Goal: Information Seeking & Learning: Compare options

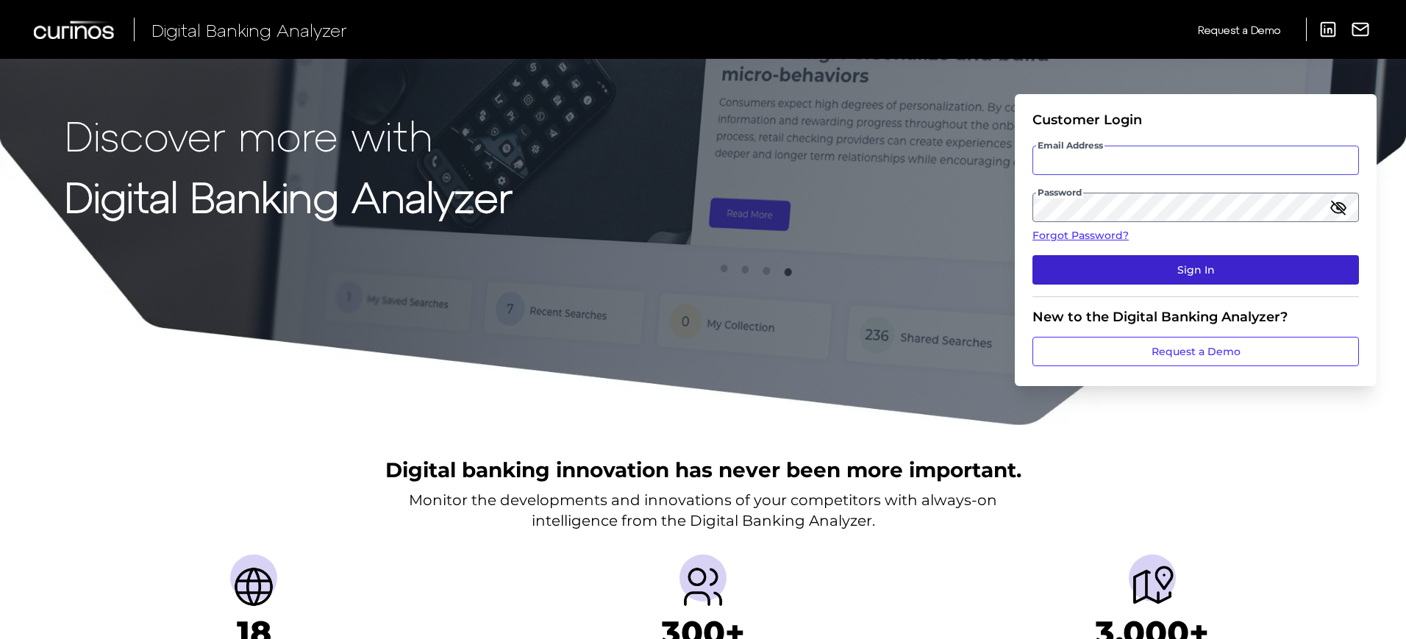
type input "Suraya.Randawa.demo@curinos.com"
click at [1259, 265] on button "Sign In" at bounding box center [1195, 269] width 326 height 29
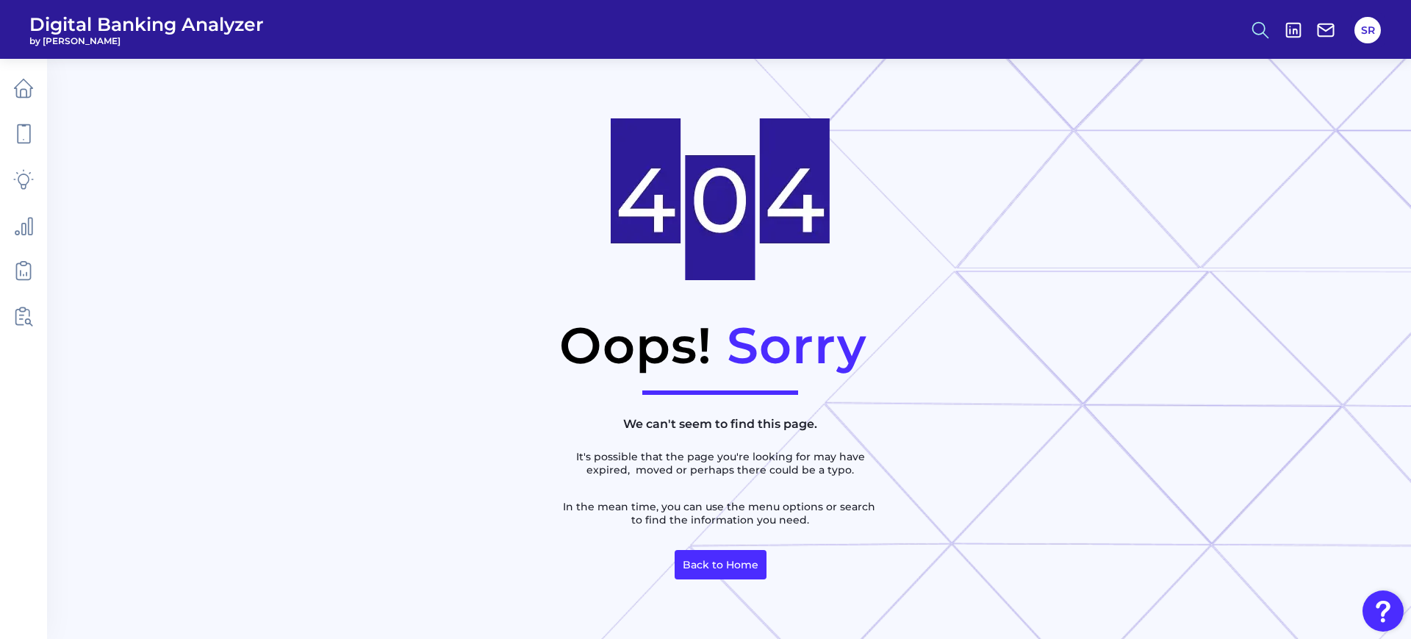
click at [1261, 29] on icon at bounding box center [1260, 30] width 21 height 21
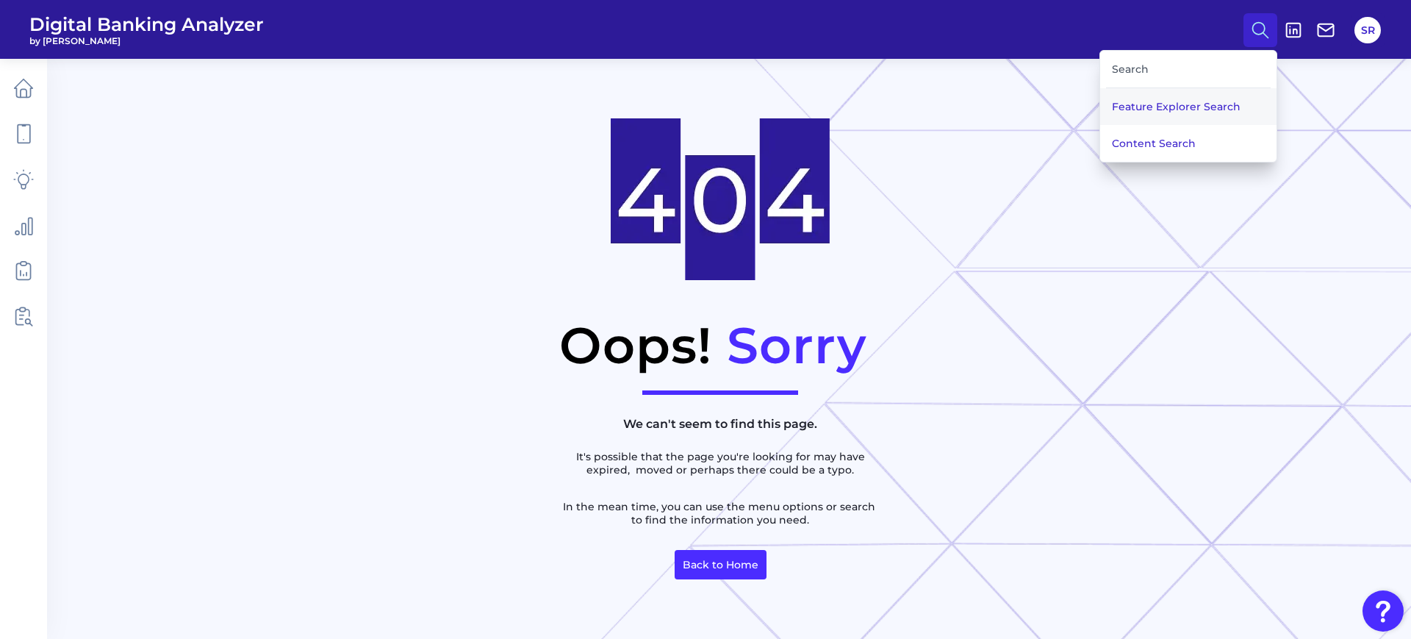
click at [1192, 105] on button "Feature Explorer Search" at bounding box center [1189, 106] width 176 height 37
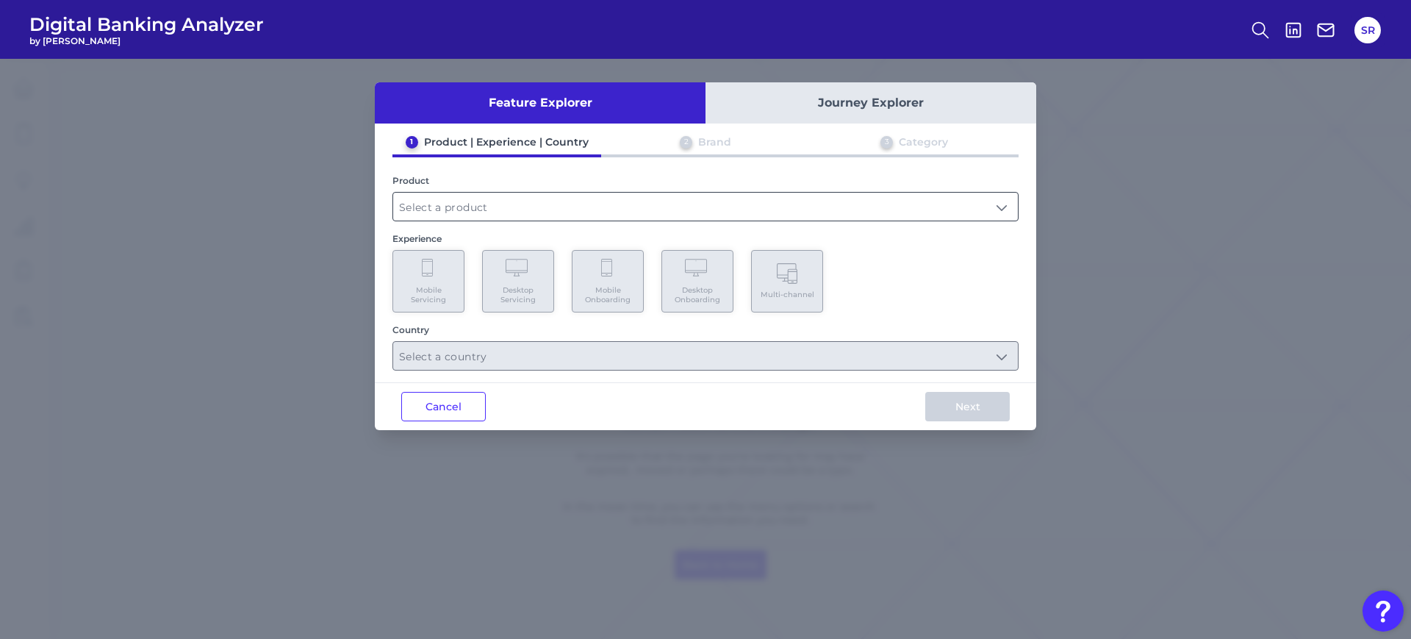
click at [624, 204] on input "text" at bounding box center [705, 207] width 625 height 28
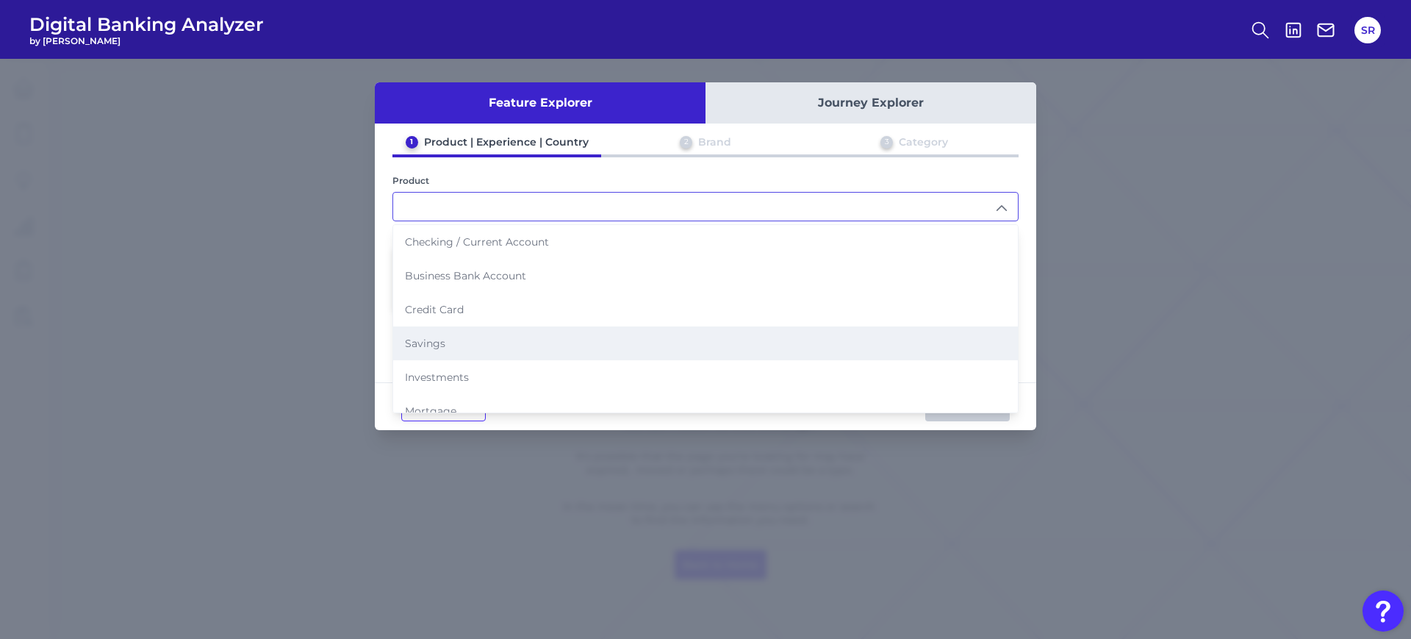
scroll to position [151, 0]
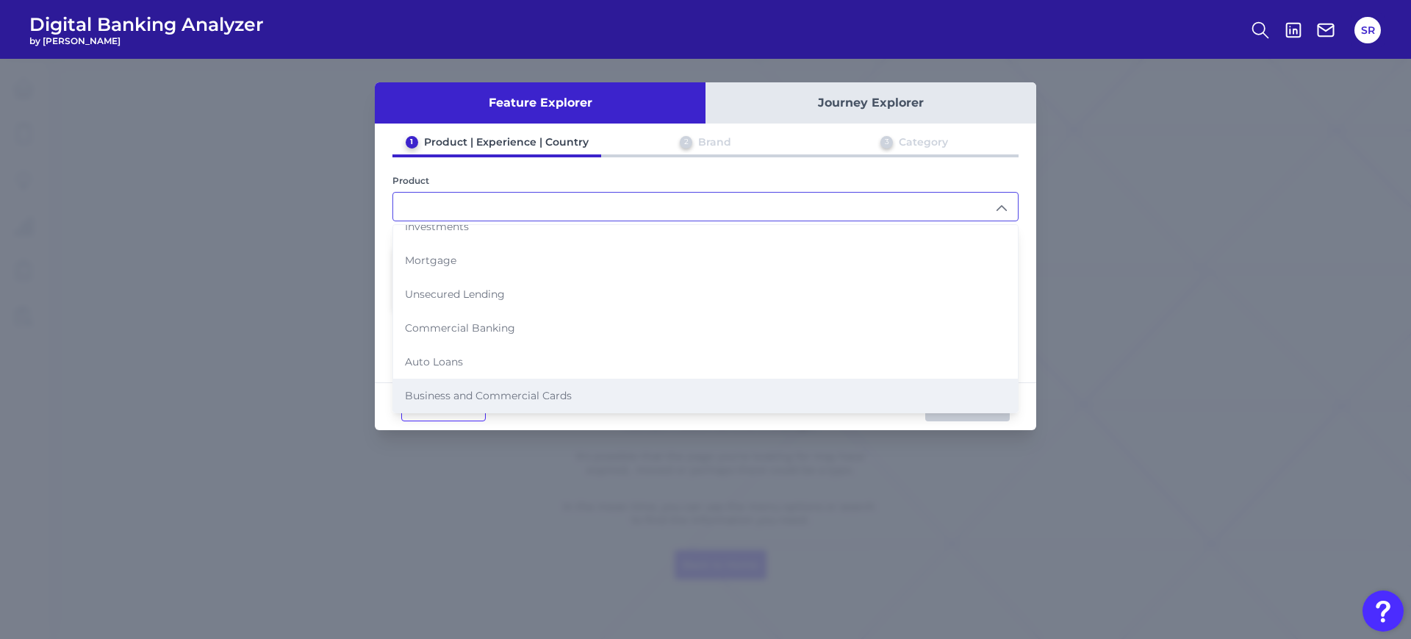
click at [558, 396] on span "Business and Commercial Cards" at bounding box center [488, 395] width 167 height 13
type input "Business and Commercial Cards"
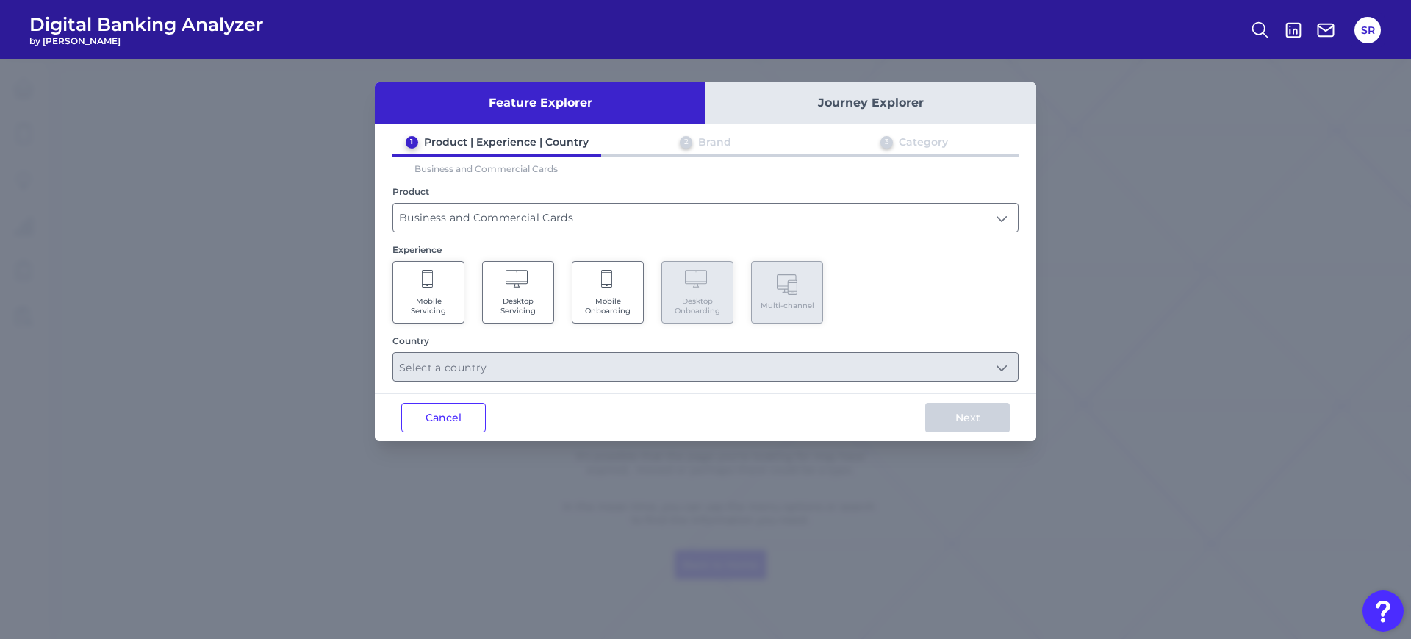
click at [623, 296] on span "Mobile Onboarding" at bounding box center [608, 305] width 56 height 19
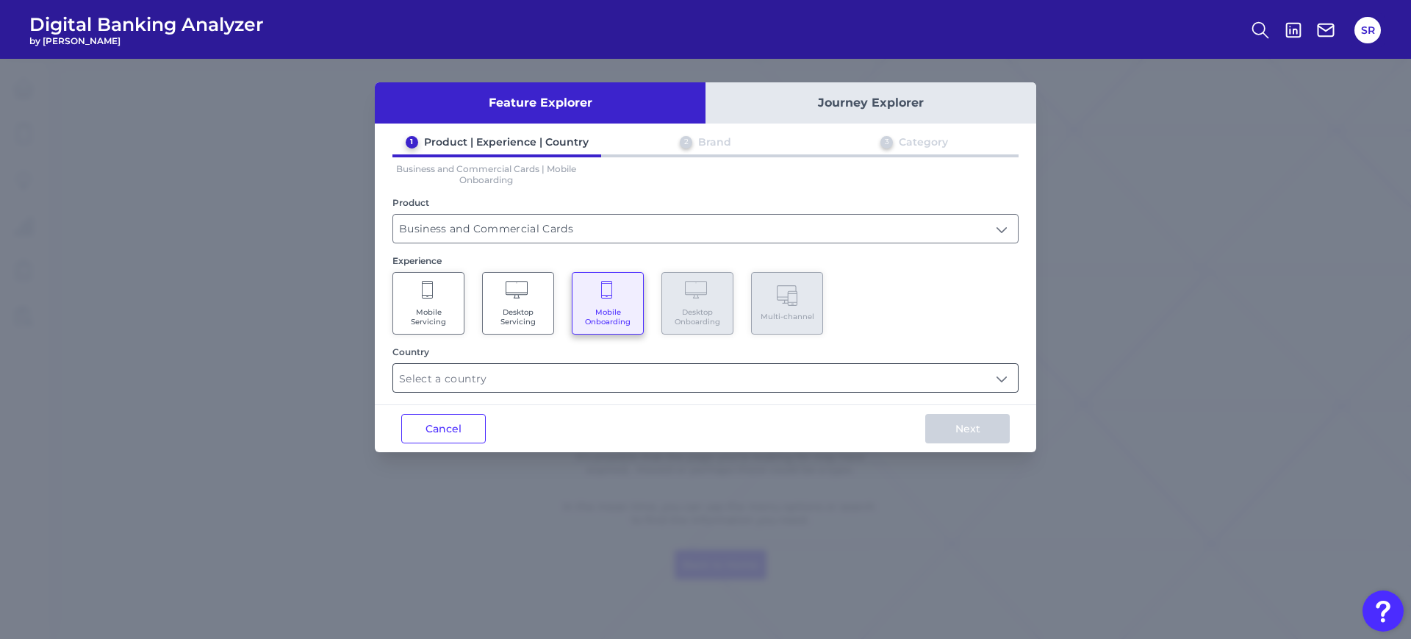
click at [611, 381] on input "text" at bounding box center [705, 378] width 625 height 28
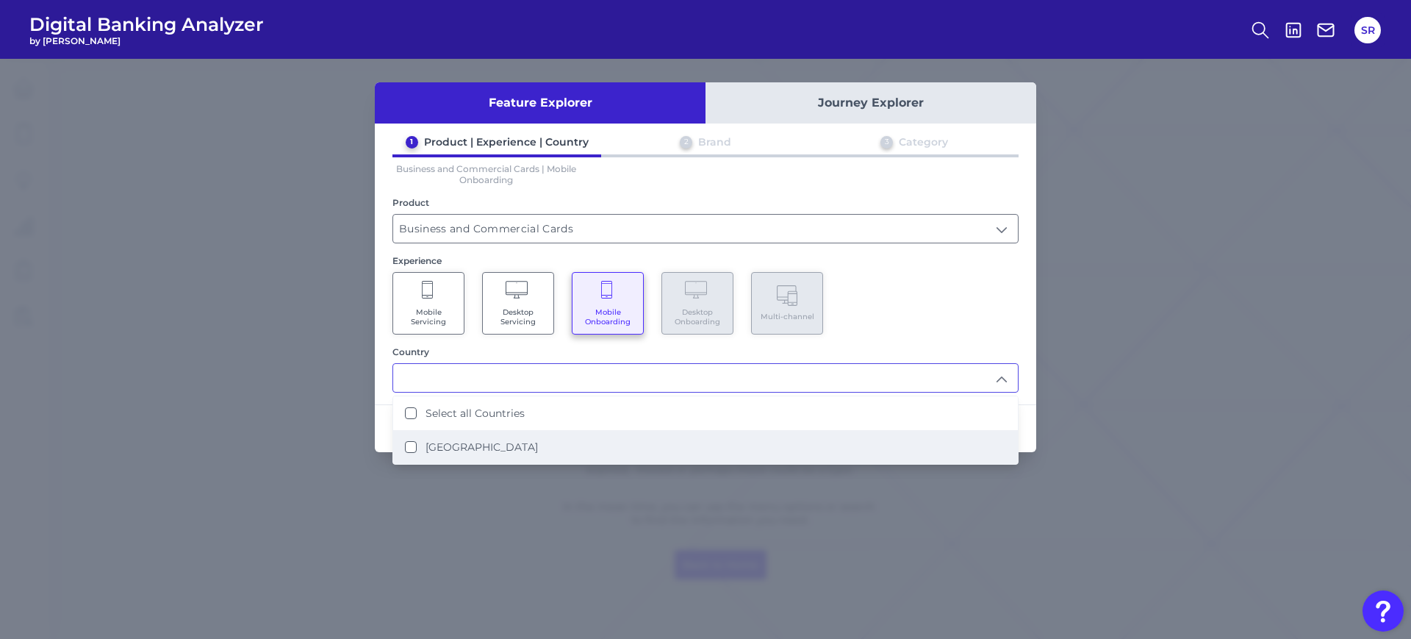
click at [536, 441] on li "United States" at bounding box center [705, 447] width 625 height 34
type input "Select all Countries"
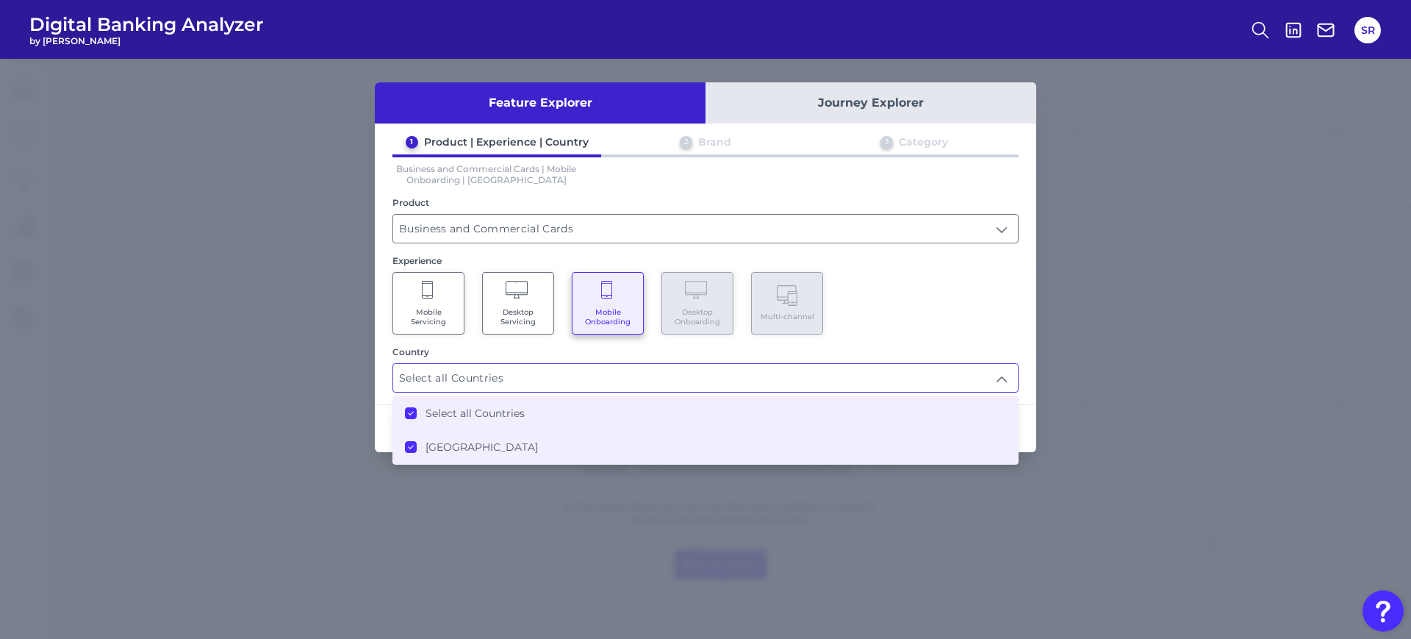
click at [928, 326] on div "Mobile Servicing Desktop Servicing Mobile Onboarding Desktop Onboarding Multi-c…" at bounding box center [706, 303] width 626 height 62
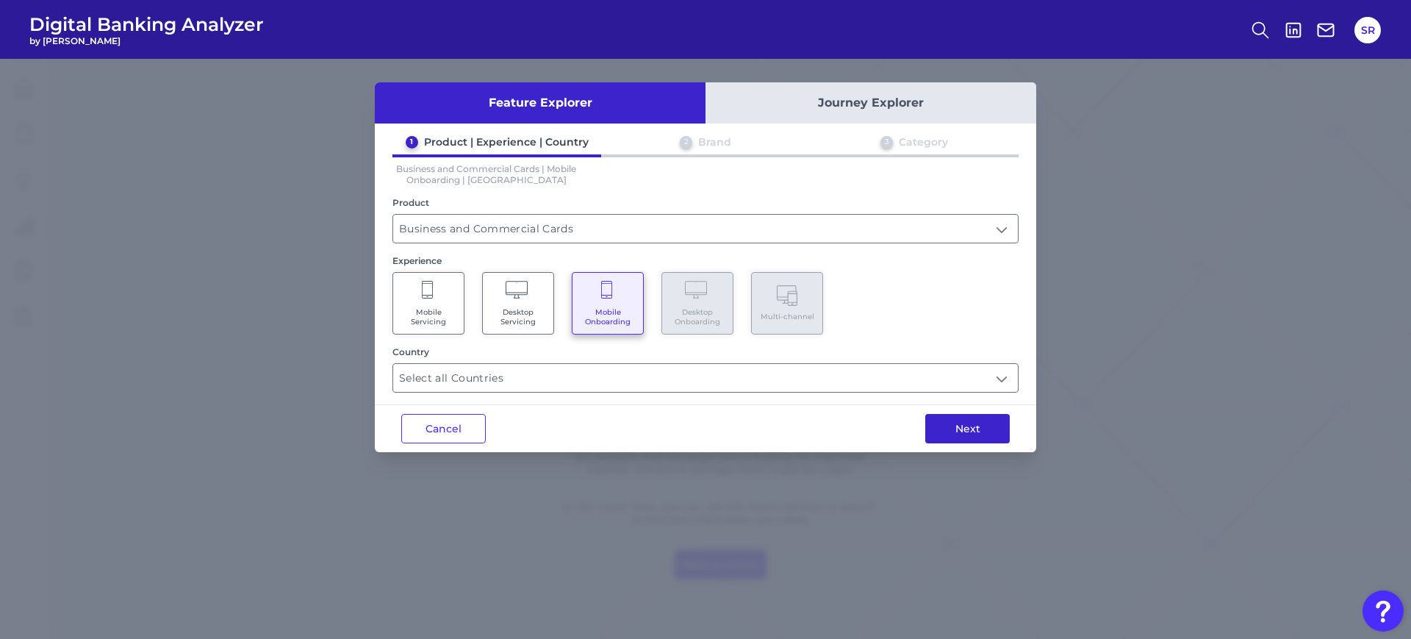
click at [959, 432] on button "Next" at bounding box center [968, 428] width 85 height 29
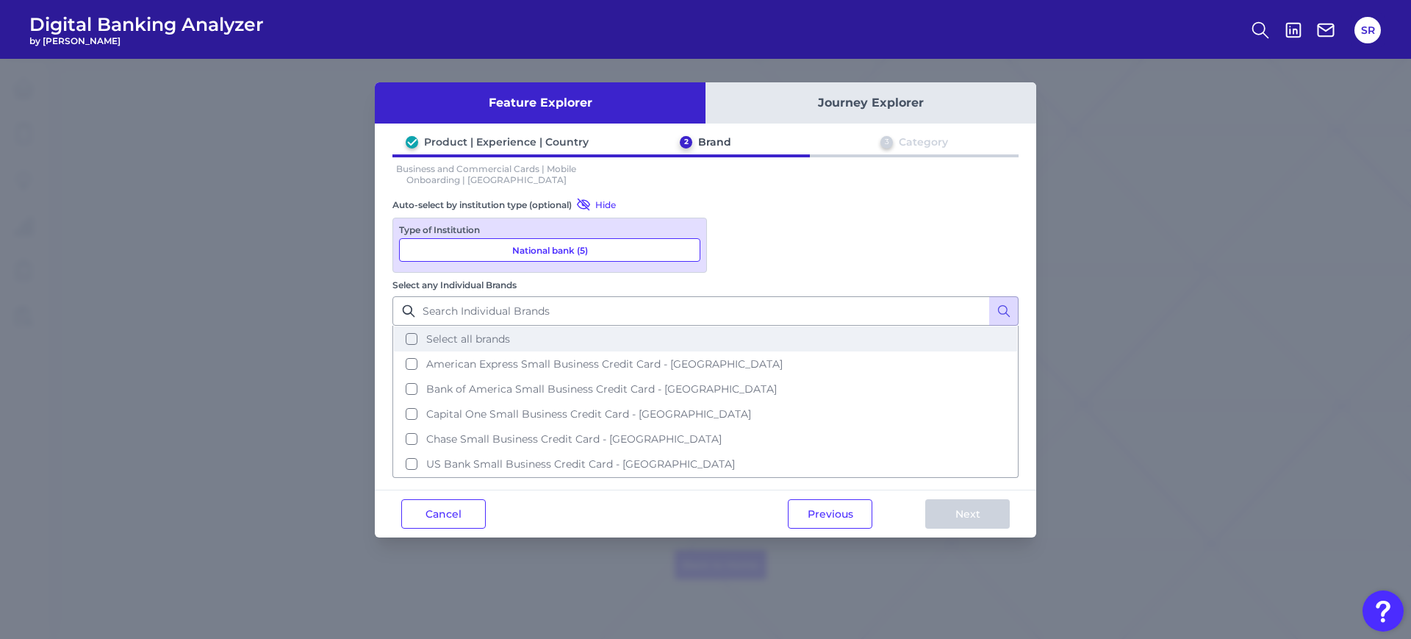
click at [737, 326] on button "Select all brands" at bounding box center [705, 338] width 623 height 25
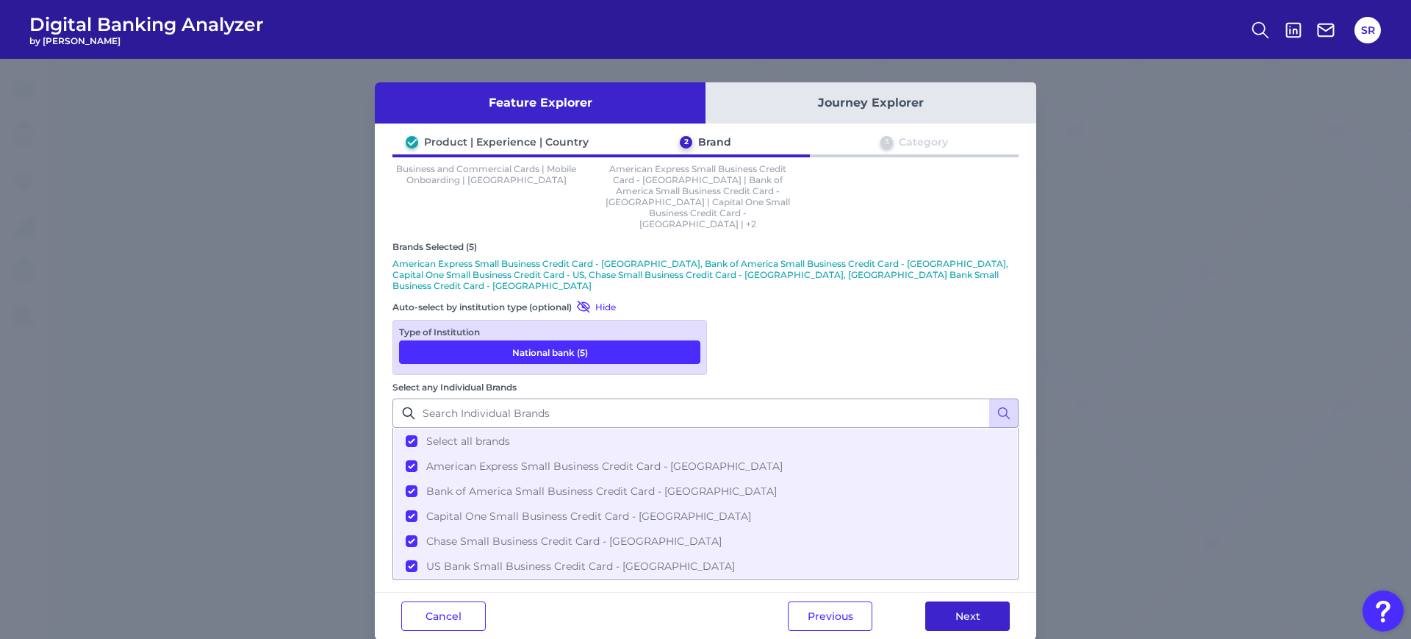
click at [951, 601] on button "Next" at bounding box center [968, 615] width 85 height 29
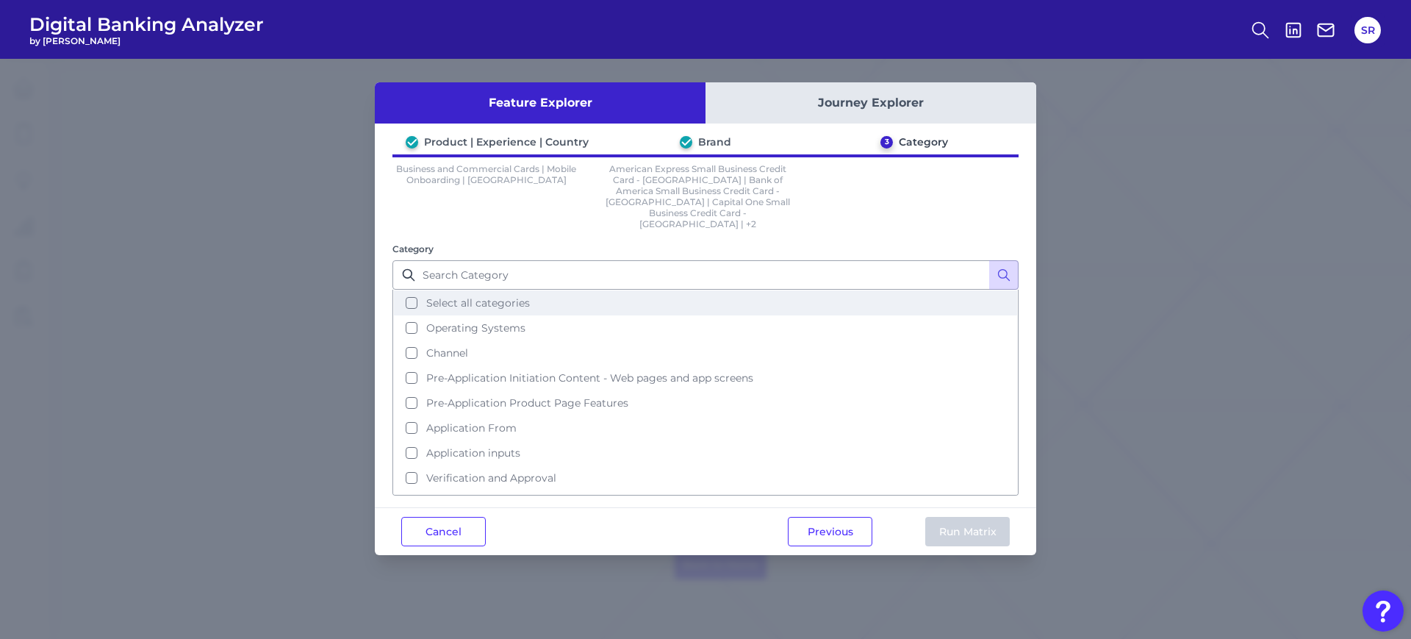
click at [414, 290] on button "Select all categories" at bounding box center [705, 302] width 623 height 25
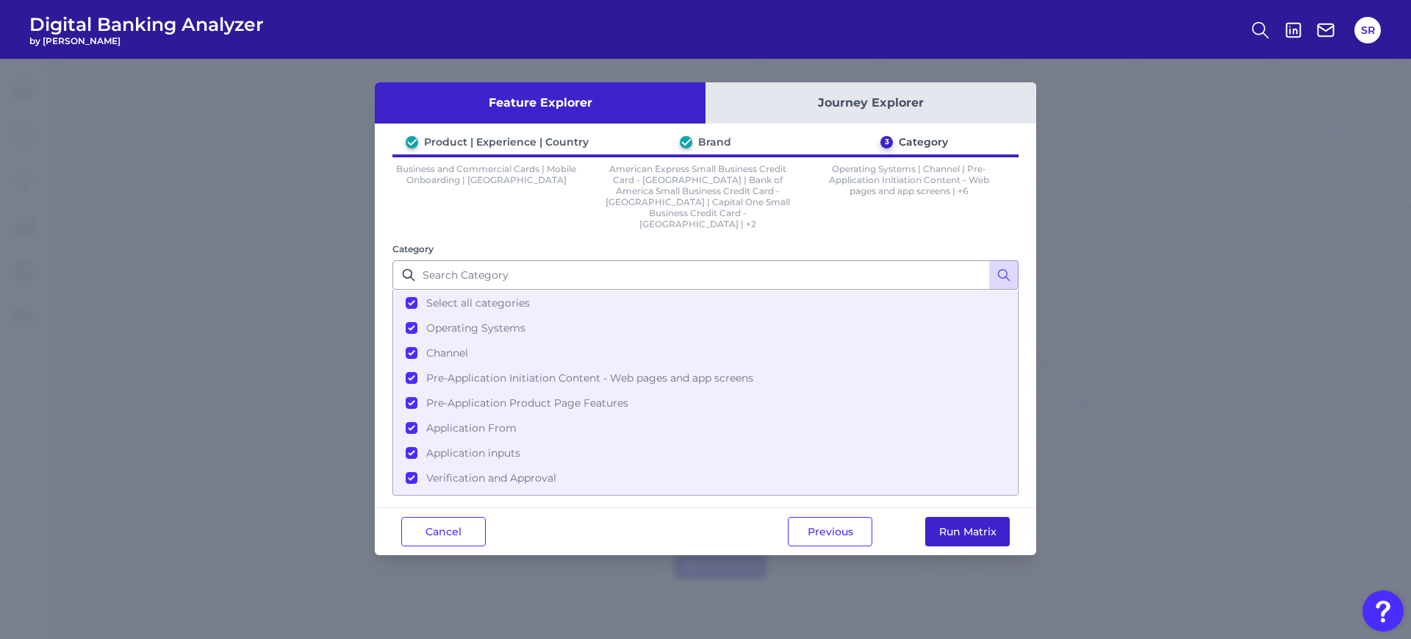
click at [1008, 517] on button "Run Matrix" at bounding box center [968, 531] width 85 height 29
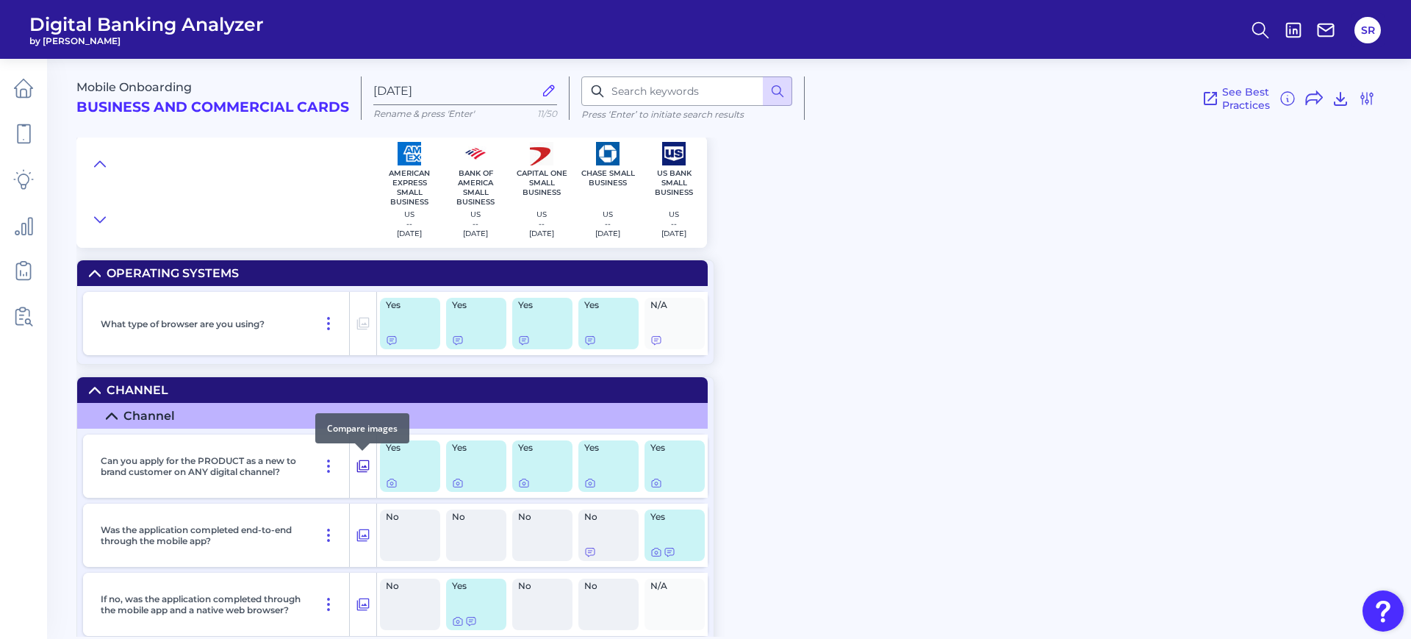
click at [362, 469] on icon at bounding box center [363, 466] width 15 height 18
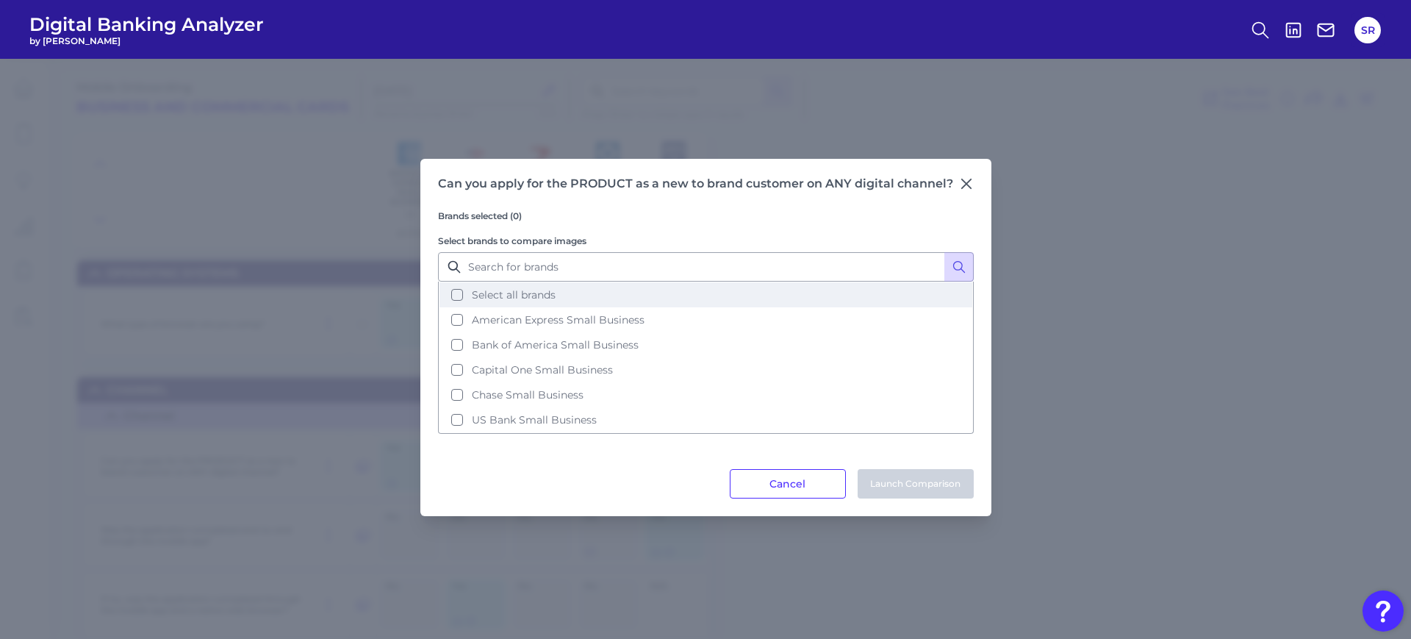
click at [454, 296] on button "Select all brands" at bounding box center [706, 294] width 533 height 25
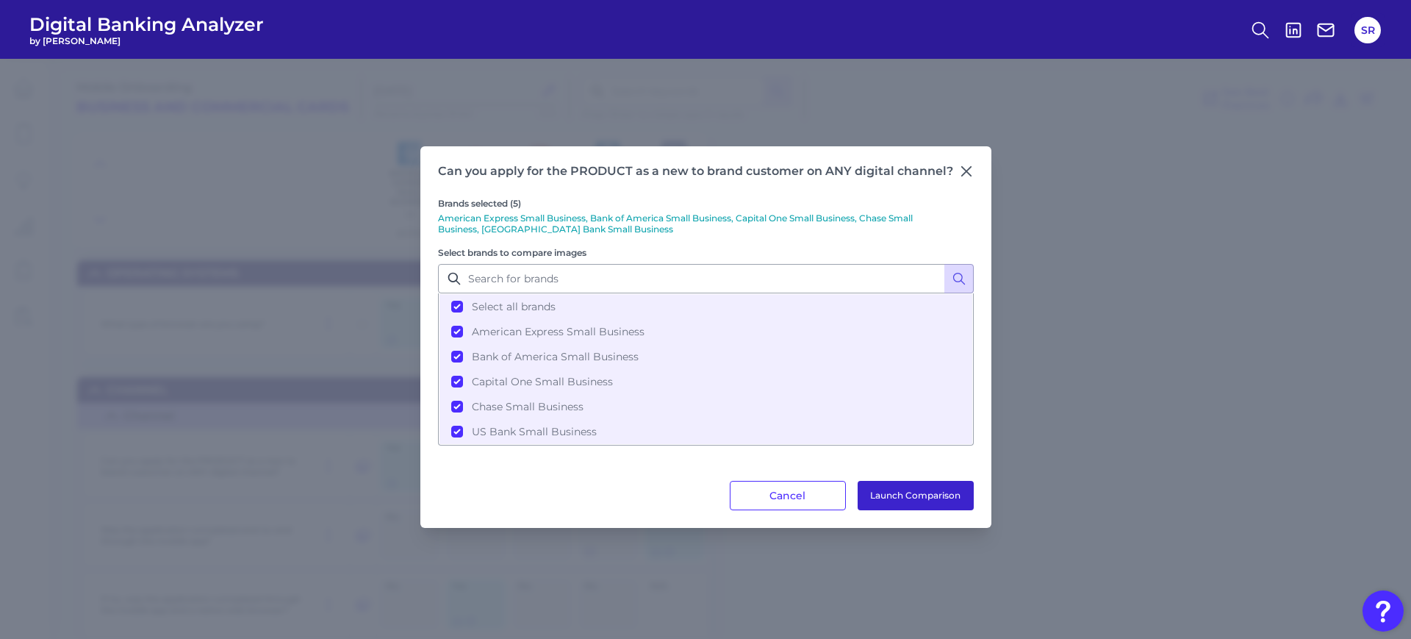
click at [943, 498] on button "Launch Comparison" at bounding box center [916, 495] width 116 height 29
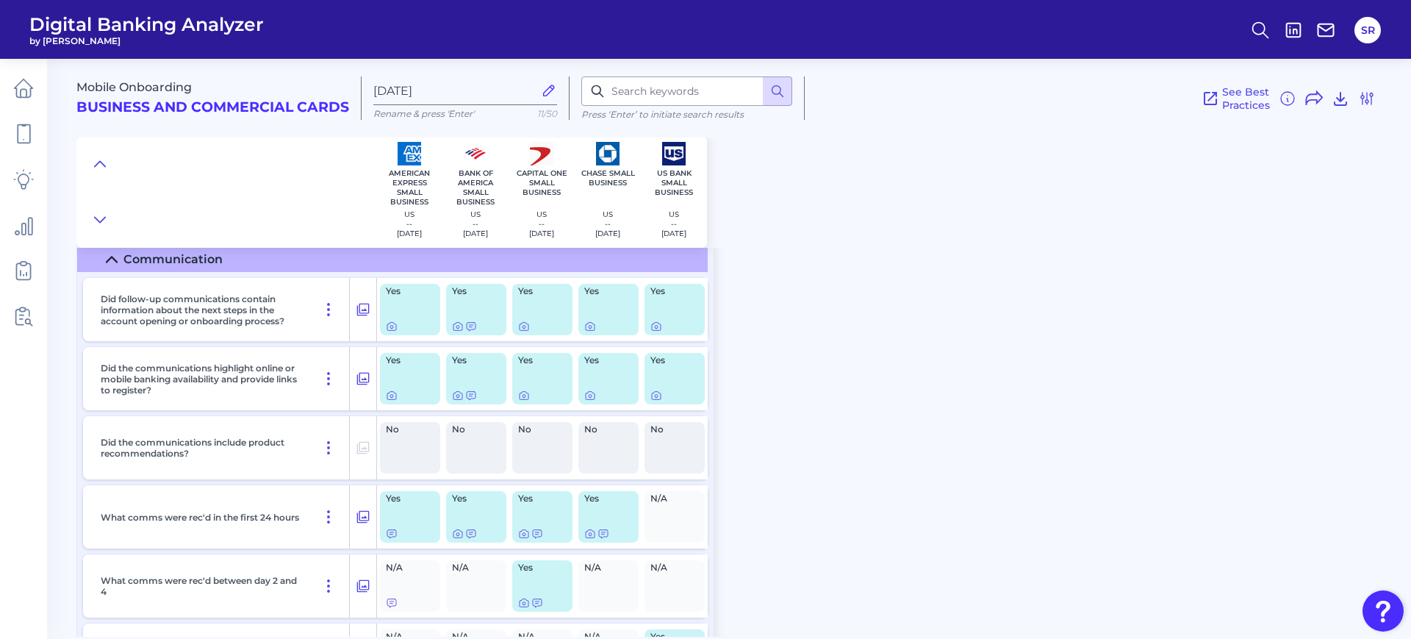
scroll to position [14114, 0]
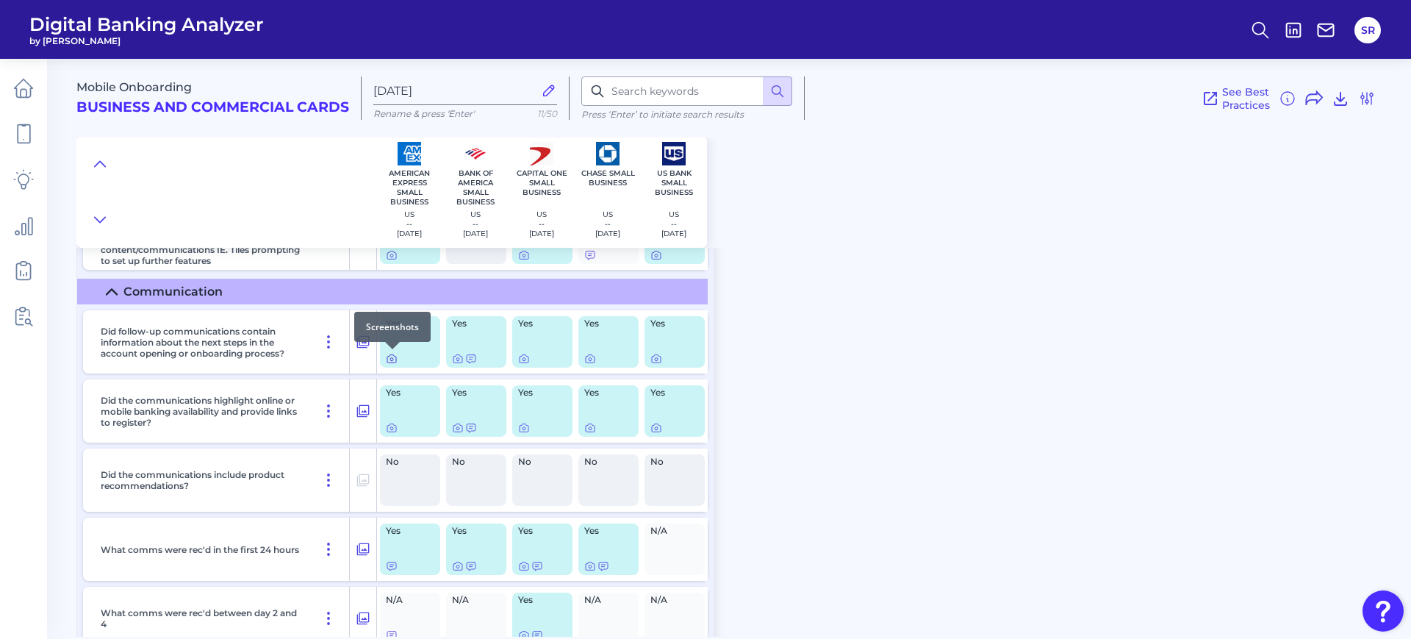
click at [390, 359] on icon at bounding box center [391, 359] width 3 height 3
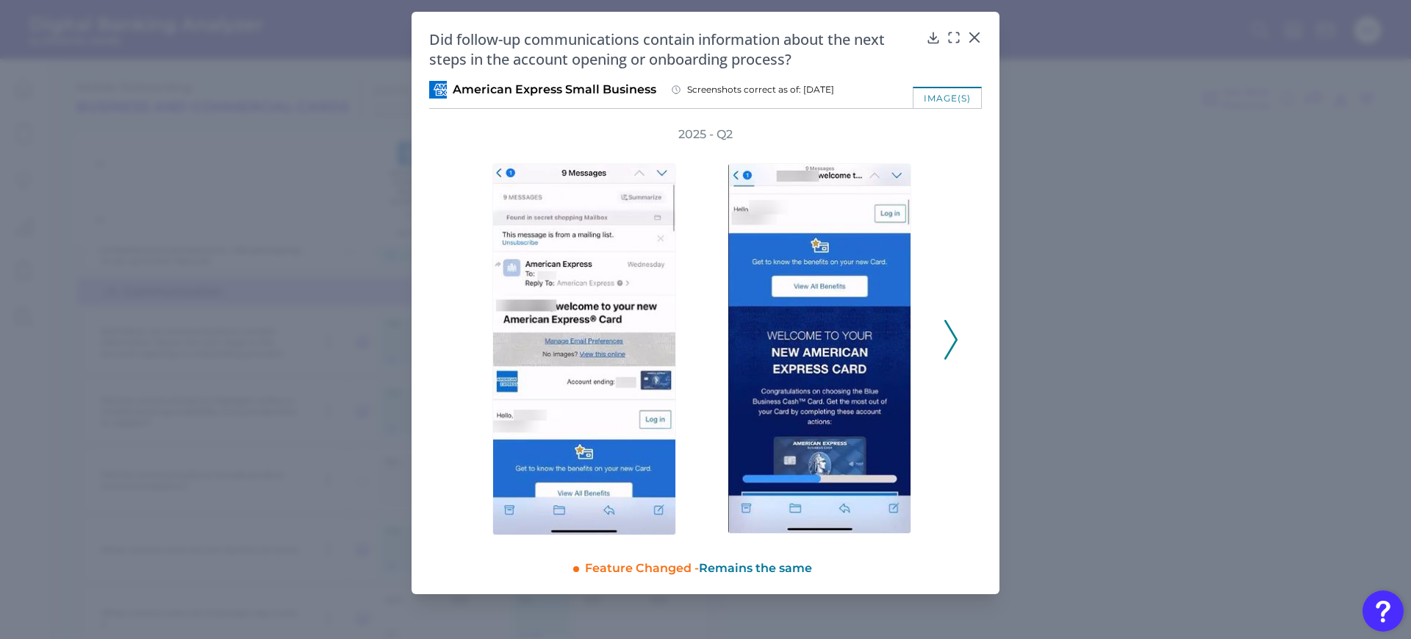
click at [955, 337] on polyline at bounding box center [950, 339] width 11 height 37
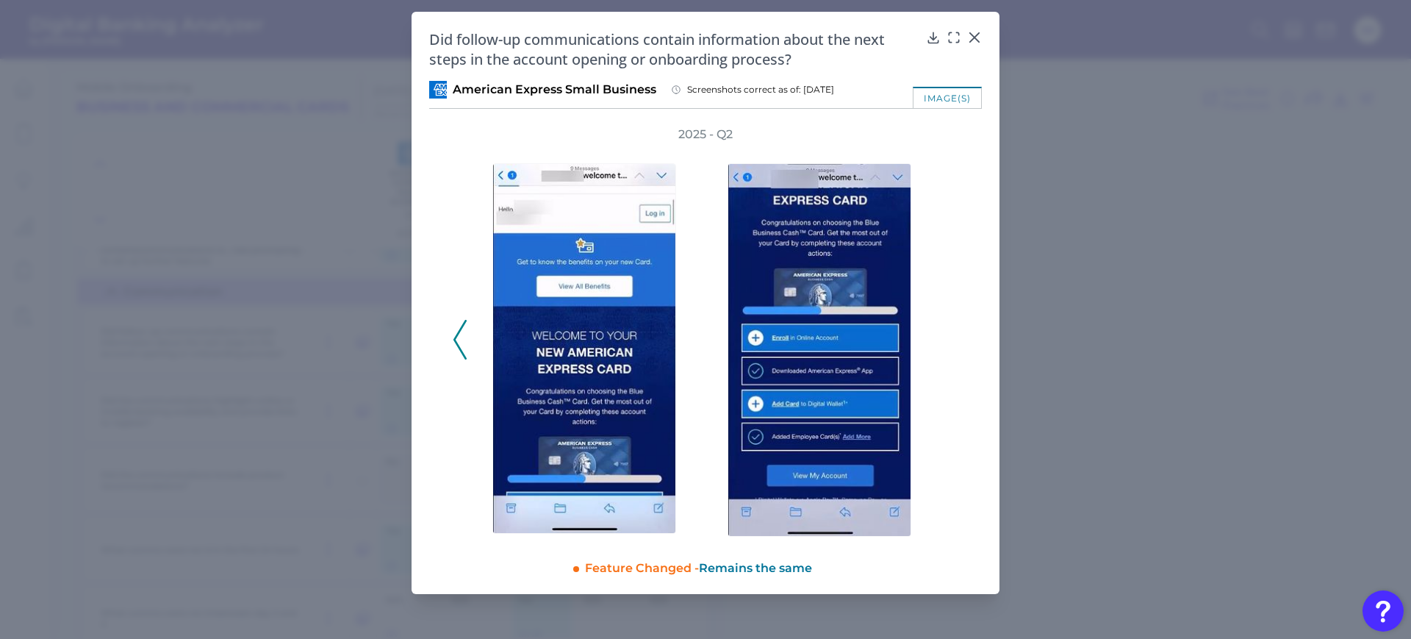
click at [955, 337] on div "2025 - Q2" at bounding box center [706, 331] width 506 height 410
click at [977, 36] on icon at bounding box center [974, 37] width 15 height 15
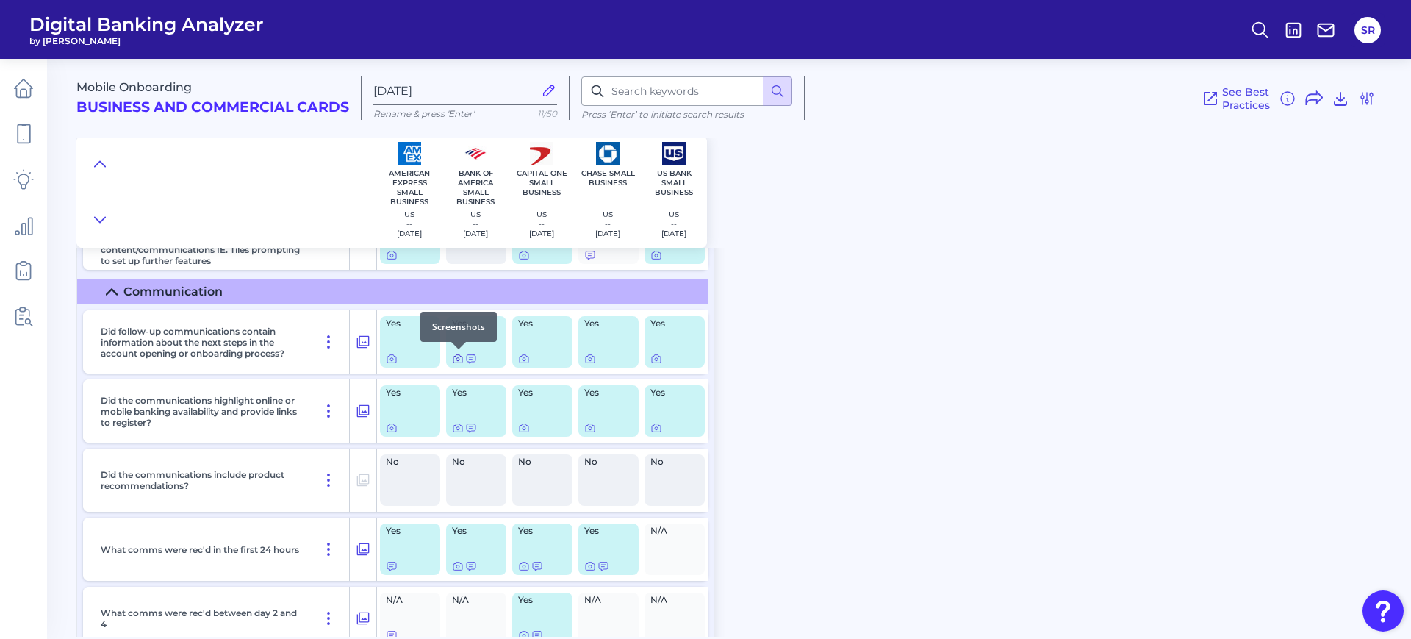
click at [459, 359] on icon at bounding box center [458, 359] width 12 height 12
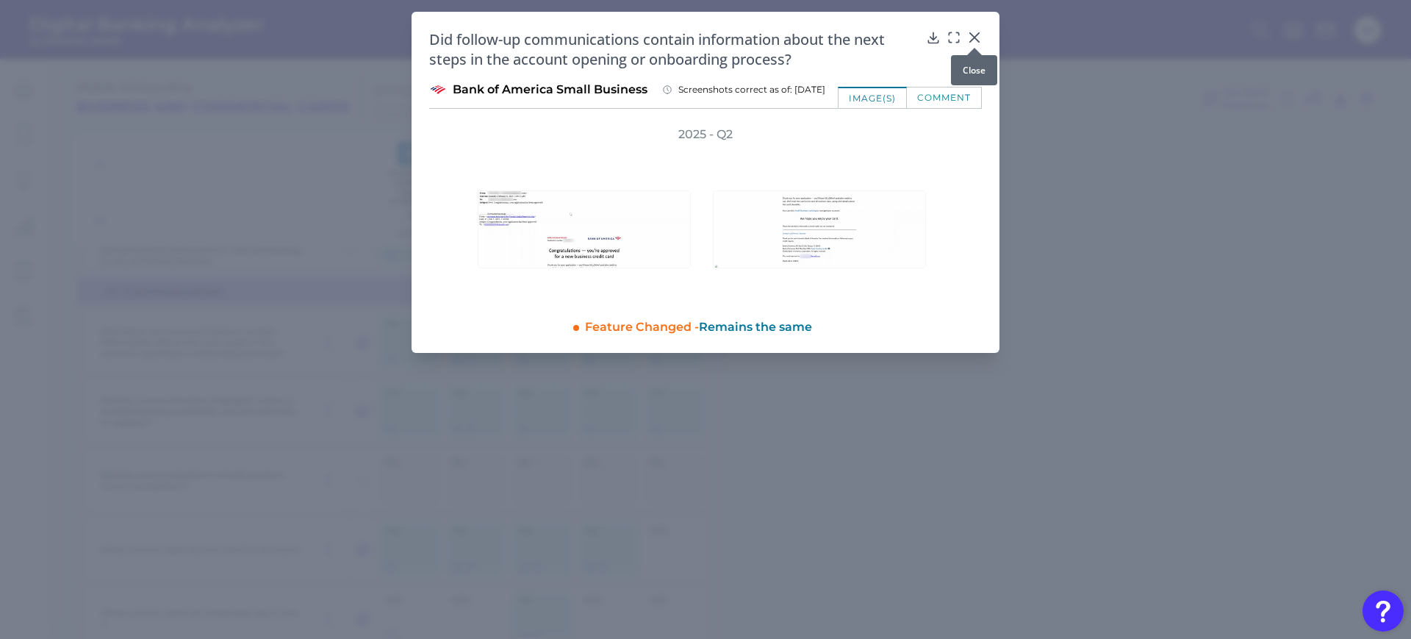
click at [976, 35] on icon at bounding box center [974, 37] width 9 height 9
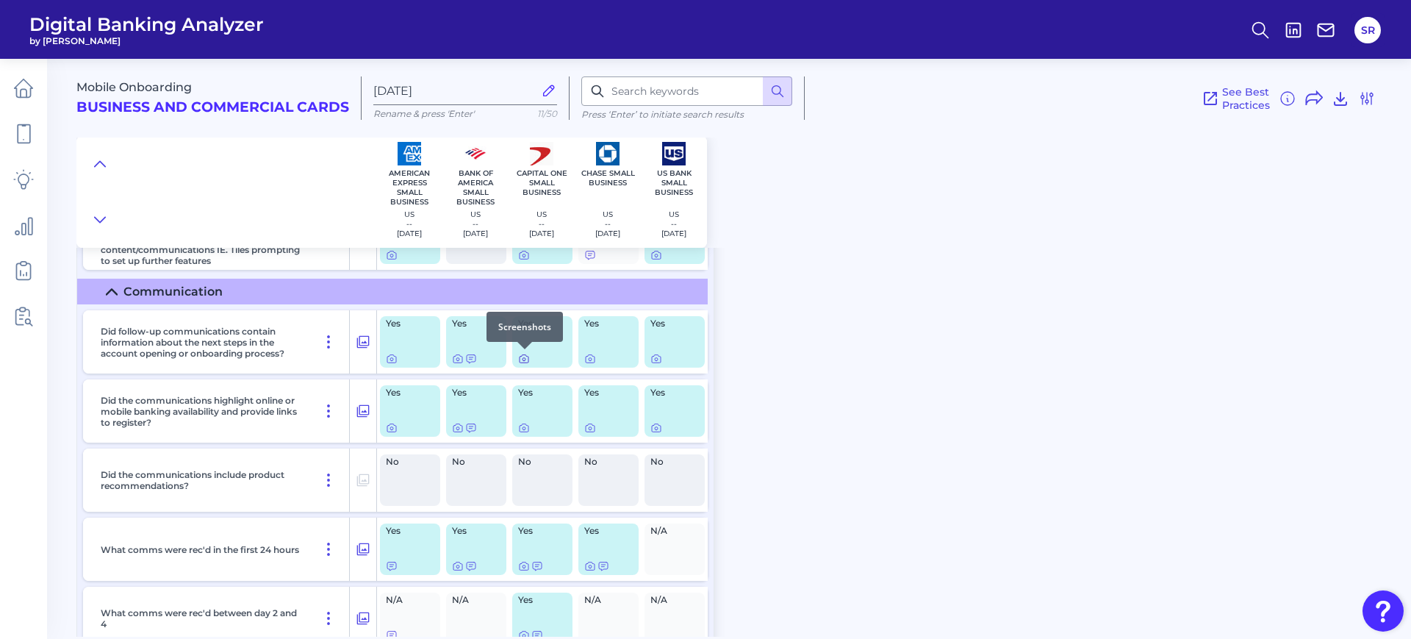
click at [523, 356] on div at bounding box center [525, 349] width 15 height 15
click at [526, 356] on div at bounding box center [525, 349] width 15 height 15
click at [526, 359] on icon at bounding box center [524, 359] width 3 height 3
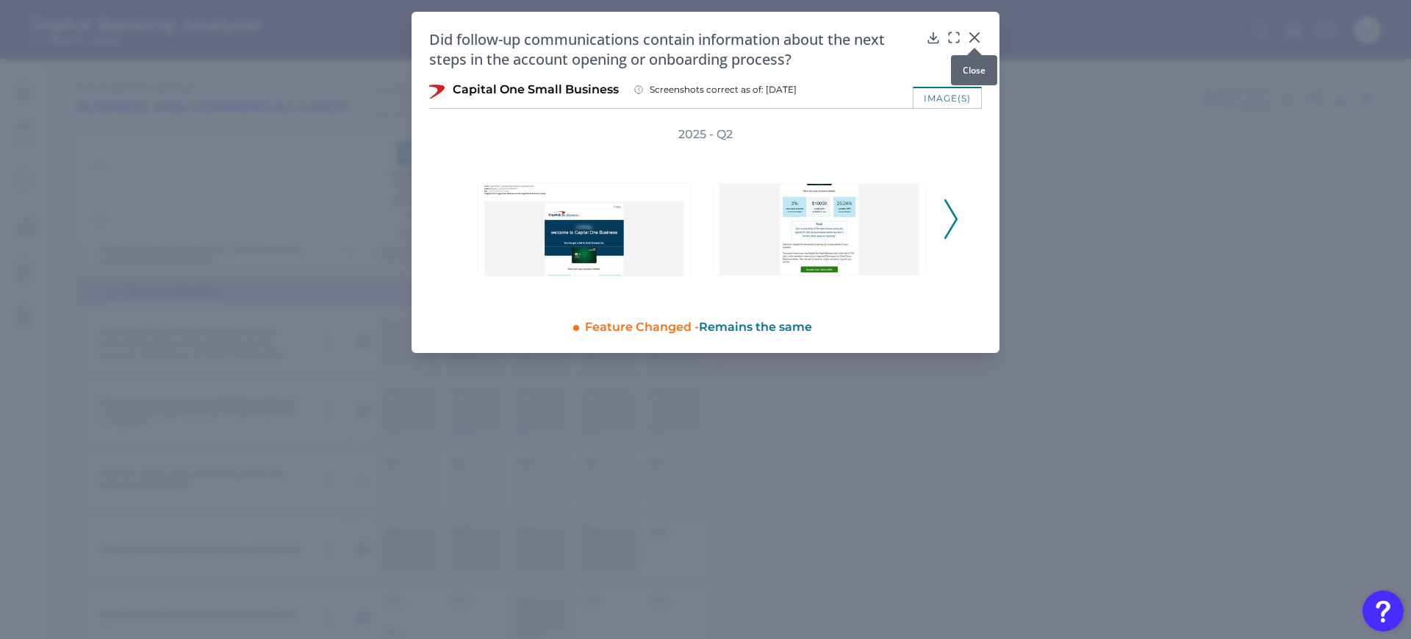
click at [973, 36] on icon at bounding box center [974, 37] width 9 height 9
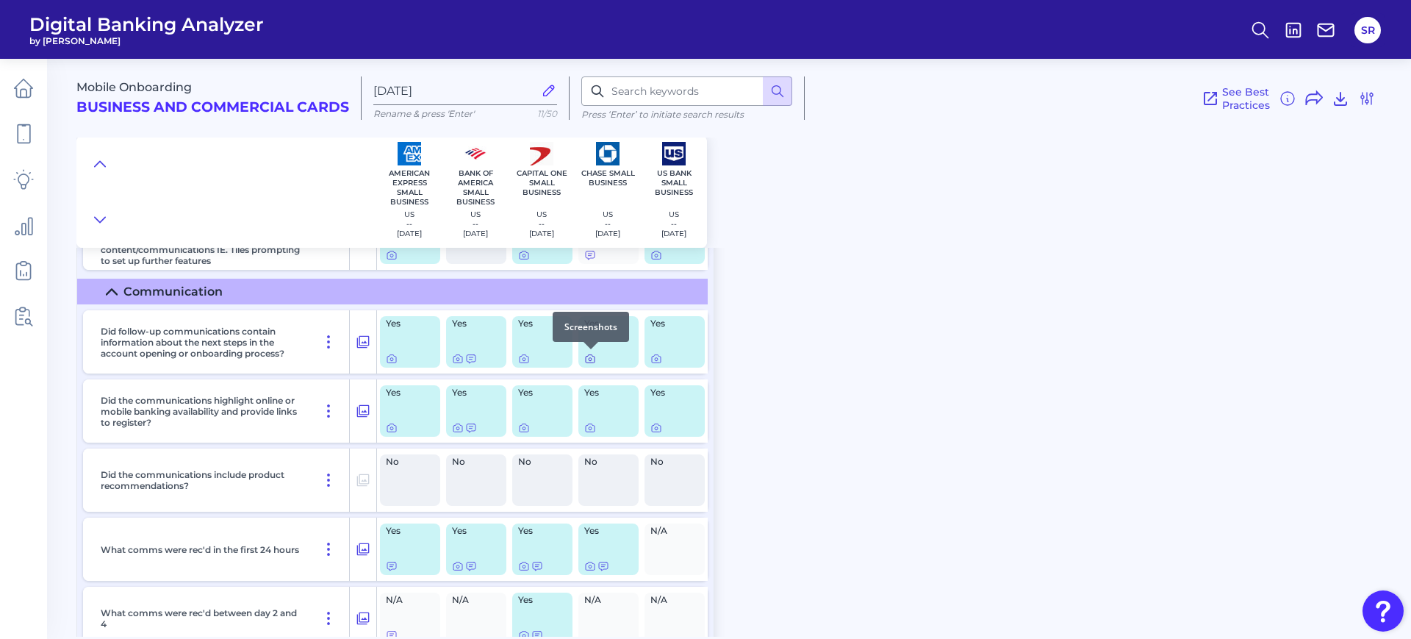
click at [590, 362] on icon at bounding box center [590, 359] width 12 height 12
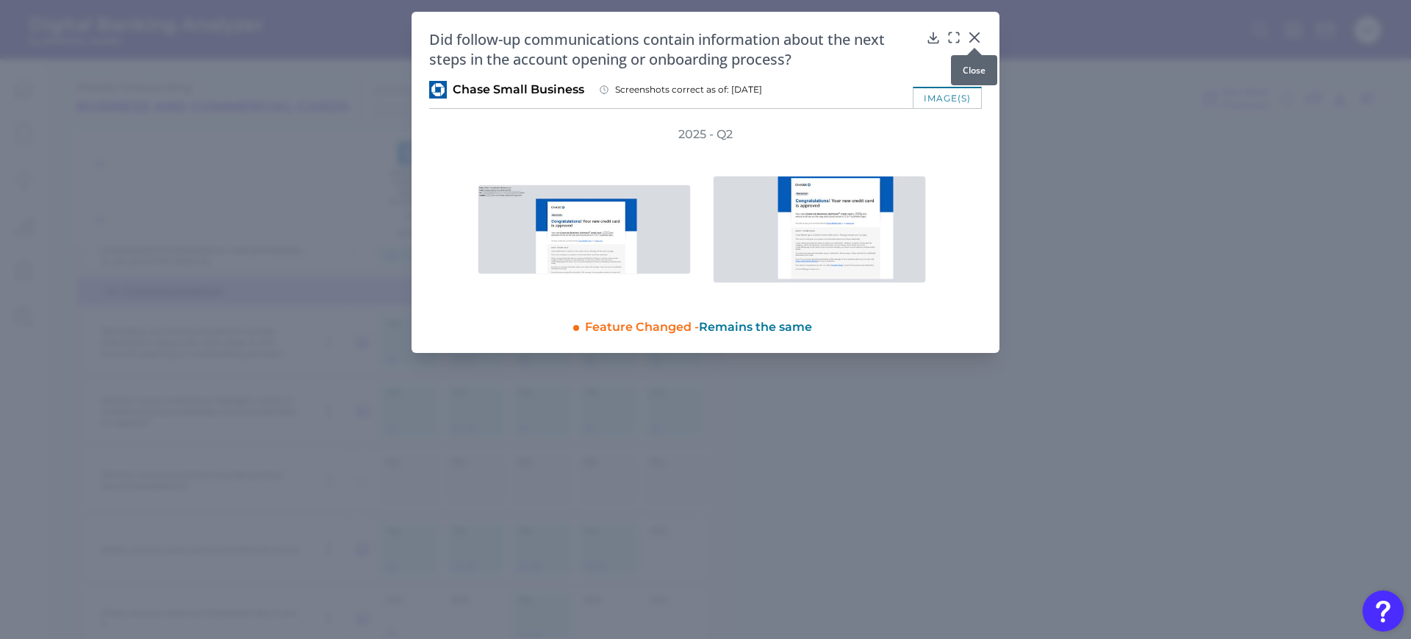
click at [978, 39] on icon at bounding box center [974, 37] width 15 height 15
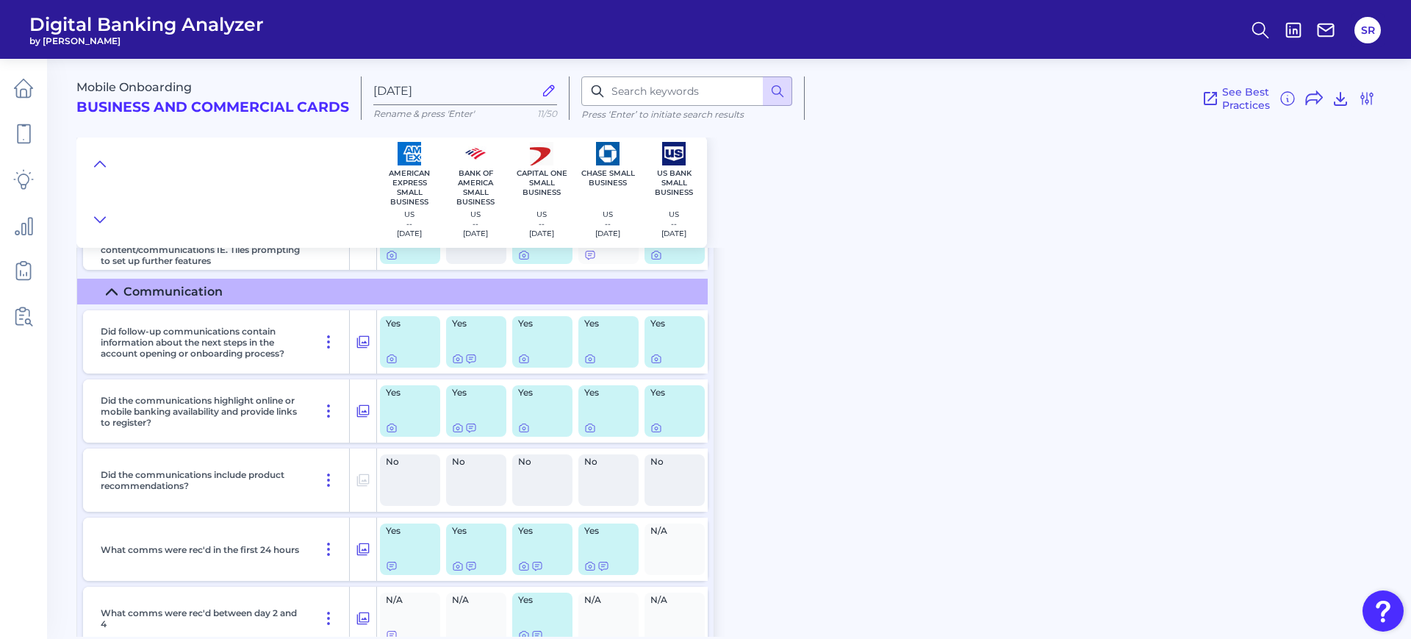
scroll to position [14206, 0]
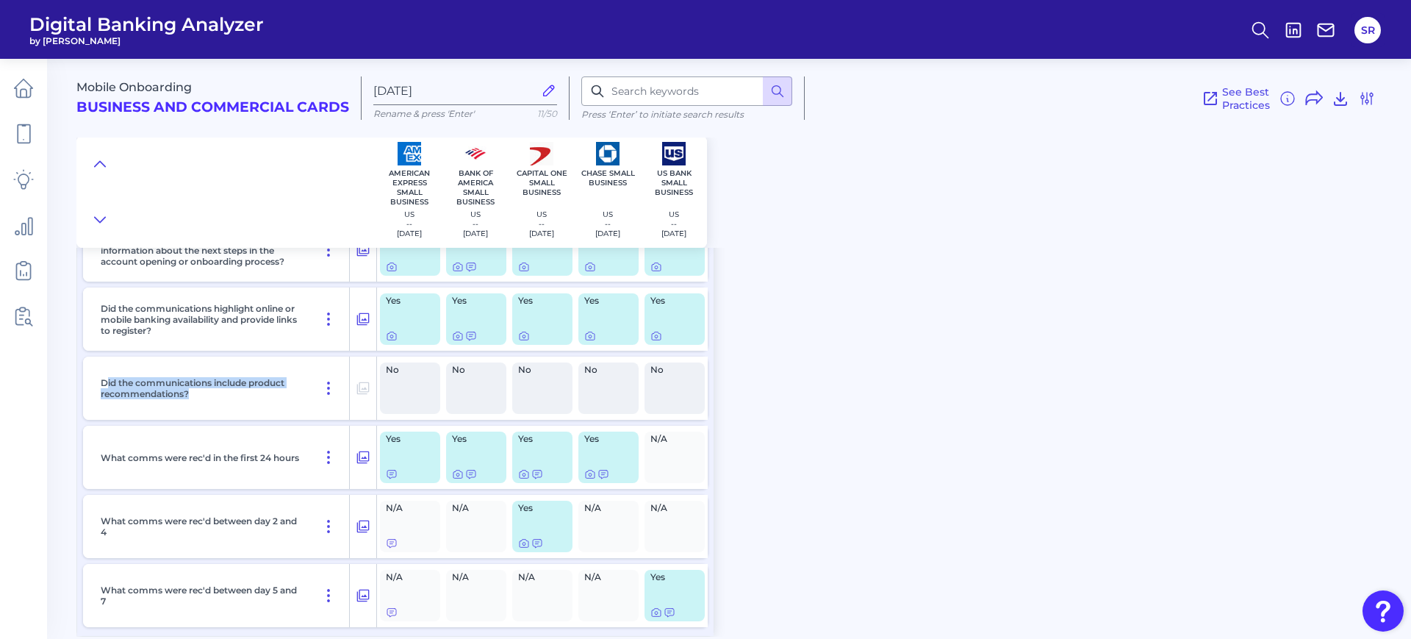
drag, startPoint x: 106, startPoint y: 374, endPoint x: 233, endPoint y: 401, distance: 129.9
click at [233, 401] on div "Did the communications include product recommendations?" at bounding box center [222, 388] width 255 height 63
click at [231, 401] on div "Did the communications include product recommendations?" at bounding box center [222, 388] width 255 height 63
click at [524, 544] on icon at bounding box center [524, 543] width 12 height 12
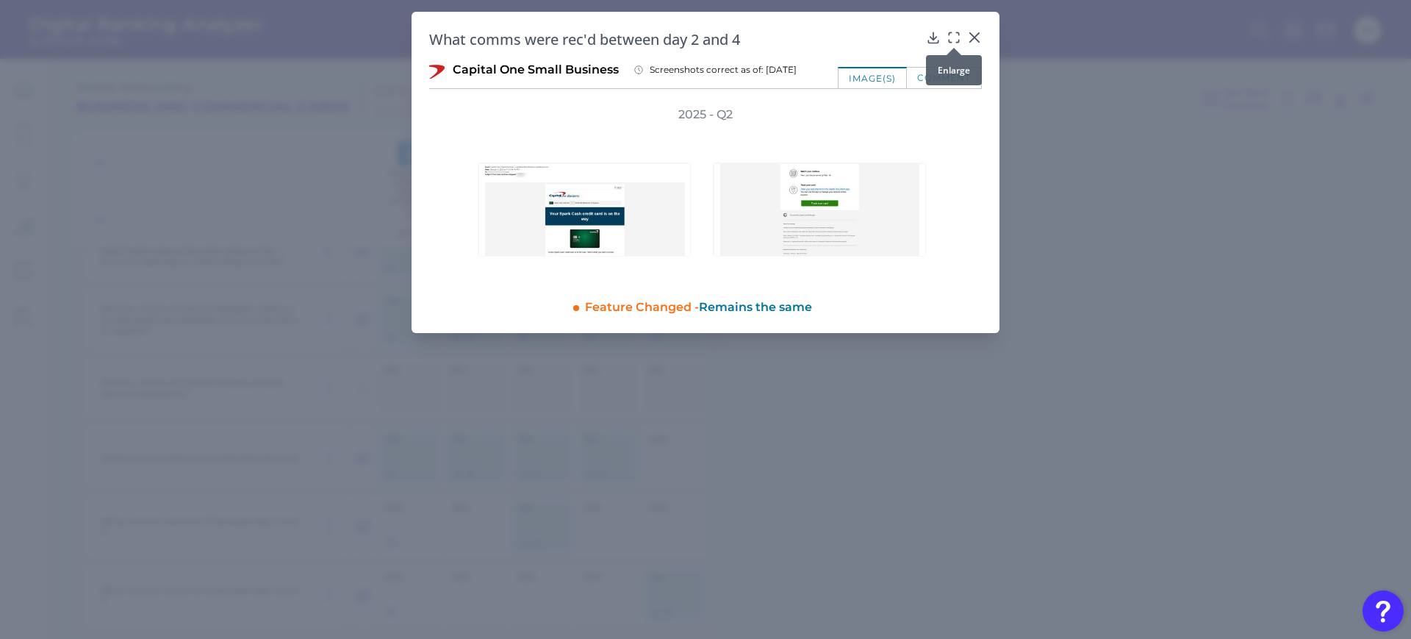
click at [958, 31] on icon at bounding box center [954, 37] width 15 height 15
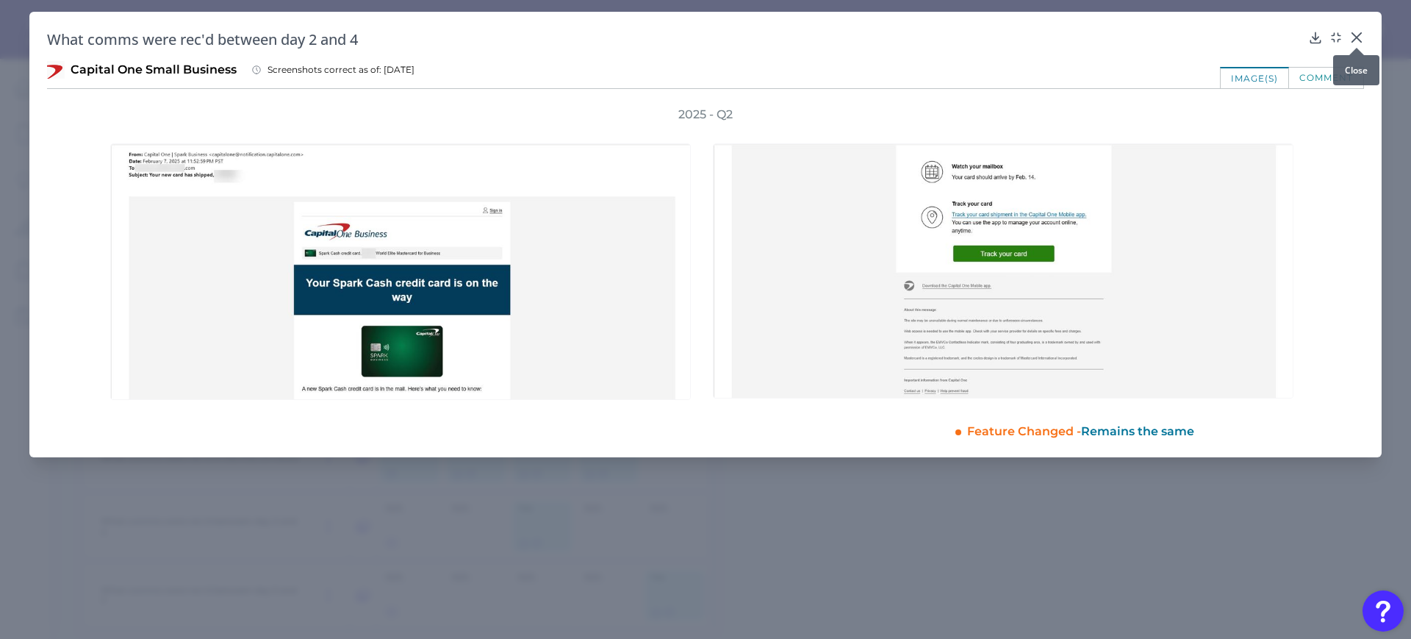
click at [1356, 36] on icon at bounding box center [1357, 37] width 9 height 9
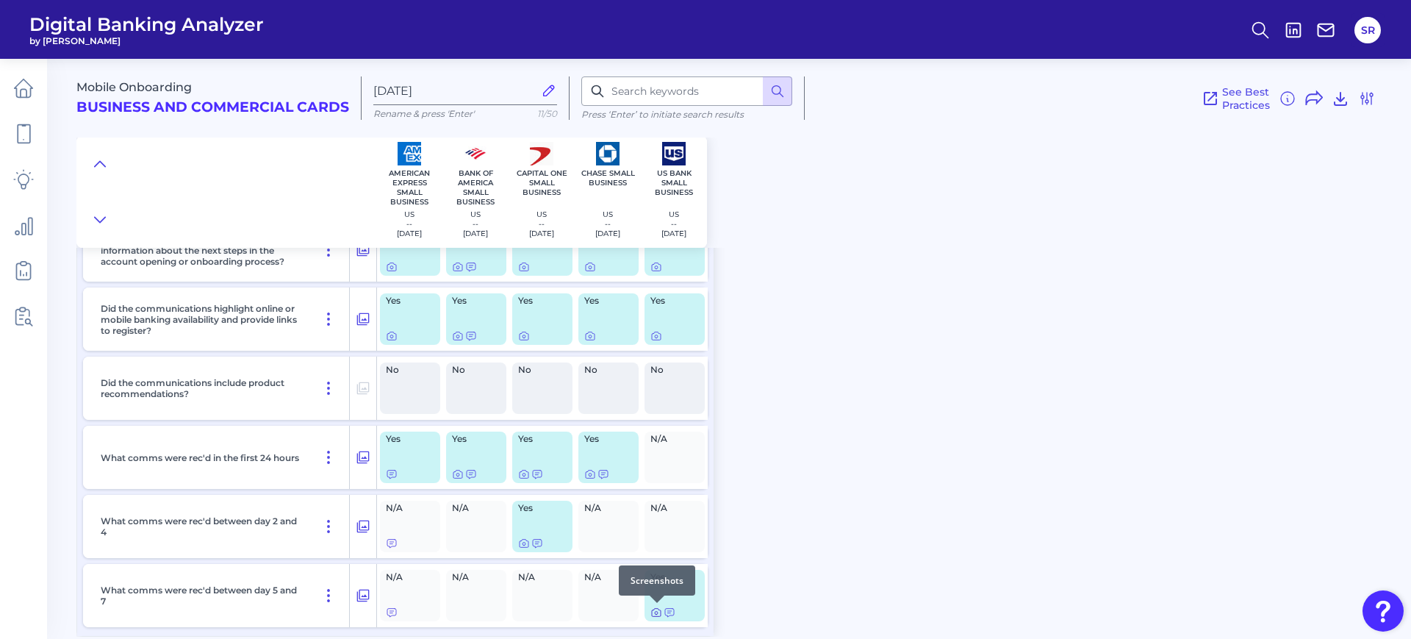
click at [656, 615] on icon at bounding box center [657, 612] width 12 height 12
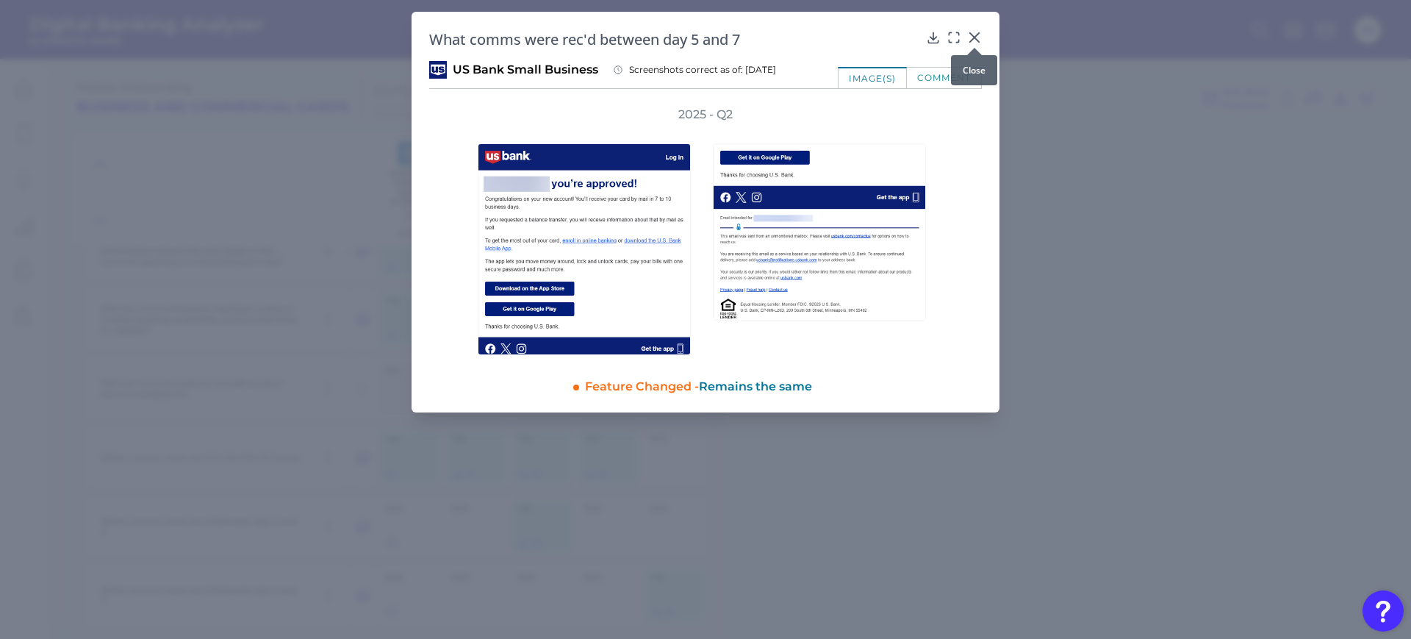
click at [978, 32] on icon at bounding box center [974, 37] width 15 height 15
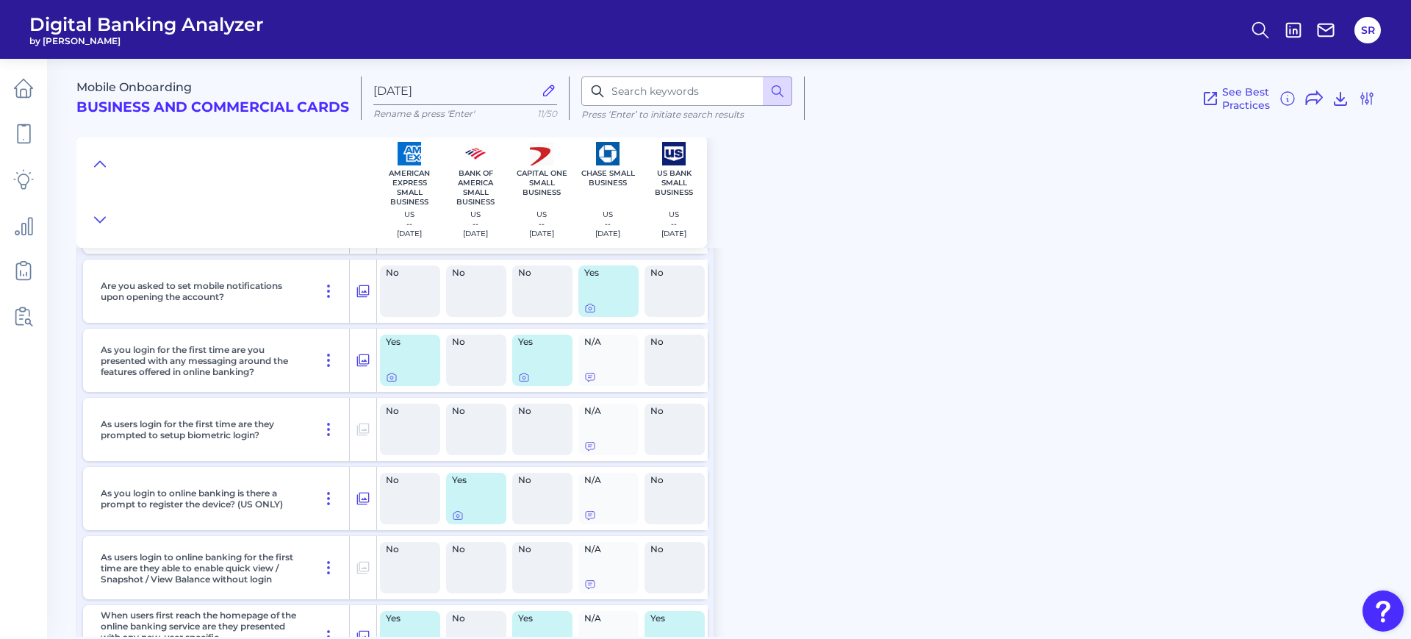
scroll to position [13747, 0]
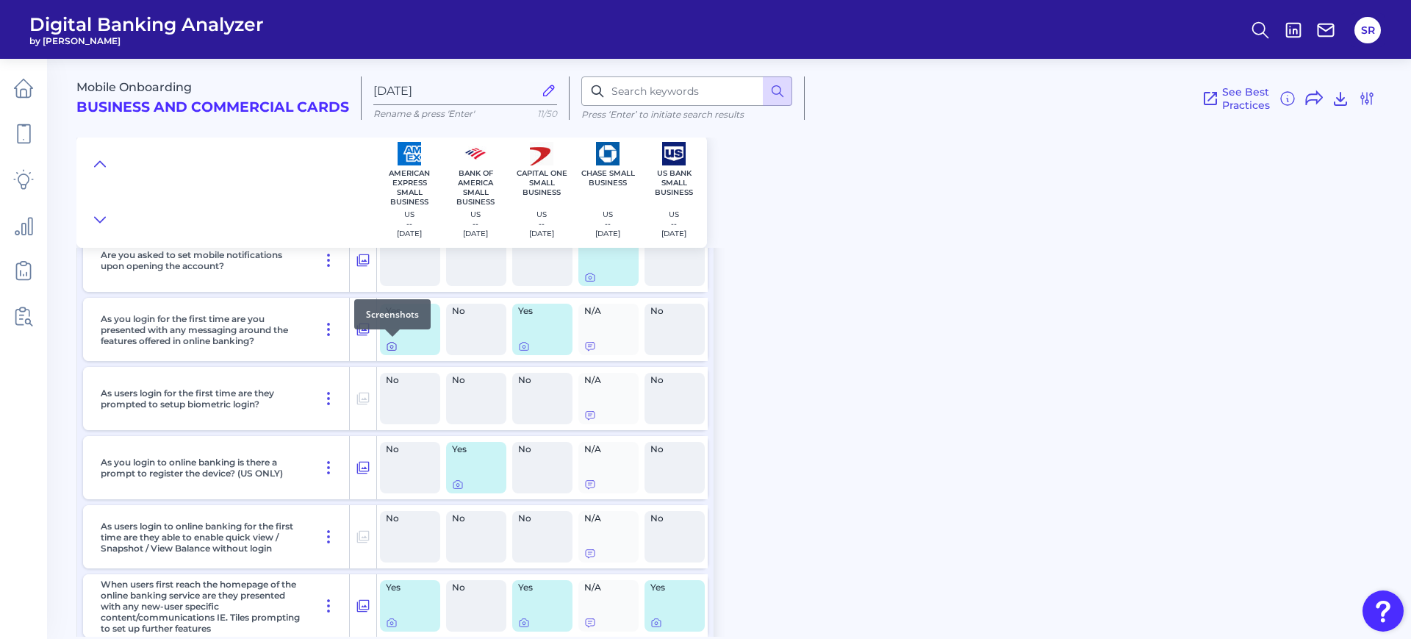
click at [395, 346] on icon at bounding box center [392, 346] width 12 height 12
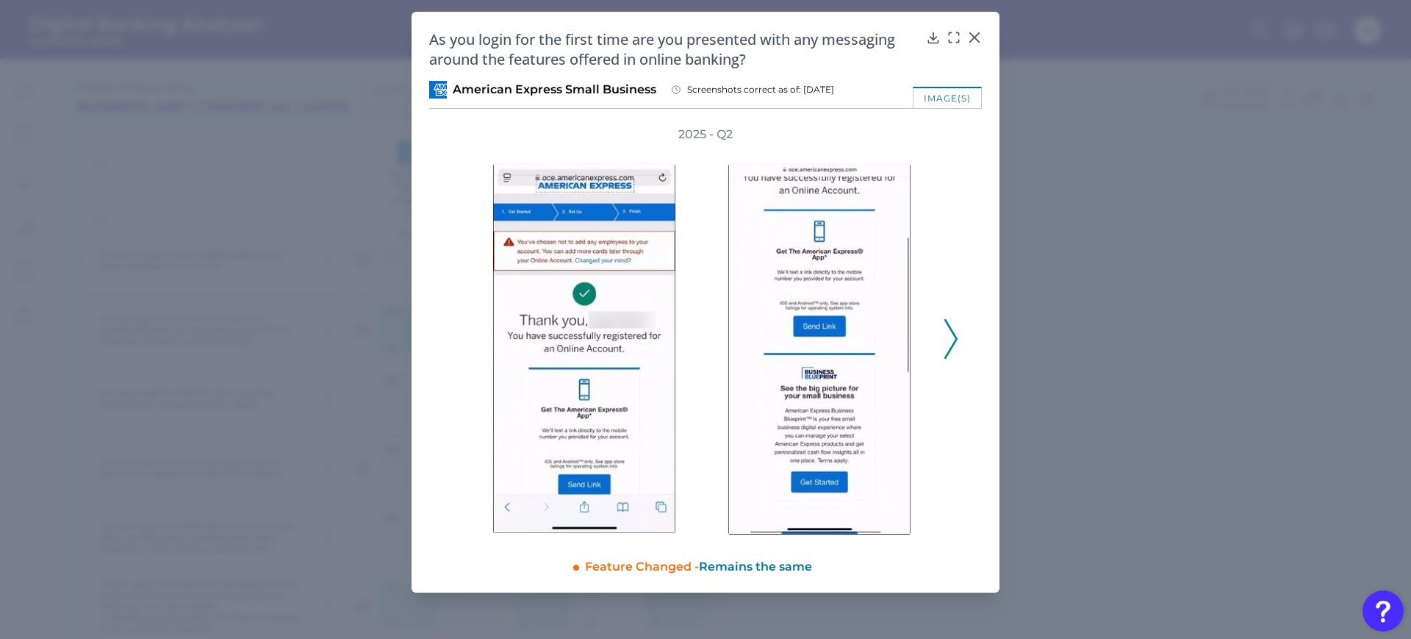
click at [954, 339] on icon at bounding box center [951, 339] width 13 height 40
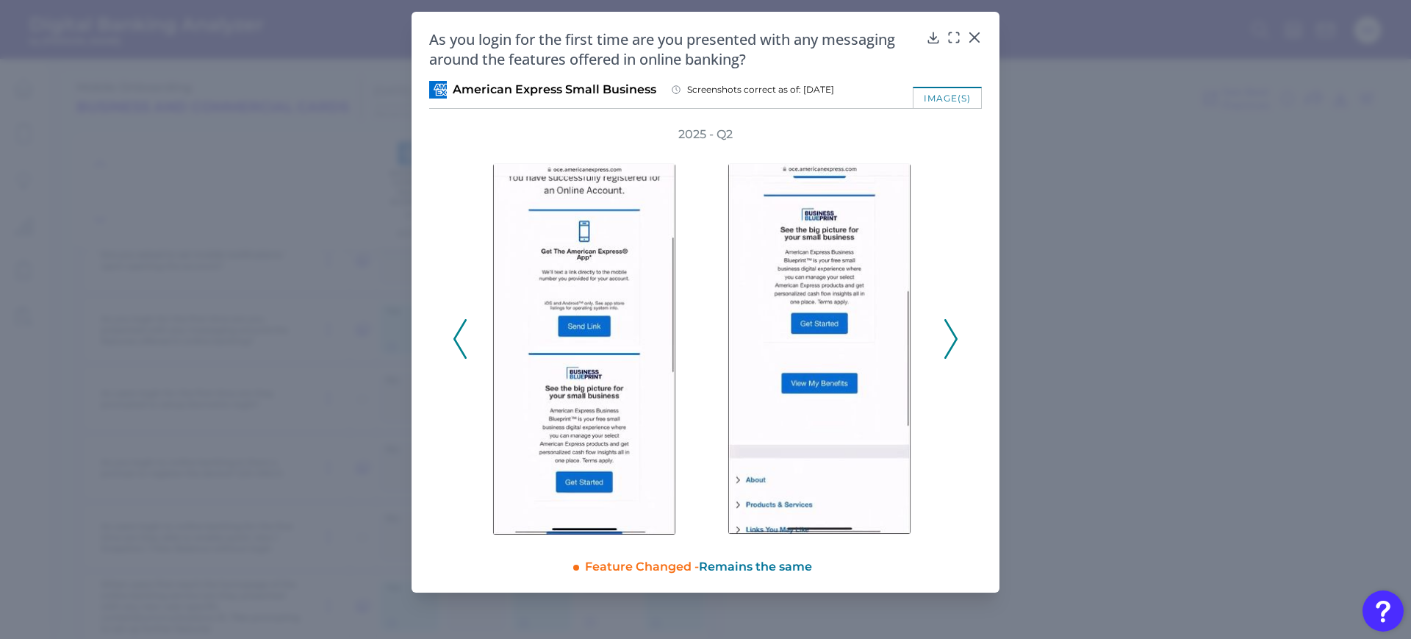
click at [954, 339] on icon at bounding box center [951, 339] width 13 height 40
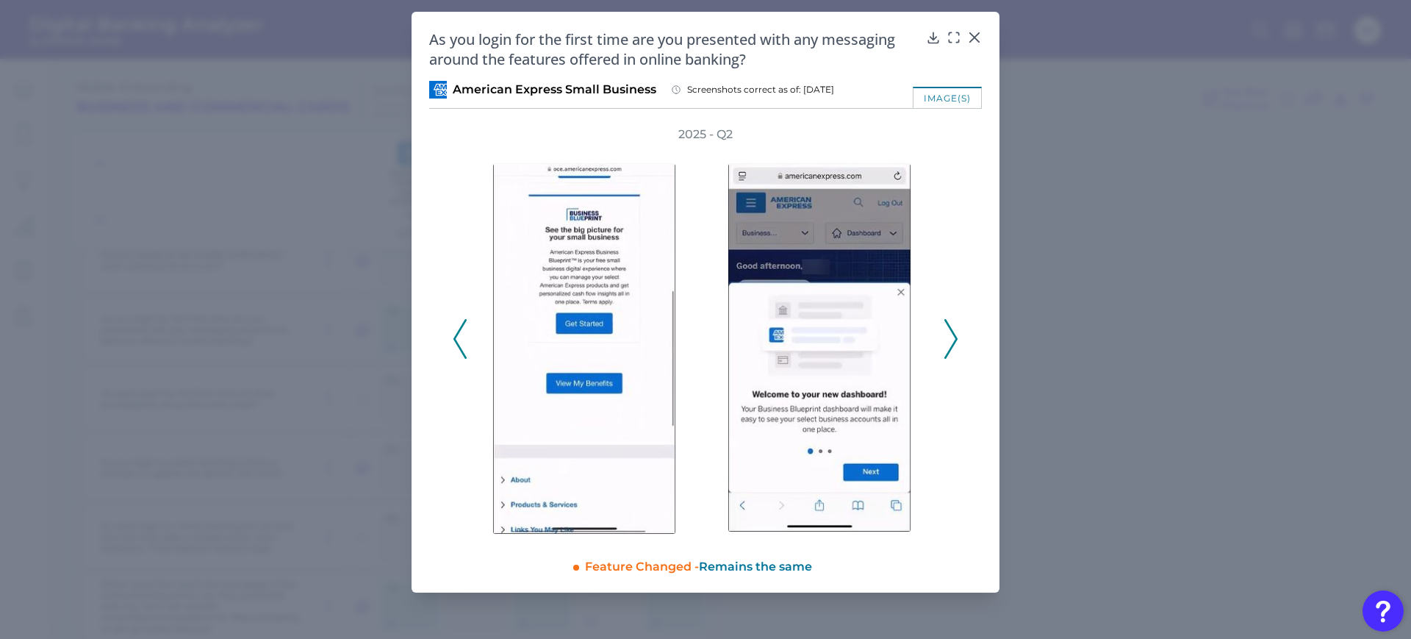
click at [954, 339] on icon at bounding box center [951, 339] width 13 height 40
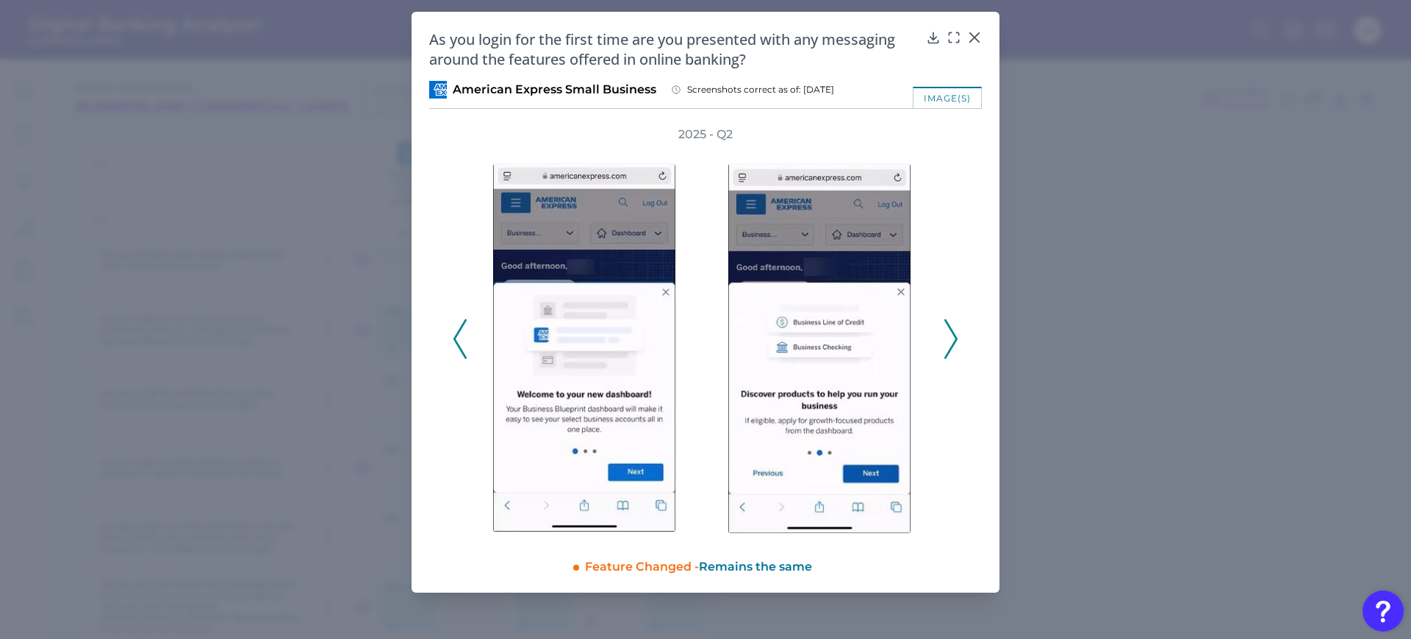
click at [954, 339] on icon at bounding box center [951, 339] width 13 height 40
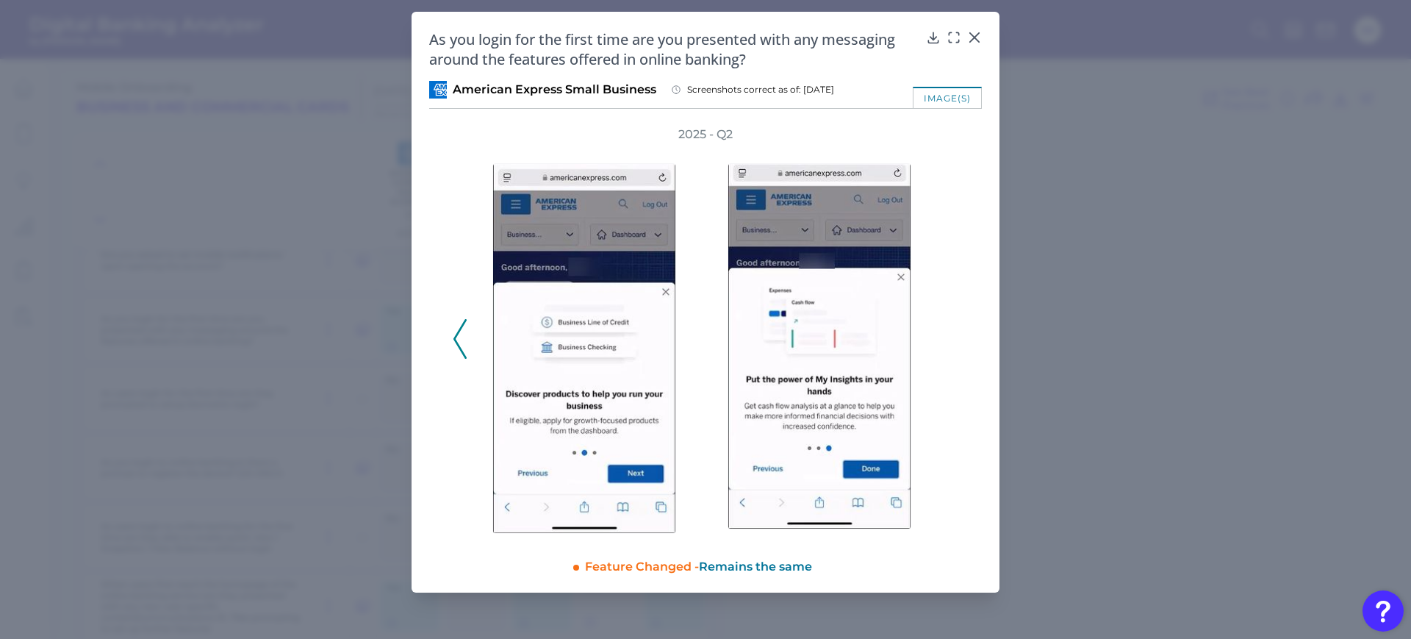
click at [954, 339] on div "2025 - Q2" at bounding box center [706, 330] width 506 height 409
click at [980, 40] on div at bounding box center [974, 47] width 15 height 15
click at [974, 35] on icon at bounding box center [974, 37] width 15 height 15
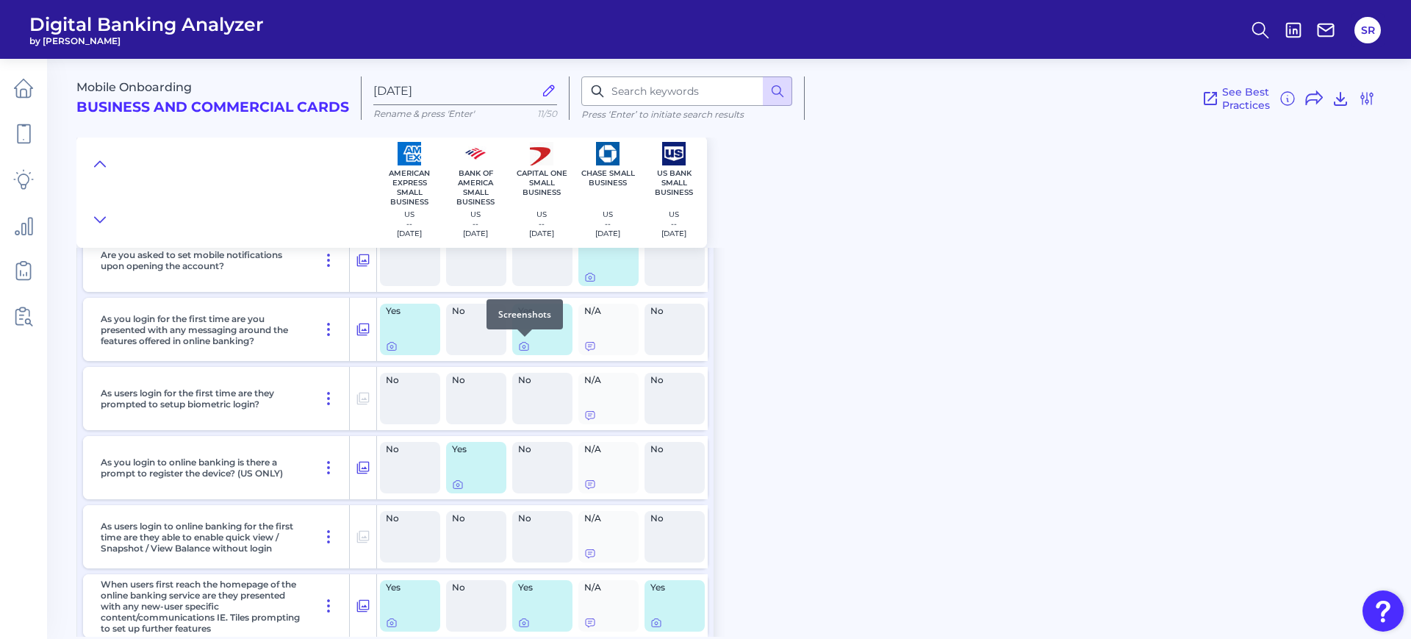
click at [523, 343] on div at bounding box center [525, 336] width 15 height 15
click at [528, 345] on icon at bounding box center [524, 346] width 12 height 12
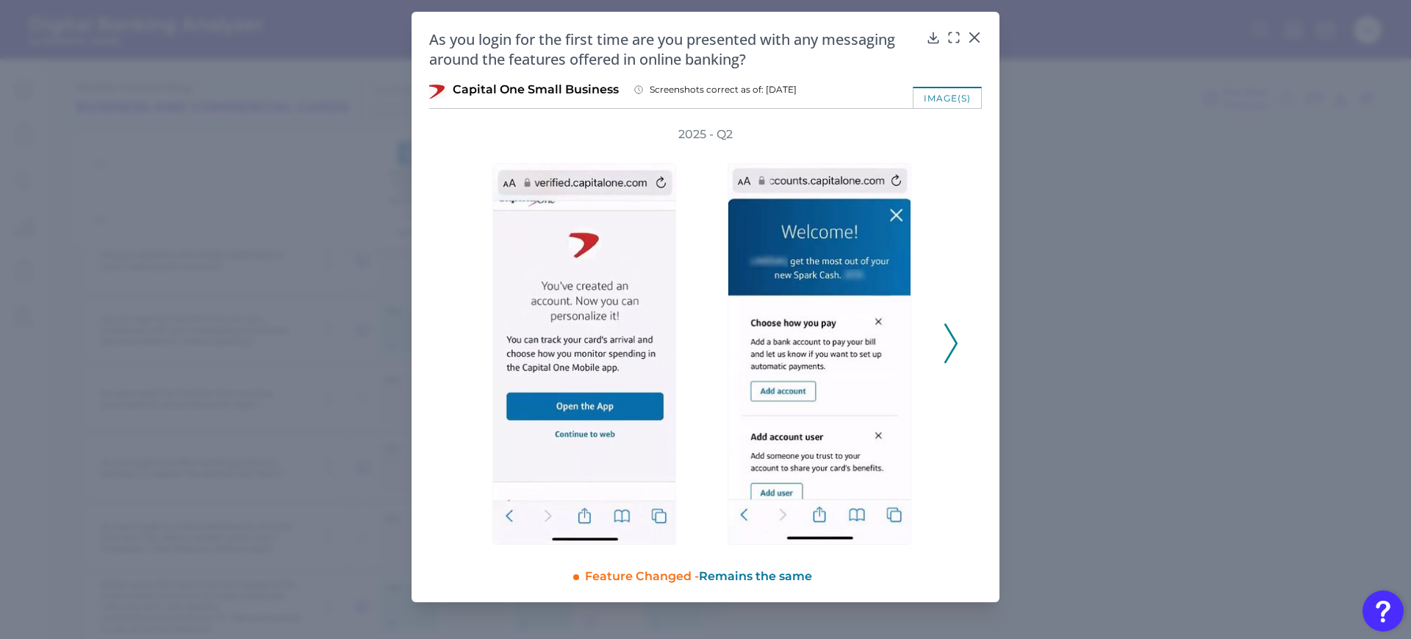
click at [951, 348] on icon at bounding box center [951, 343] width 13 height 40
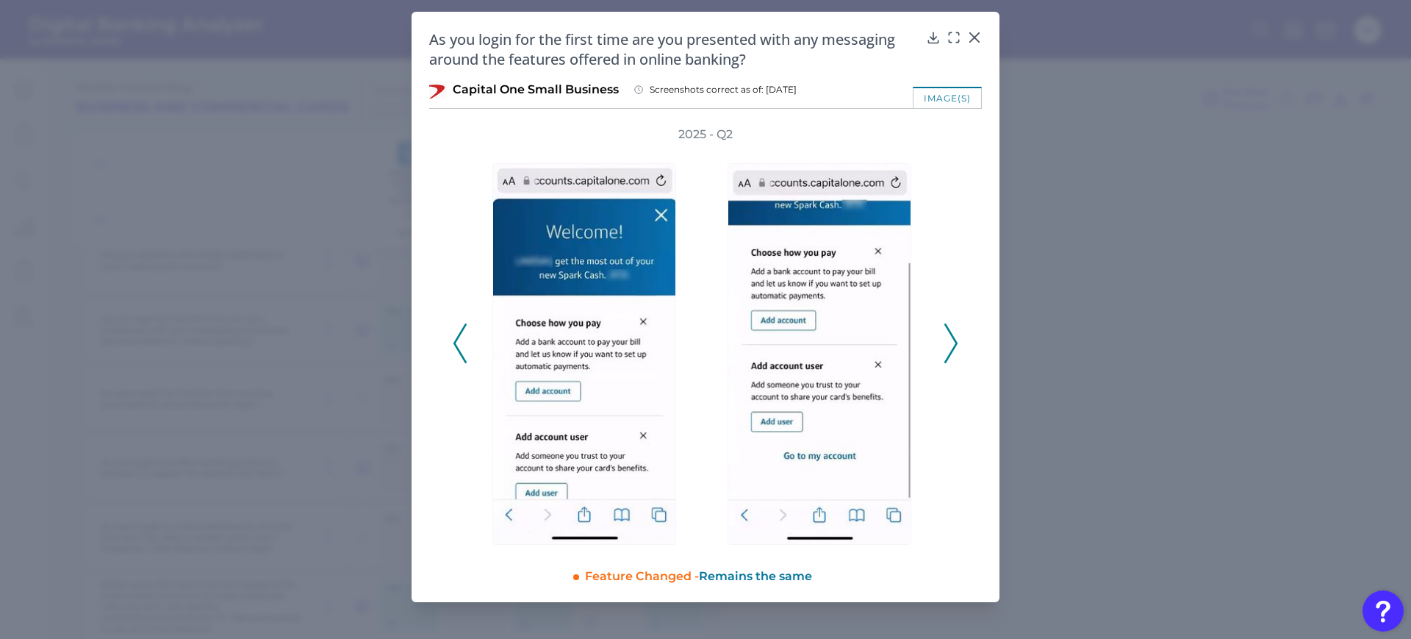
click at [951, 348] on icon at bounding box center [951, 343] width 13 height 40
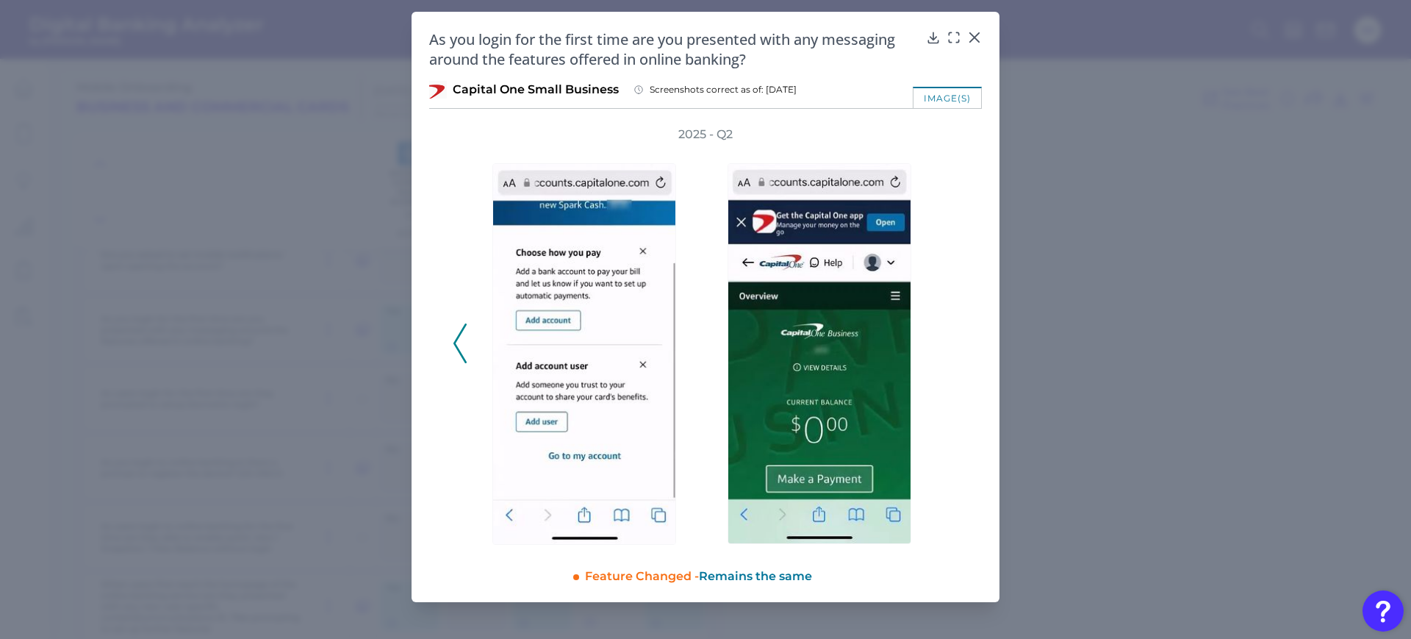
click at [951, 348] on div "2025 - Q2" at bounding box center [706, 335] width 506 height 418
click at [979, 42] on body "Digital Banking Analyzer by Curinos SR Mobile Onboarding Business and Commercia…" at bounding box center [705, 319] width 1411 height 639
click at [976, 38] on icon at bounding box center [974, 37] width 9 height 9
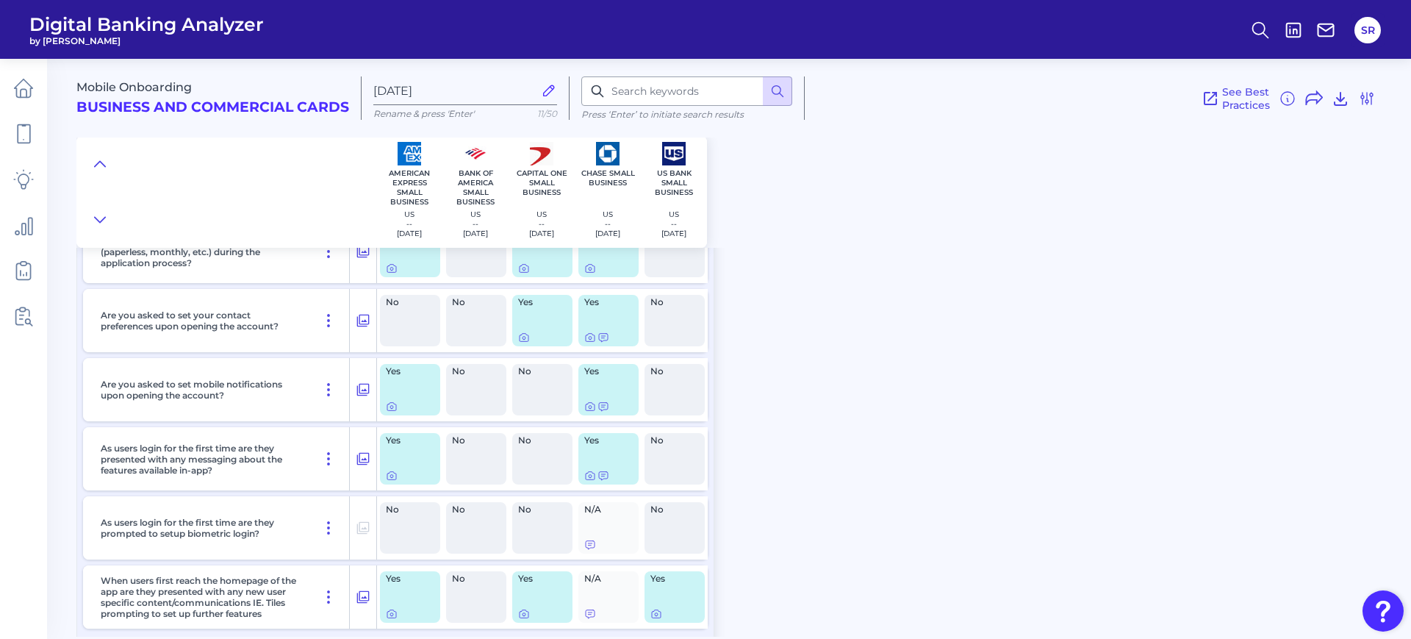
scroll to position [12920, 0]
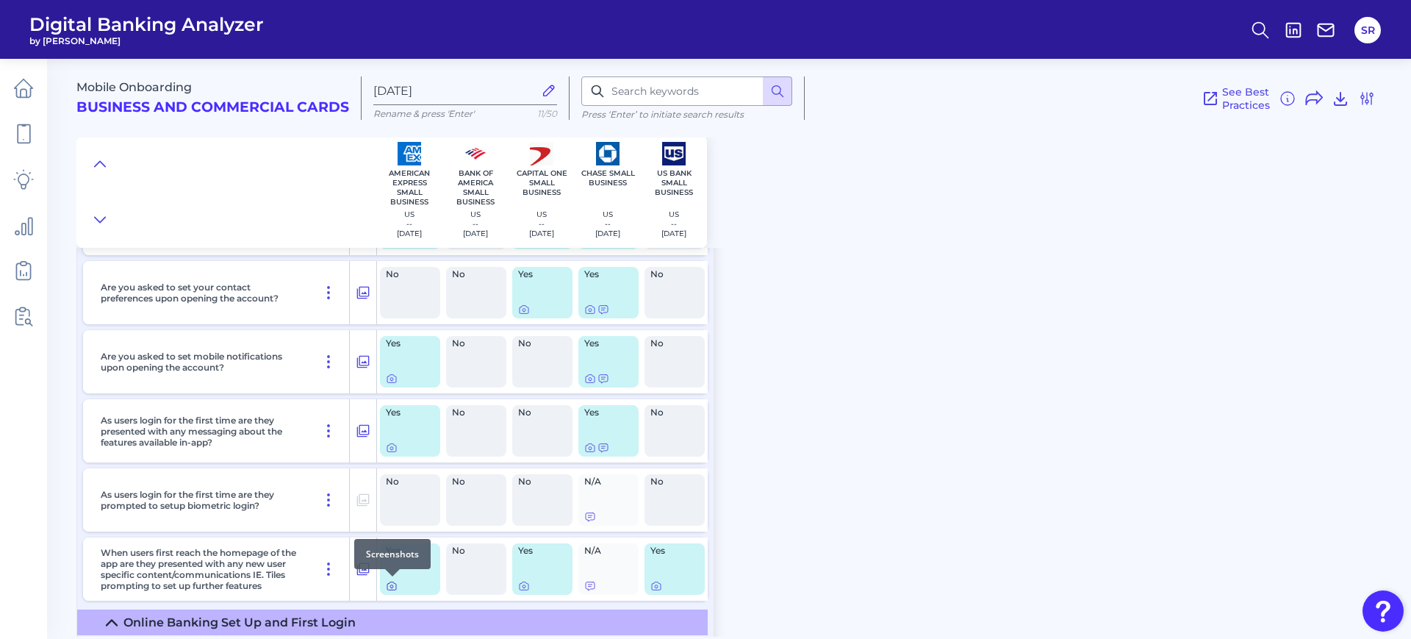
click at [393, 588] on icon at bounding box center [392, 586] width 12 height 12
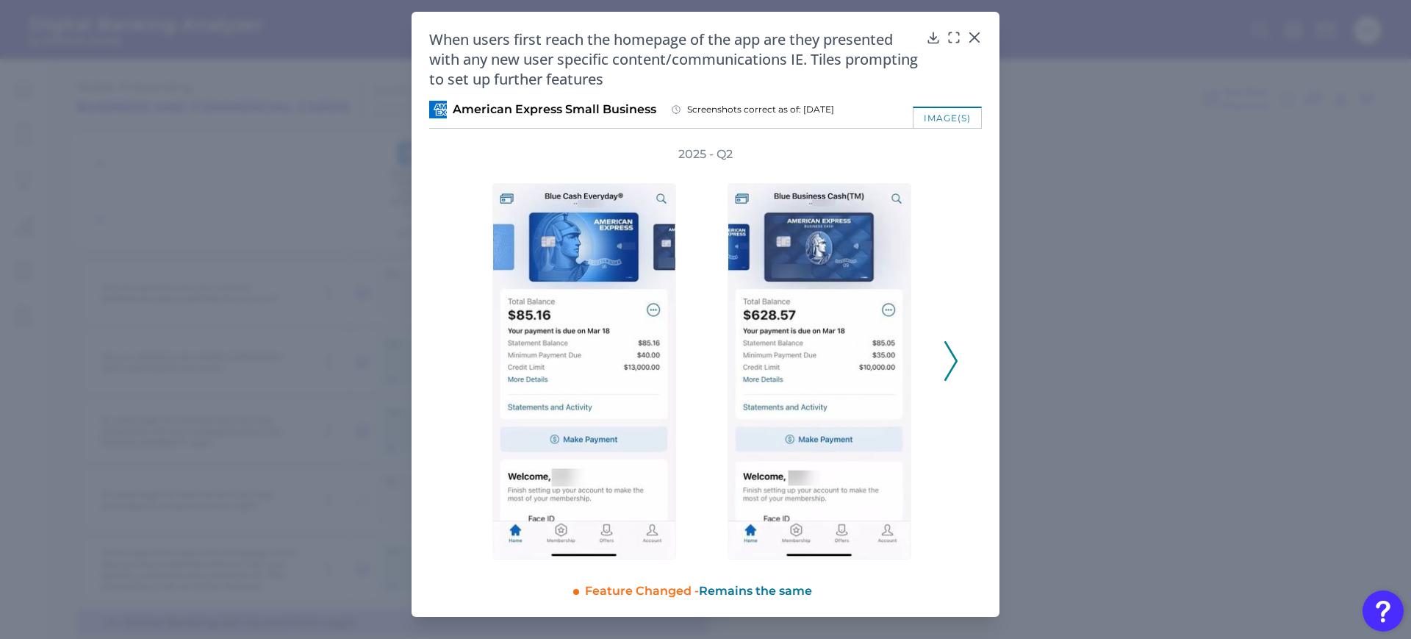
click at [950, 364] on icon at bounding box center [951, 361] width 13 height 40
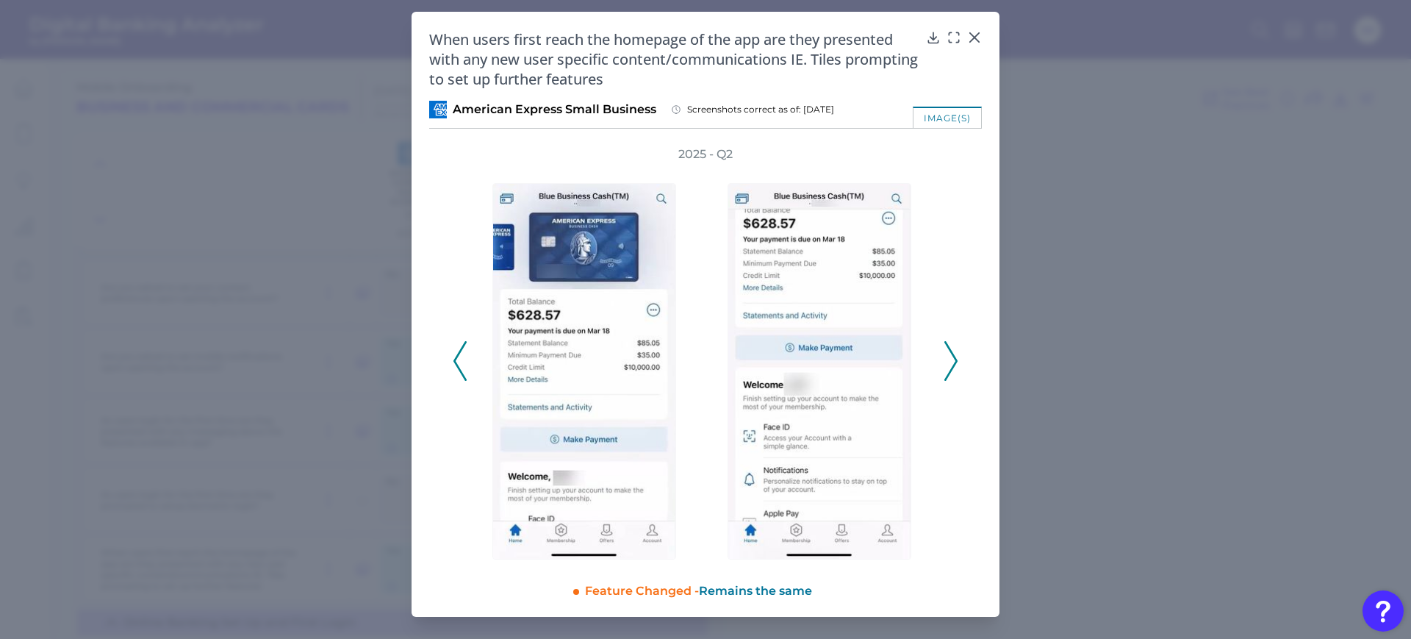
click at [950, 364] on icon at bounding box center [951, 361] width 13 height 40
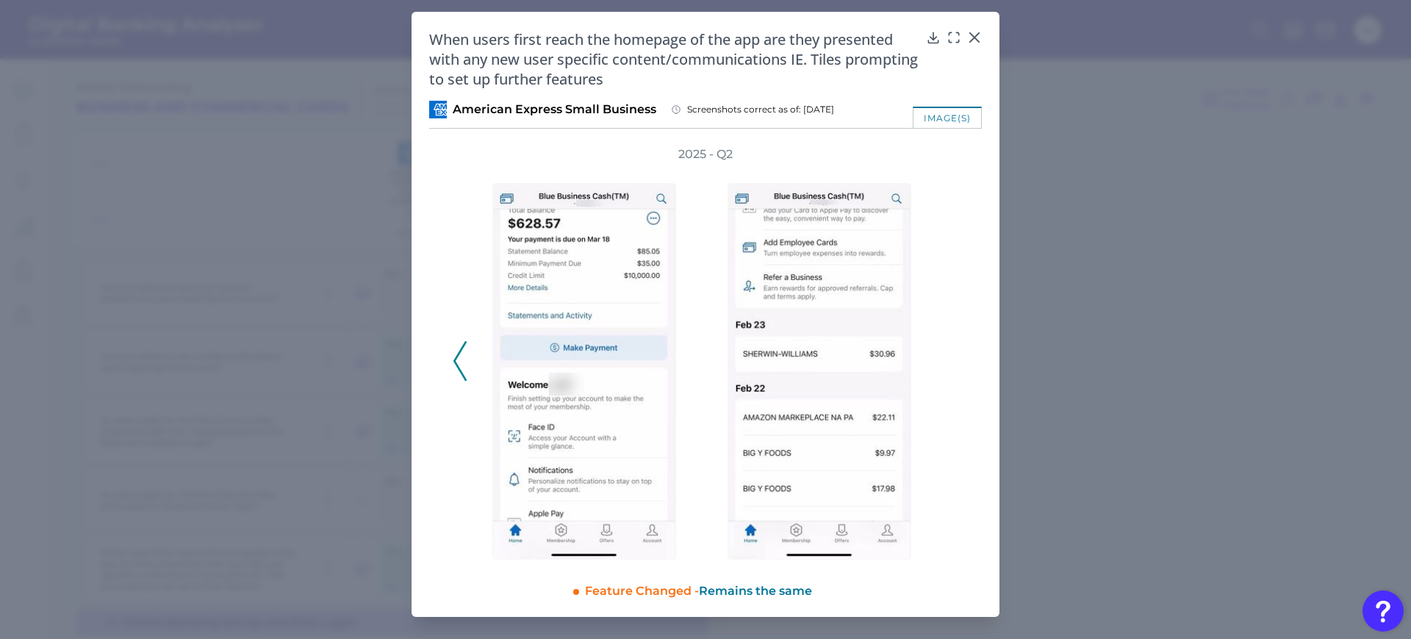
click at [950, 364] on div "2025 - Q2" at bounding box center [706, 352] width 506 height 413
click at [466, 370] on icon at bounding box center [460, 361] width 13 height 40
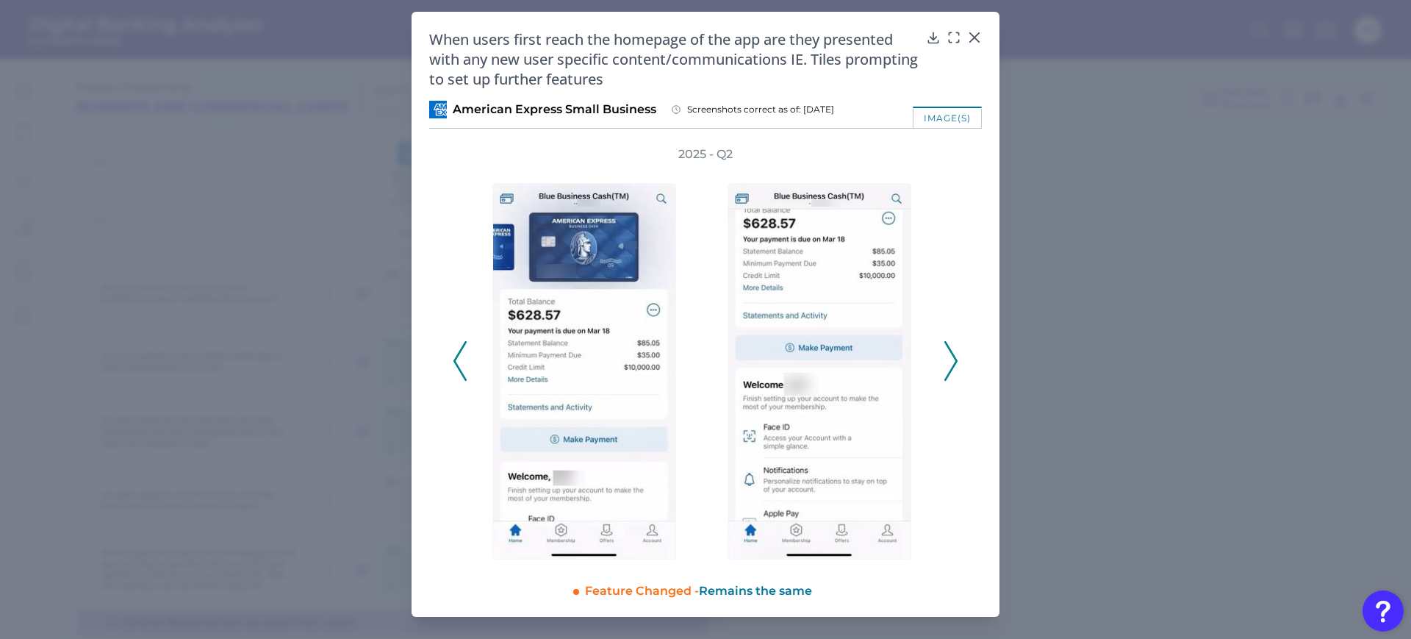
click at [466, 370] on icon at bounding box center [460, 361] width 13 height 40
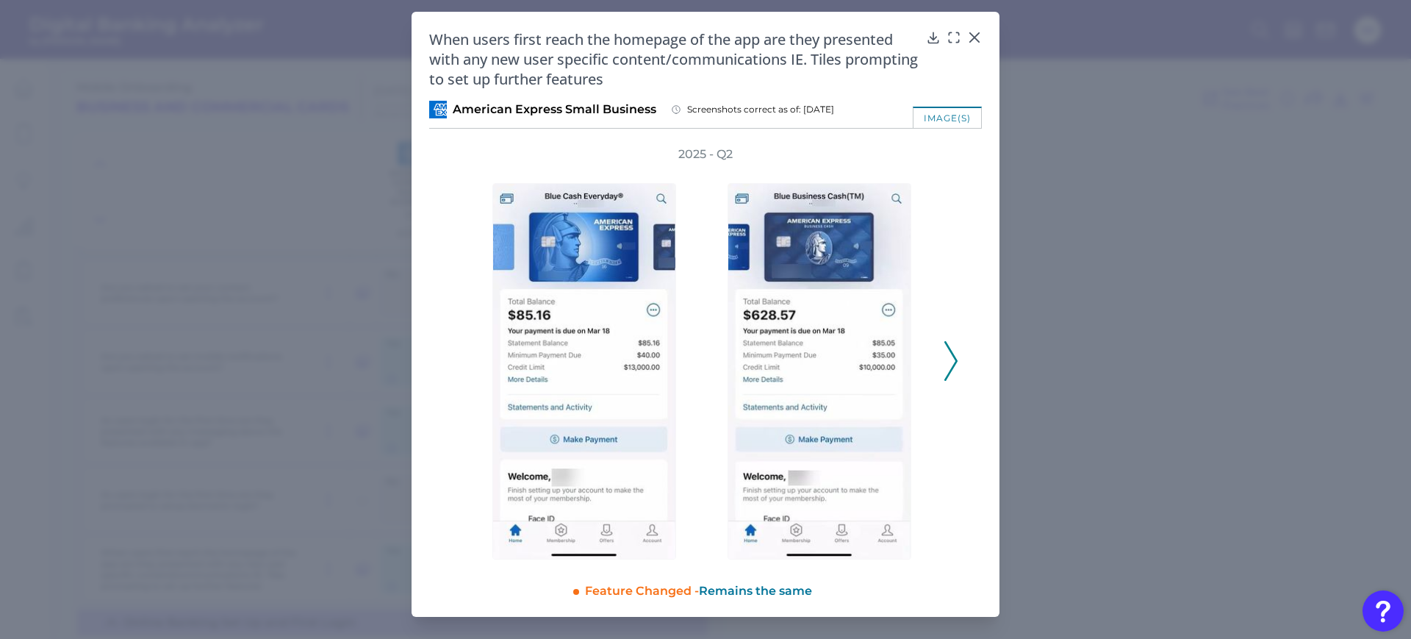
click at [466, 370] on div "2025 - Q2" at bounding box center [706, 352] width 506 height 413
click at [975, 32] on icon at bounding box center [974, 37] width 15 height 15
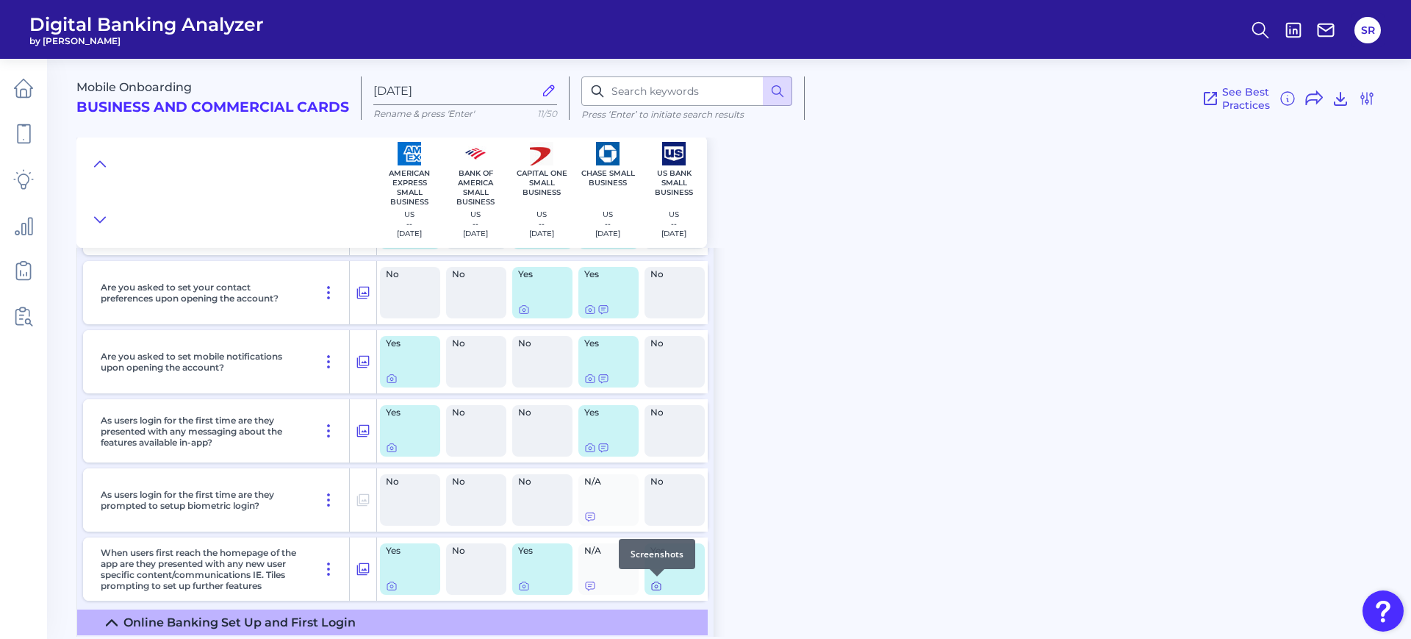
click at [657, 587] on icon at bounding box center [657, 586] width 12 height 12
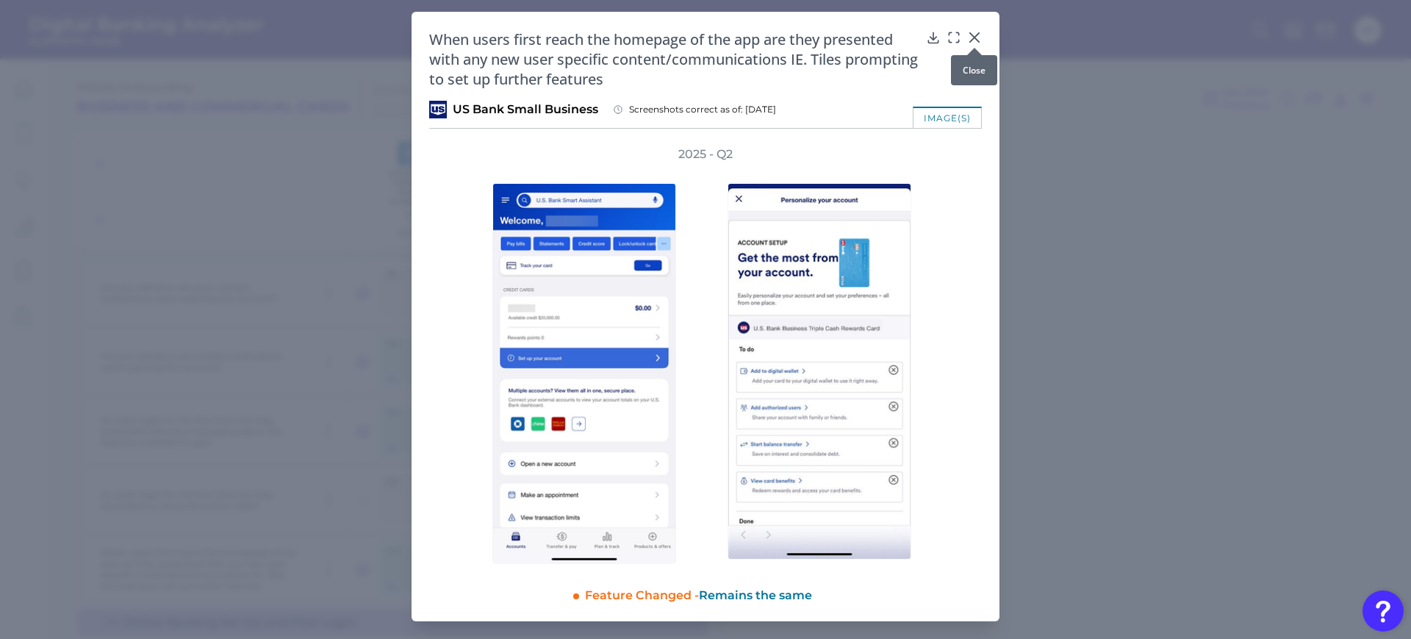
click at [973, 31] on icon at bounding box center [974, 37] width 15 height 15
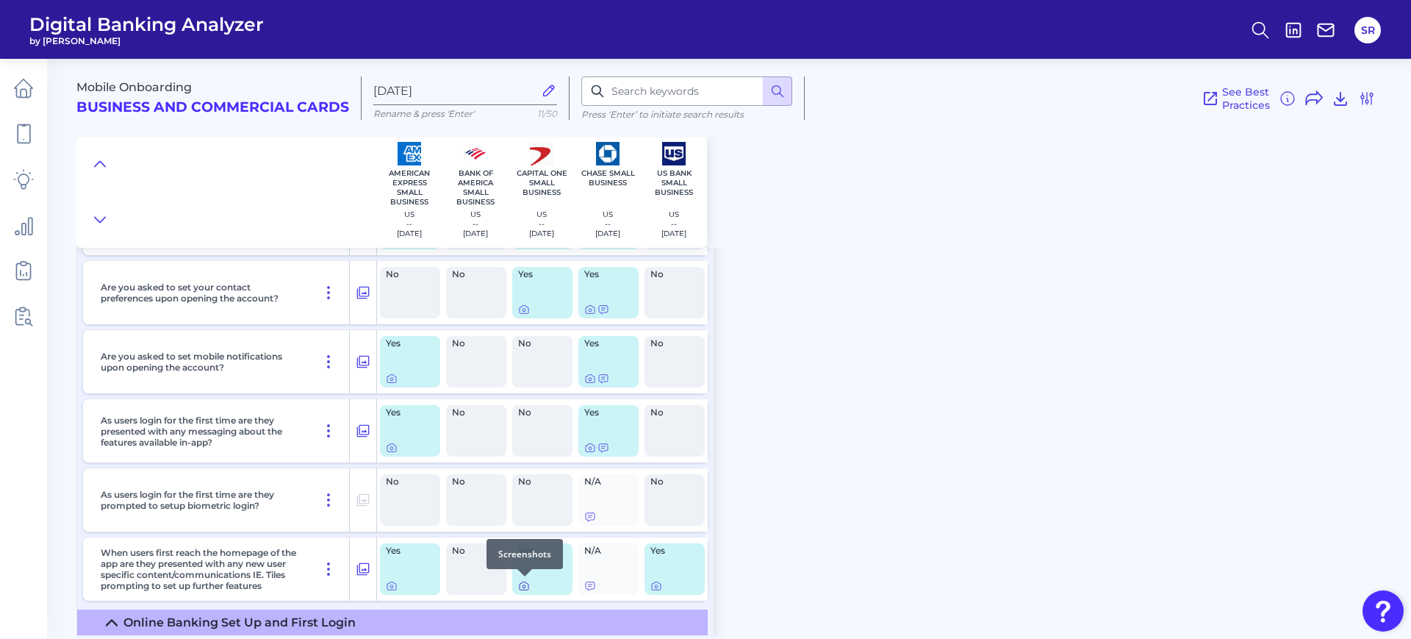
click at [526, 587] on icon at bounding box center [524, 586] width 12 height 12
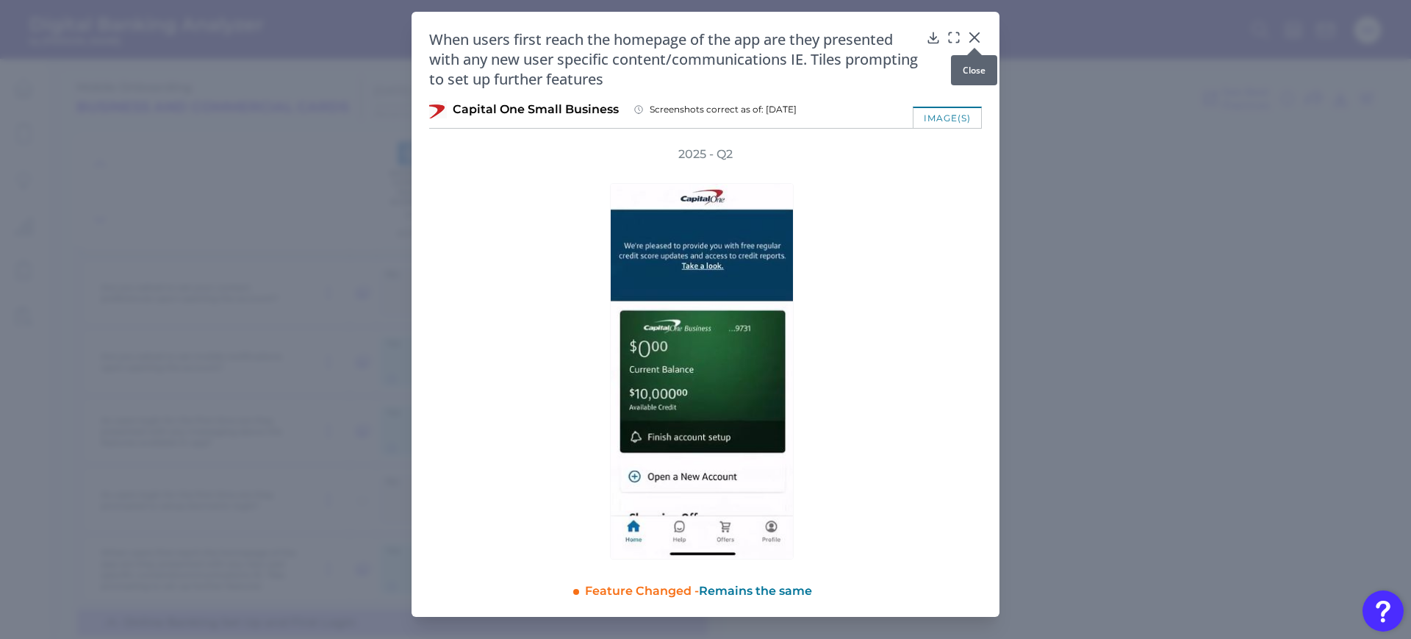
click at [972, 39] on icon at bounding box center [974, 37] width 9 height 9
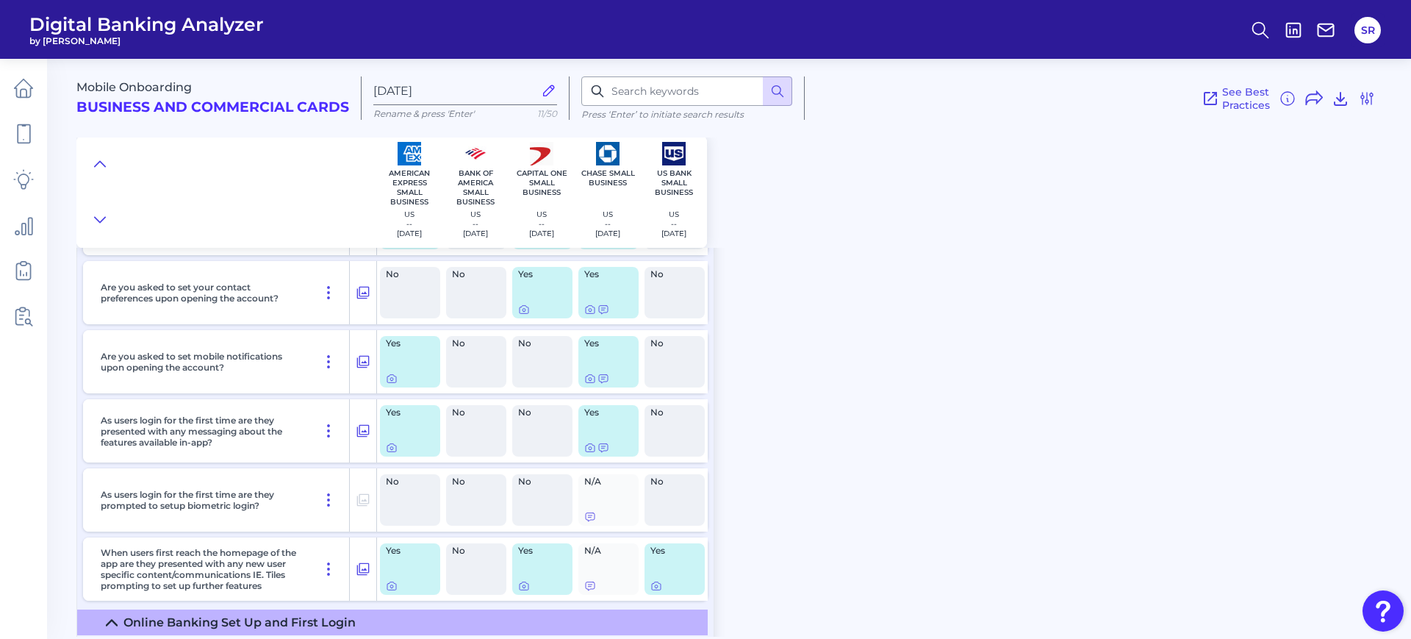
click at [710, 466] on div "Are customers able to login and setup the mobile app banking upon completing th…" at bounding box center [395, 294] width 637 height 631
click at [1145, 545] on div "Mobile Onboarding Business and Commercial Cards Sep 30 2025 Rename & press 'Ent…" at bounding box center [743, 342] width 1335 height 589
click at [791, 495] on div "Mobile Onboarding Business and Commercial Cards Sep 30 2025 Rename & press 'Ent…" at bounding box center [743, 342] width 1335 height 589
click at [827, 397] on div "Mobile Onboarding Business and Commercial Cards Sep 30 2025 Rename & press 'Ent…" at bounding box center [743, 342] width 1335 height 589
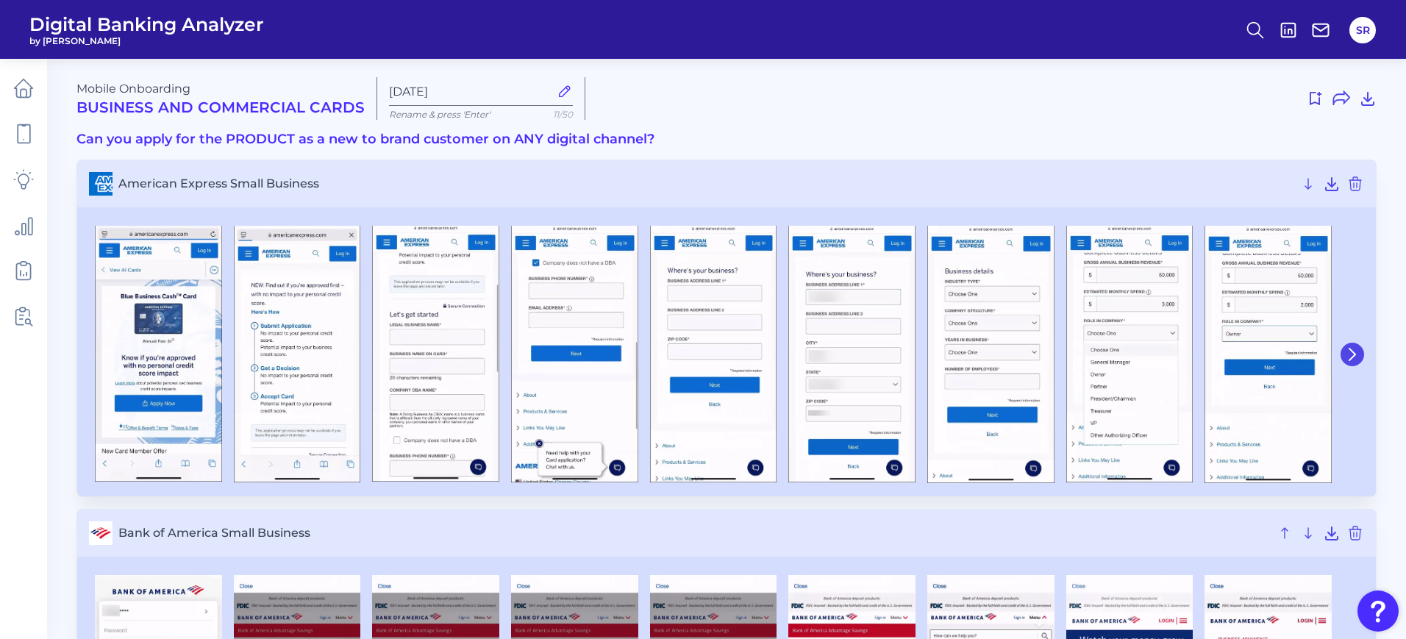
click at [1353, 355] on icon at bounding box center [1351, 354] width 13 height 13
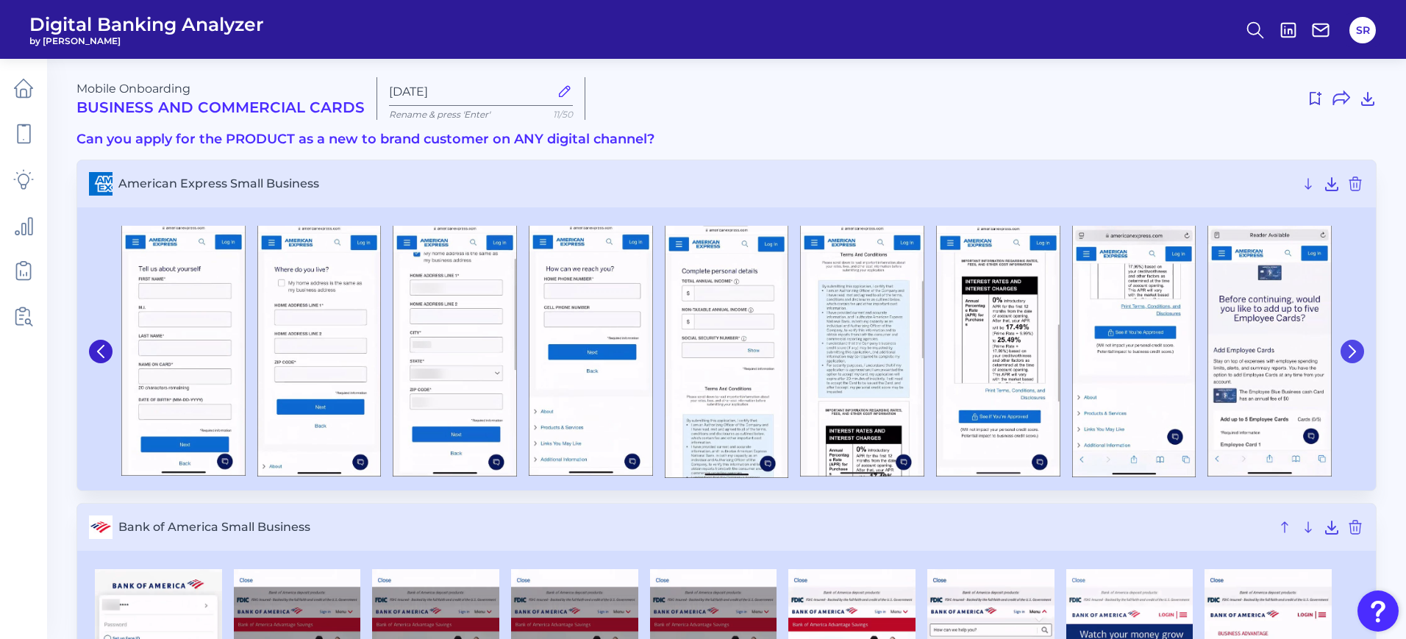
click at [1353, 355] on icon at bounding box center [1351, 351] width 13 height 13
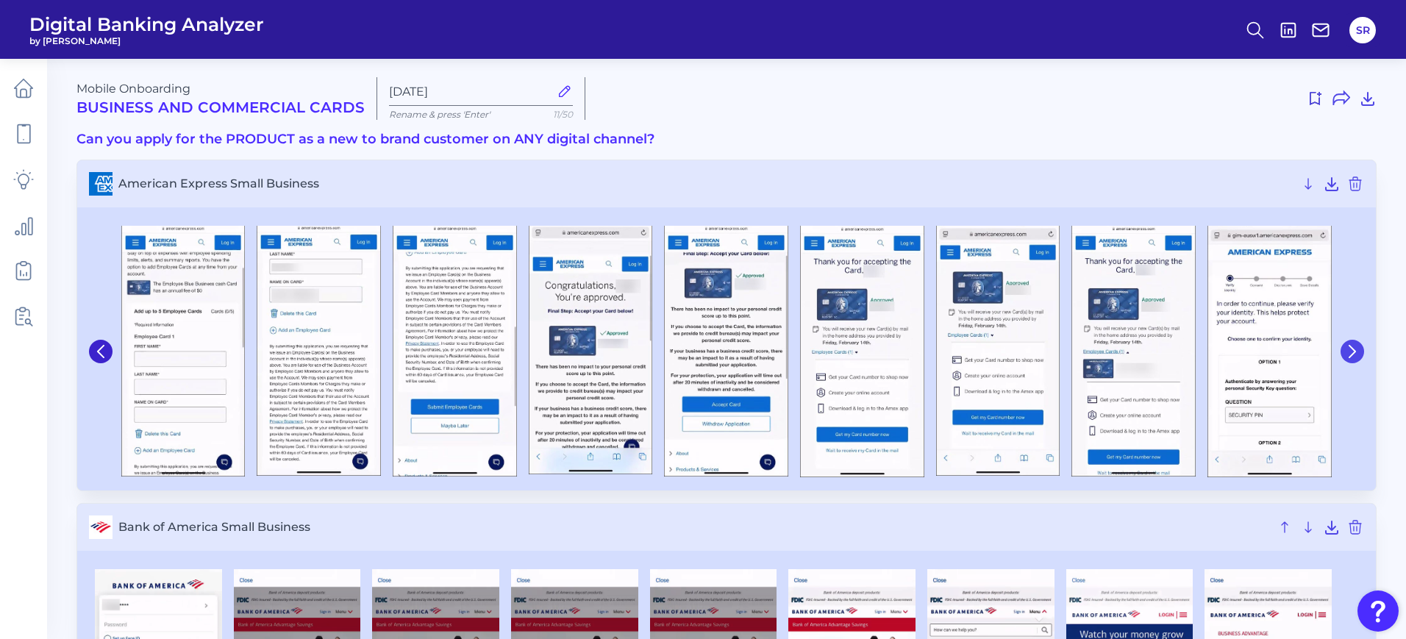
click at [1353, 355] on icon at bounding box center [1351, 351] width 13 height 13
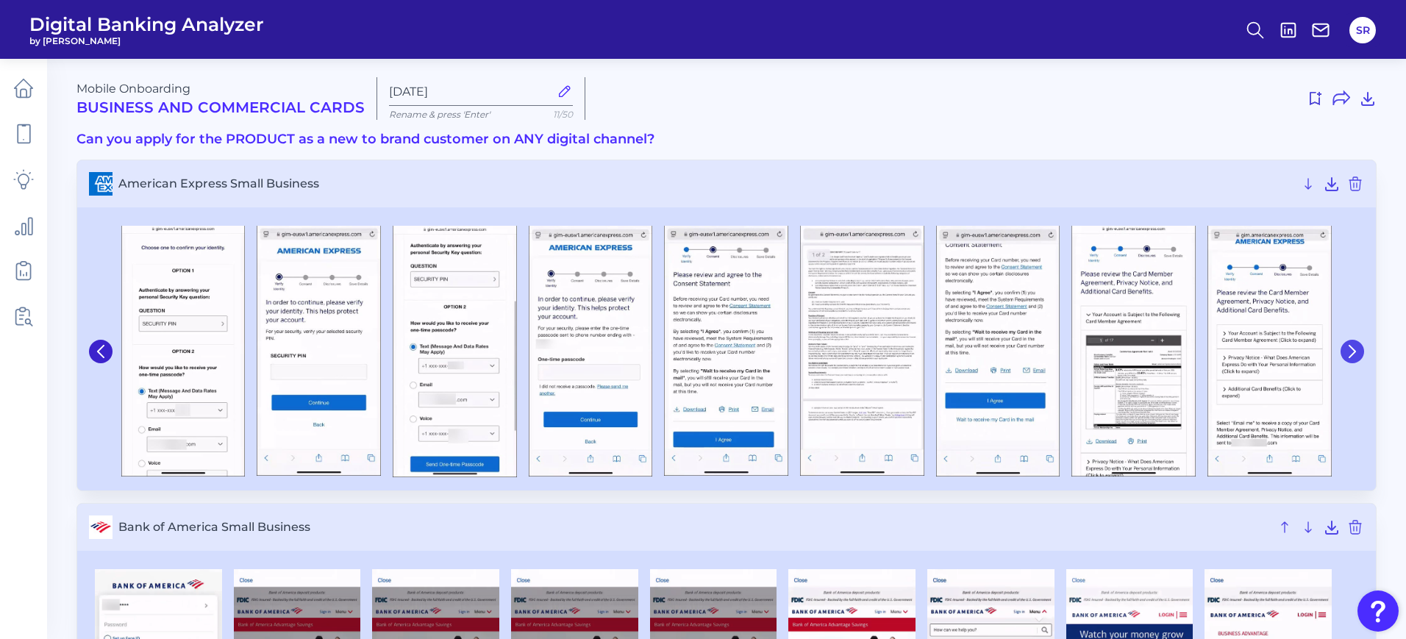
click at [1353, 355] on icon at bounding box center [1351, 351] width 13 height 13
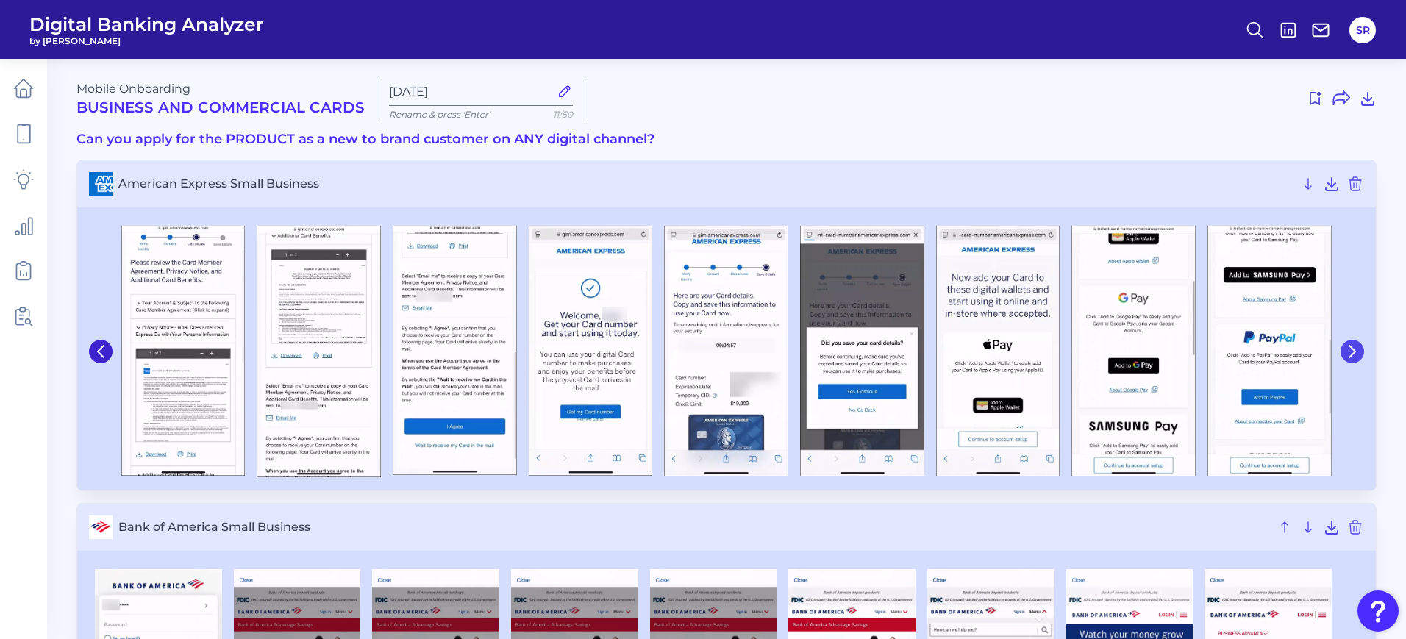
click at [1353, 355] on icon at bounding box center [1351, 351] width 13 height 13
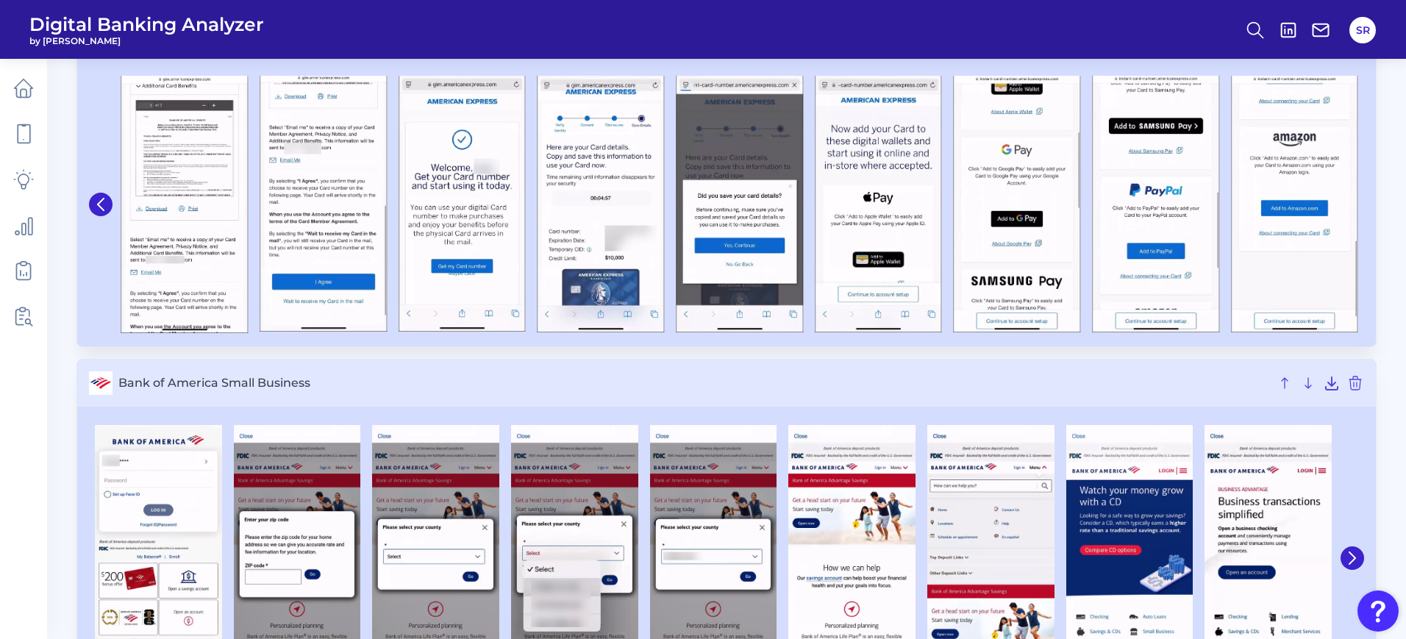
scroll to position [276, 0]
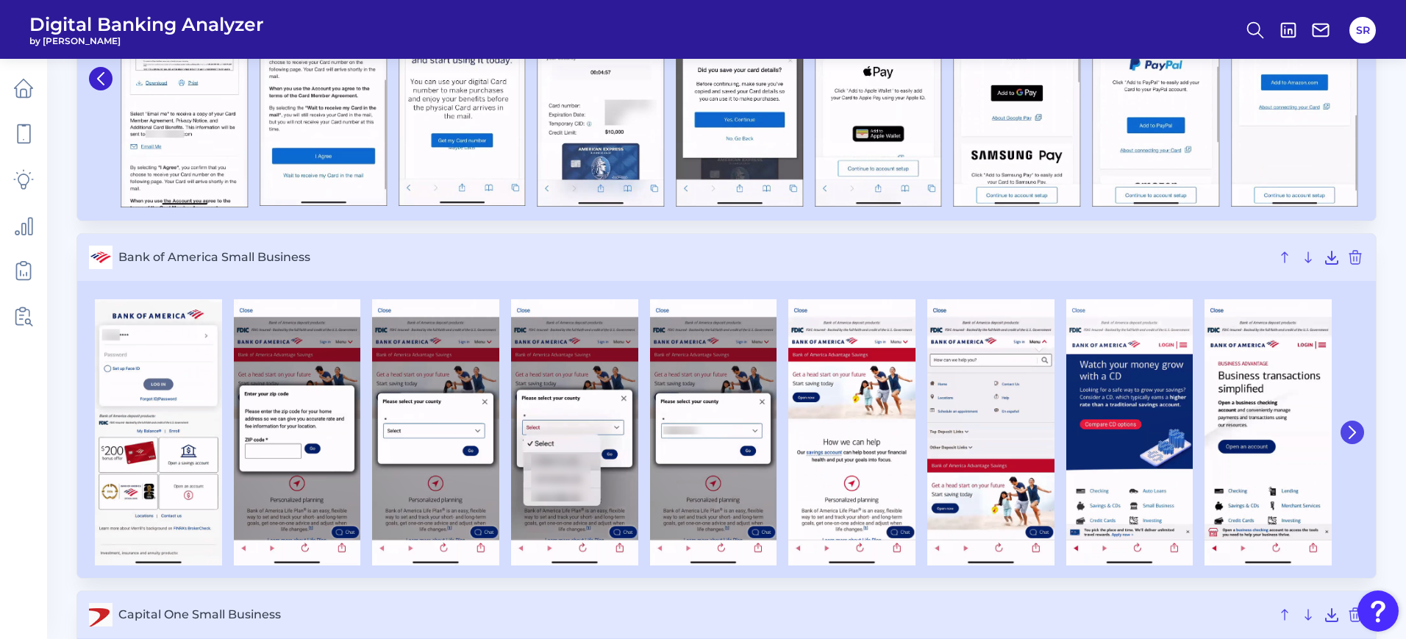
click at [1347, 439] on button at bounding box center [1352, 433] width 24 height 24
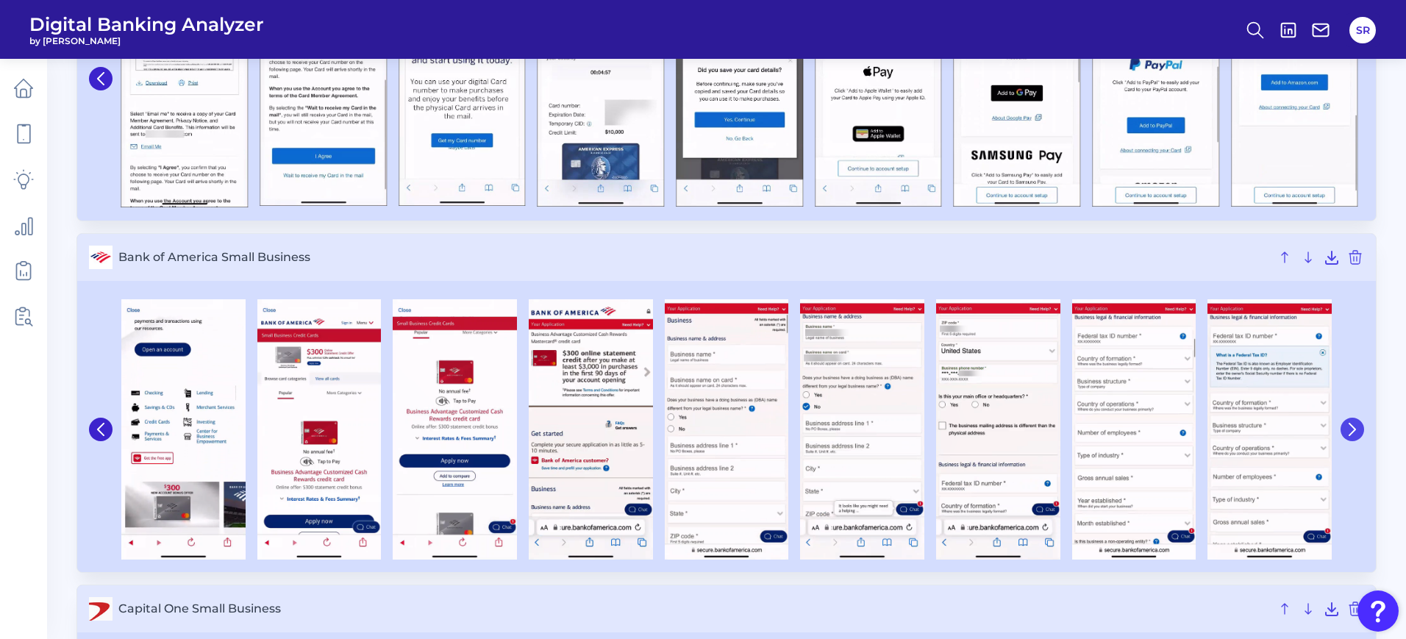
click at [1347, 439] on button at bounding box center [1352, 430] width 24 height 24
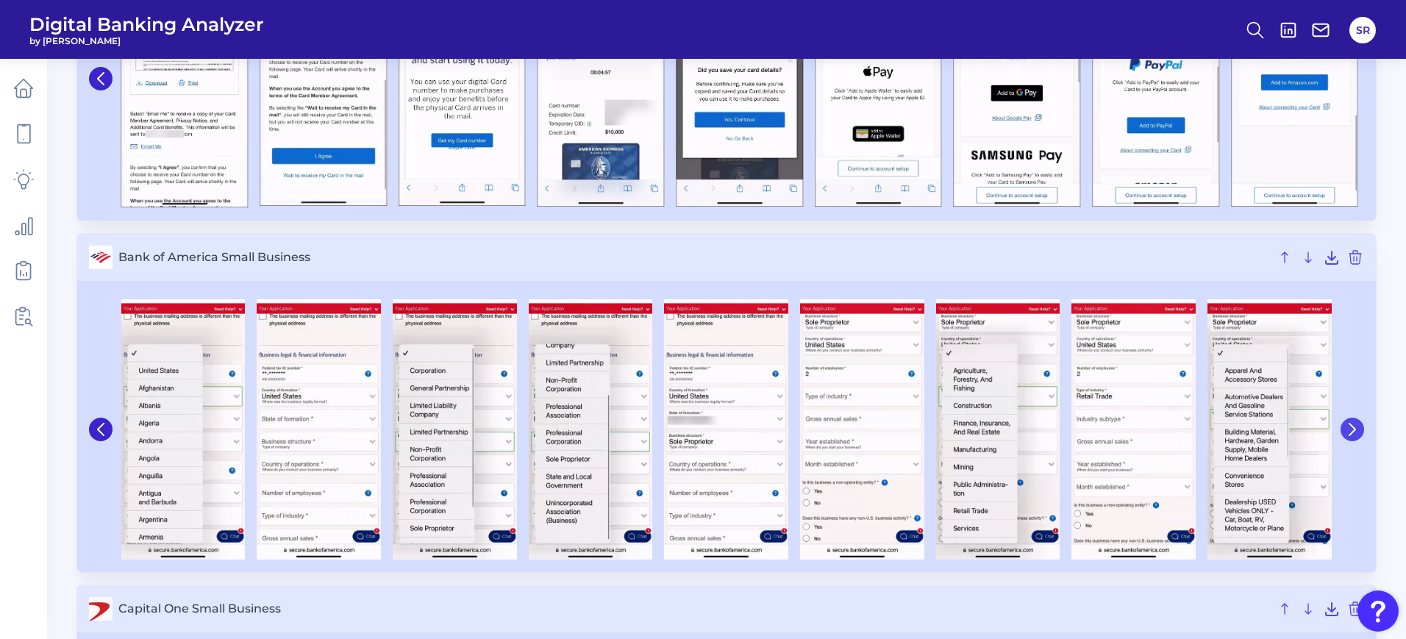
click at [1350, 434] on icon at bounding box center [1352, 429] width 6 height 12
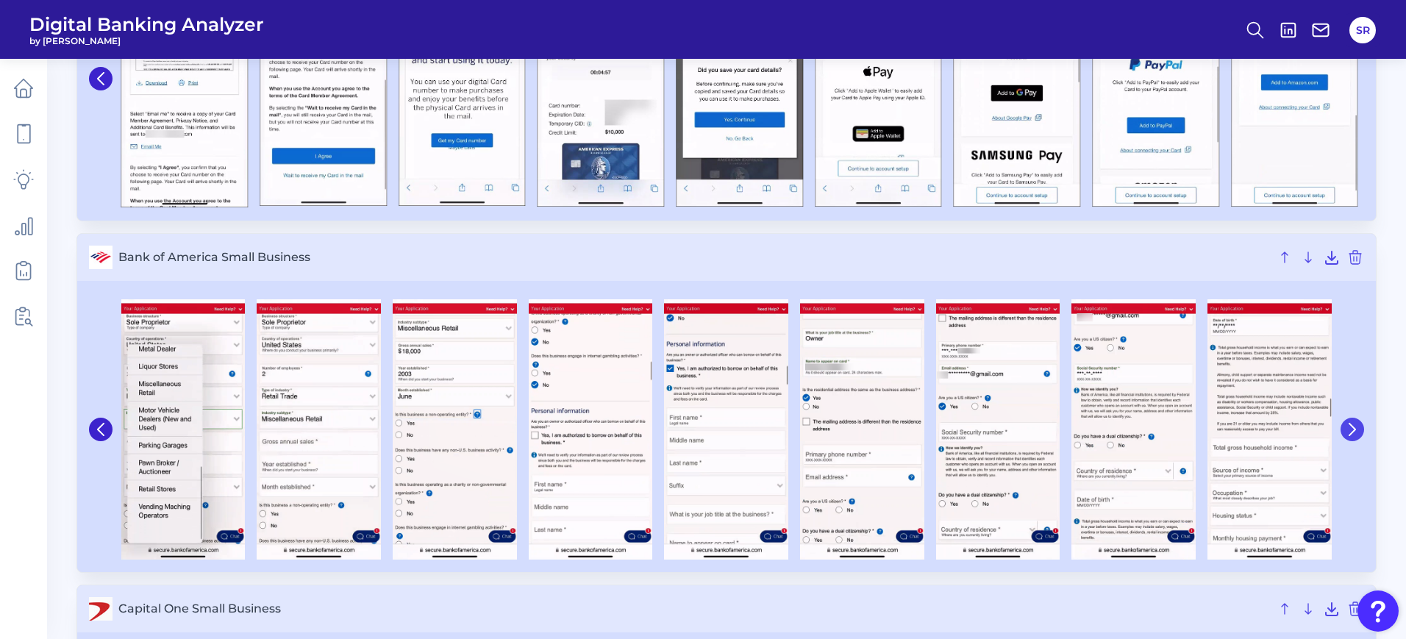
click at [1350, 434] on icon at bounding box center [1352, 429] width 6 height 12
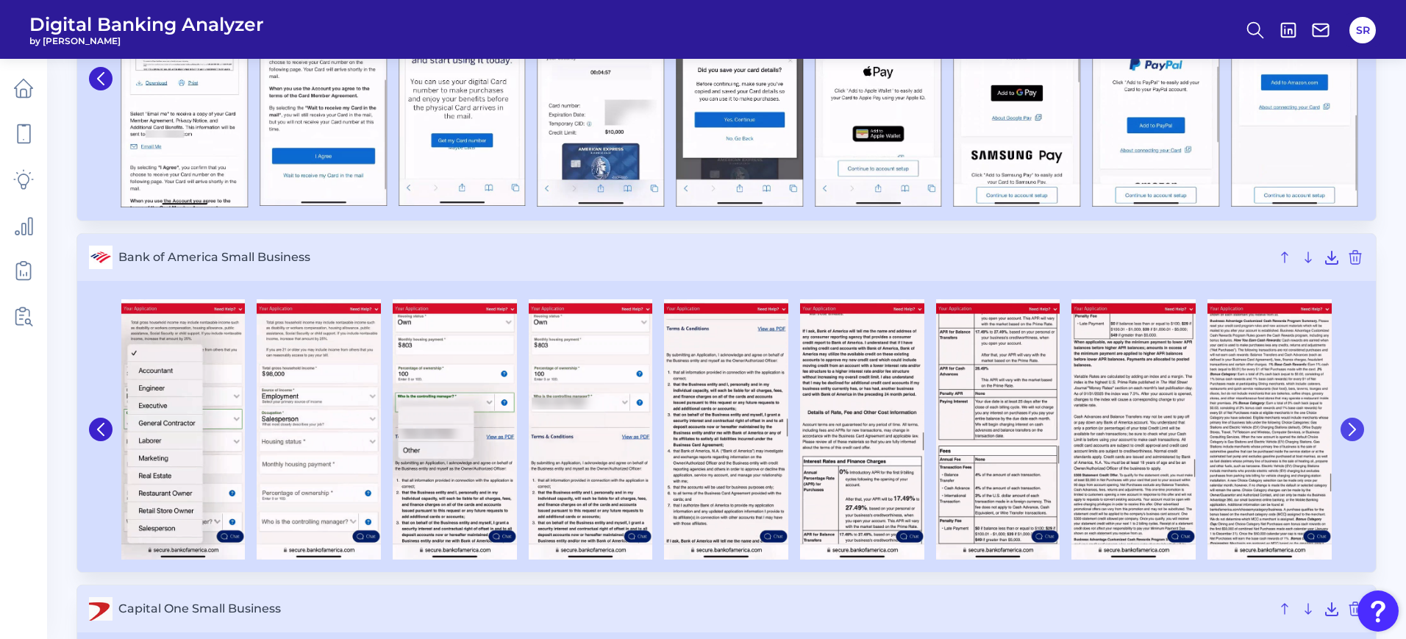
click at [1345, 436] on button at bounding box center [1352, 430] width 24 height 24
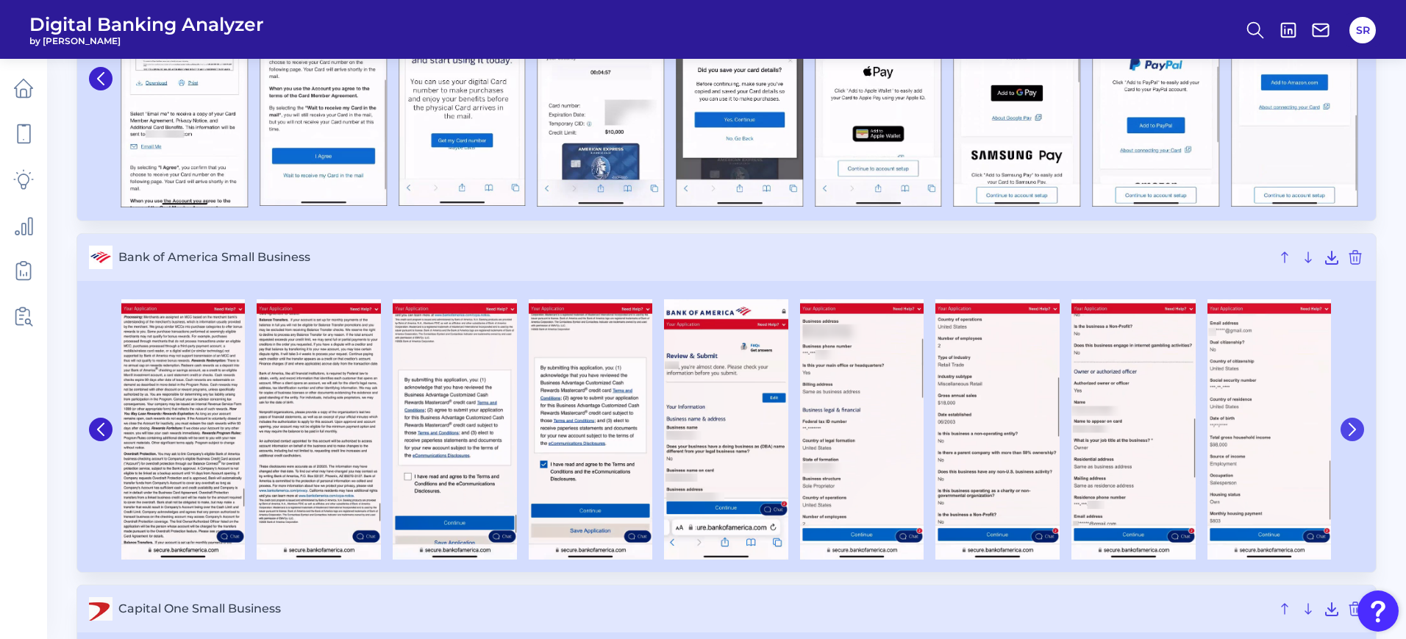
click at [1345, 436] on button at bounding box center [1352, 430] width 24 height 24
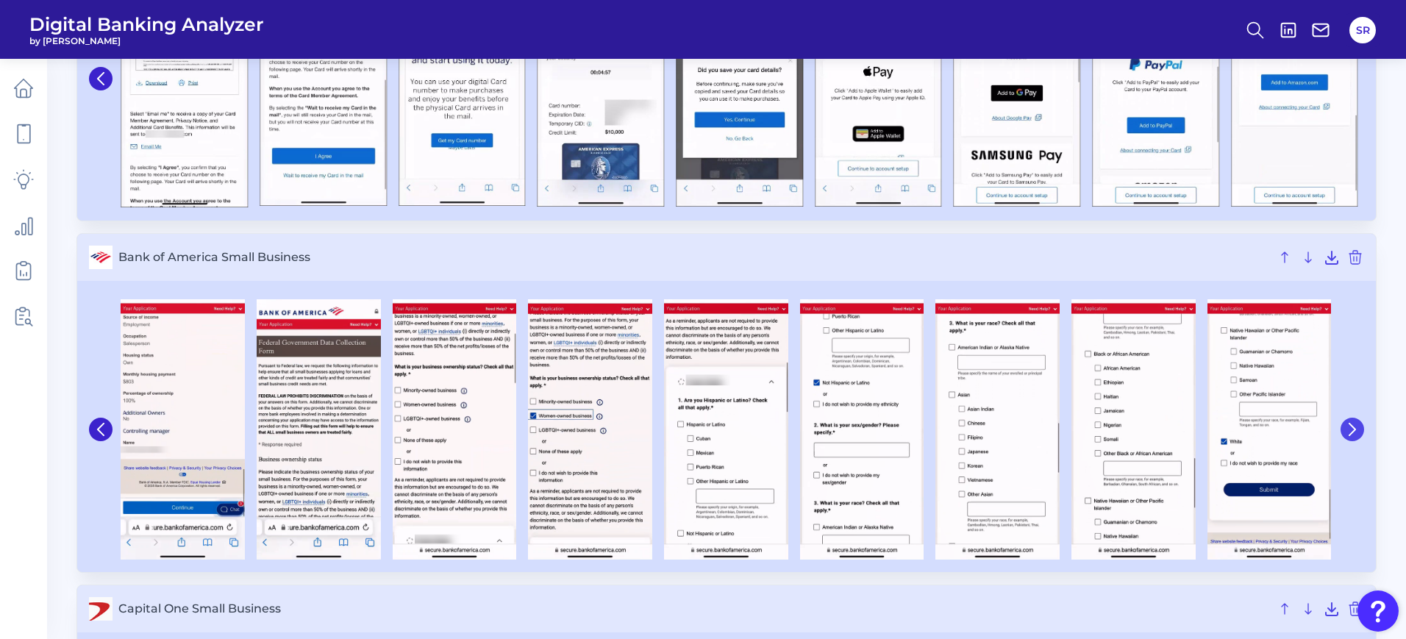
click at [1345, 436] on button at bounding box center [1352, 430] width 24 height 24
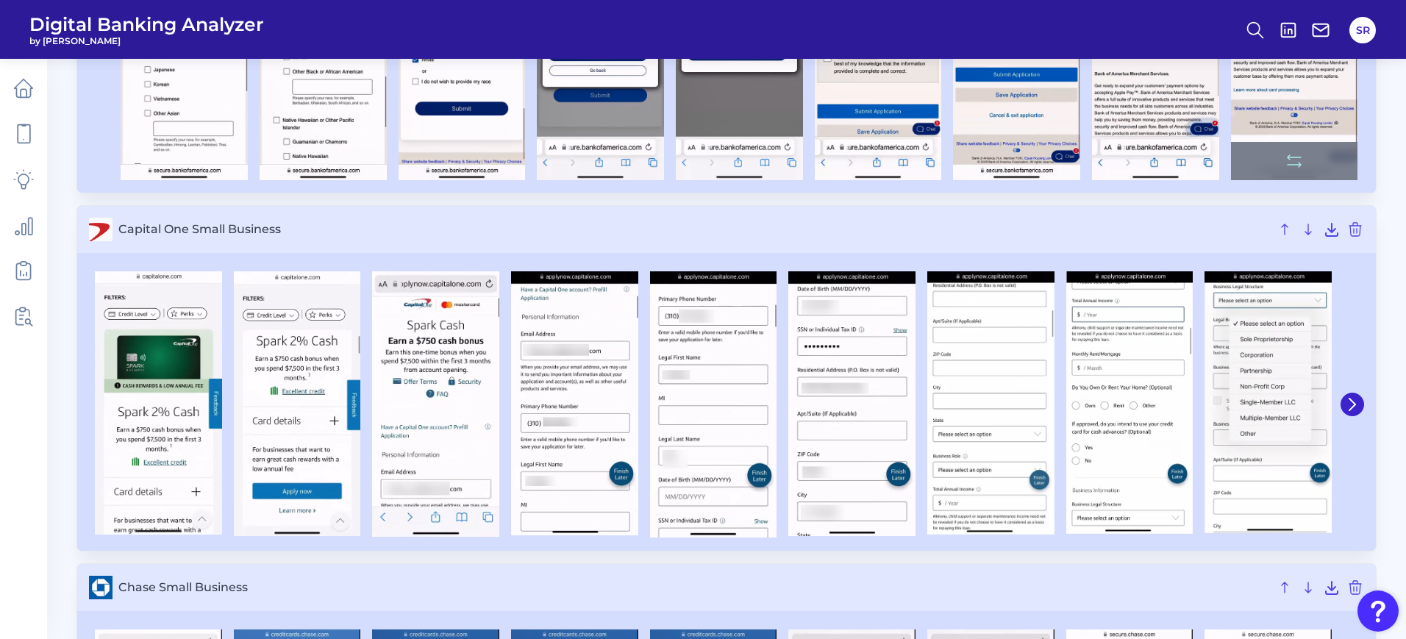
scroll to position [827, 0]
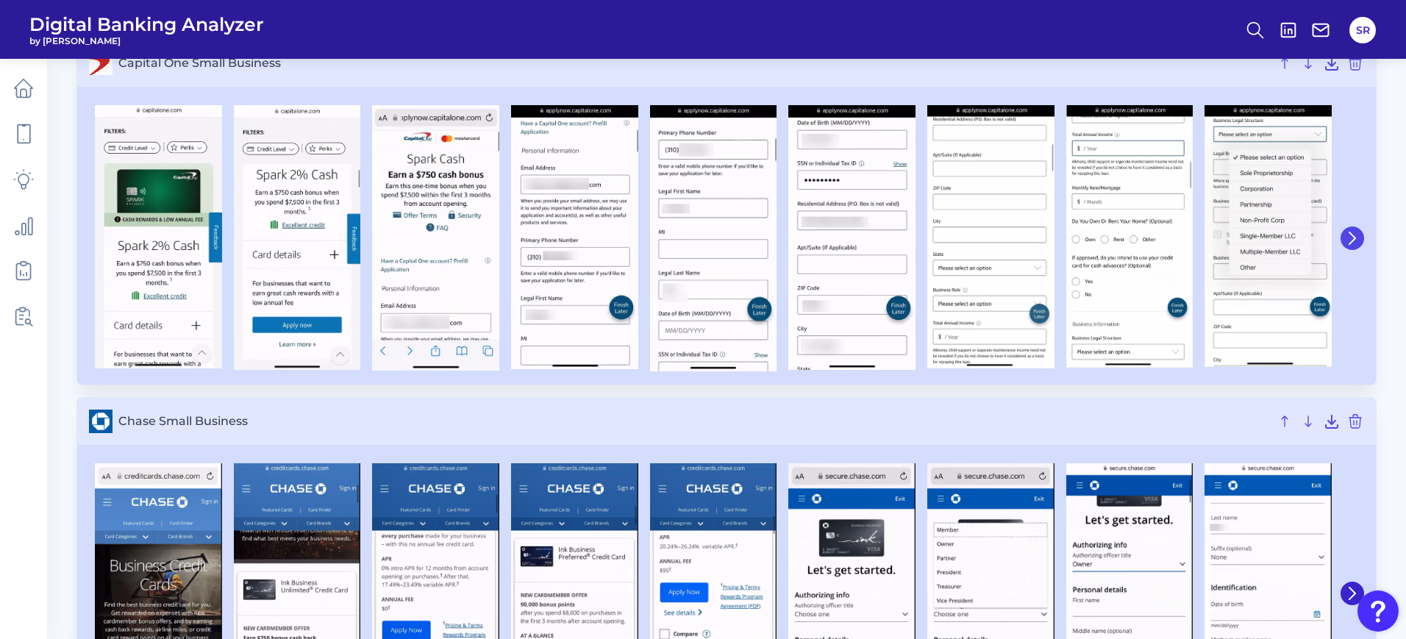
click at [1360, 239] on button at bounding box center [1352, 238] width 24 height 24
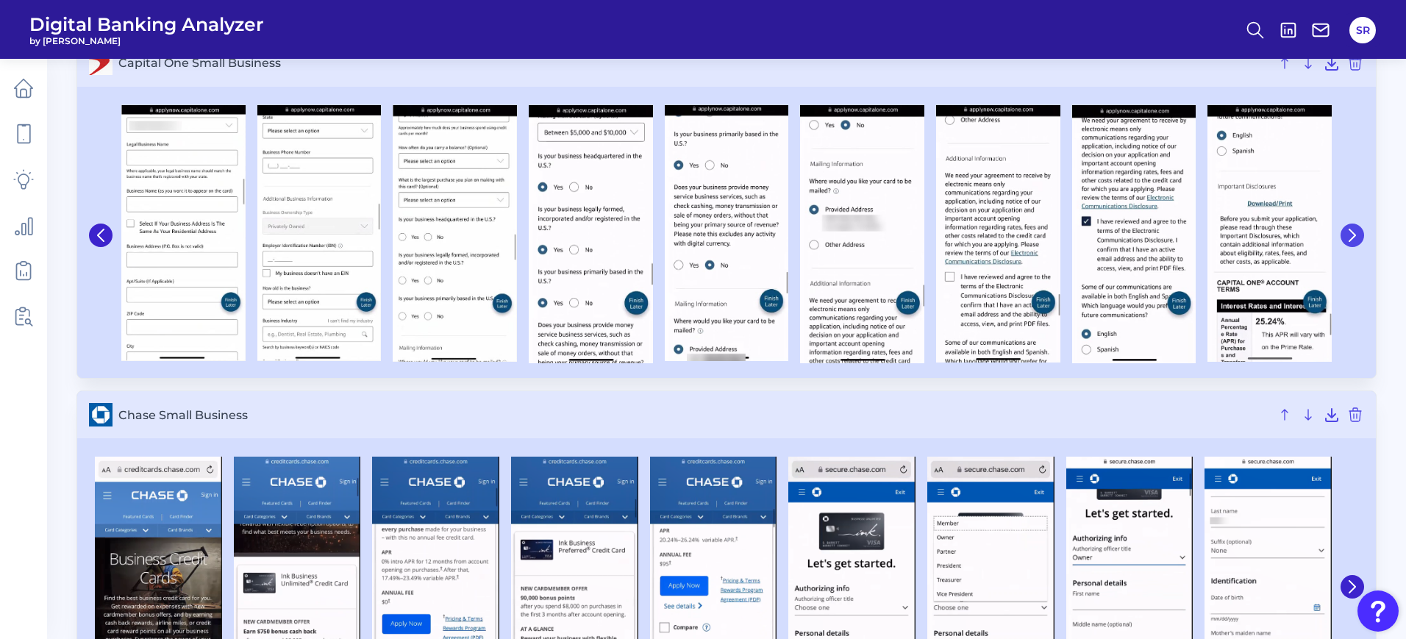
click at [1360, 239] on button at bounding box center [1352, 235] width 24 height 24
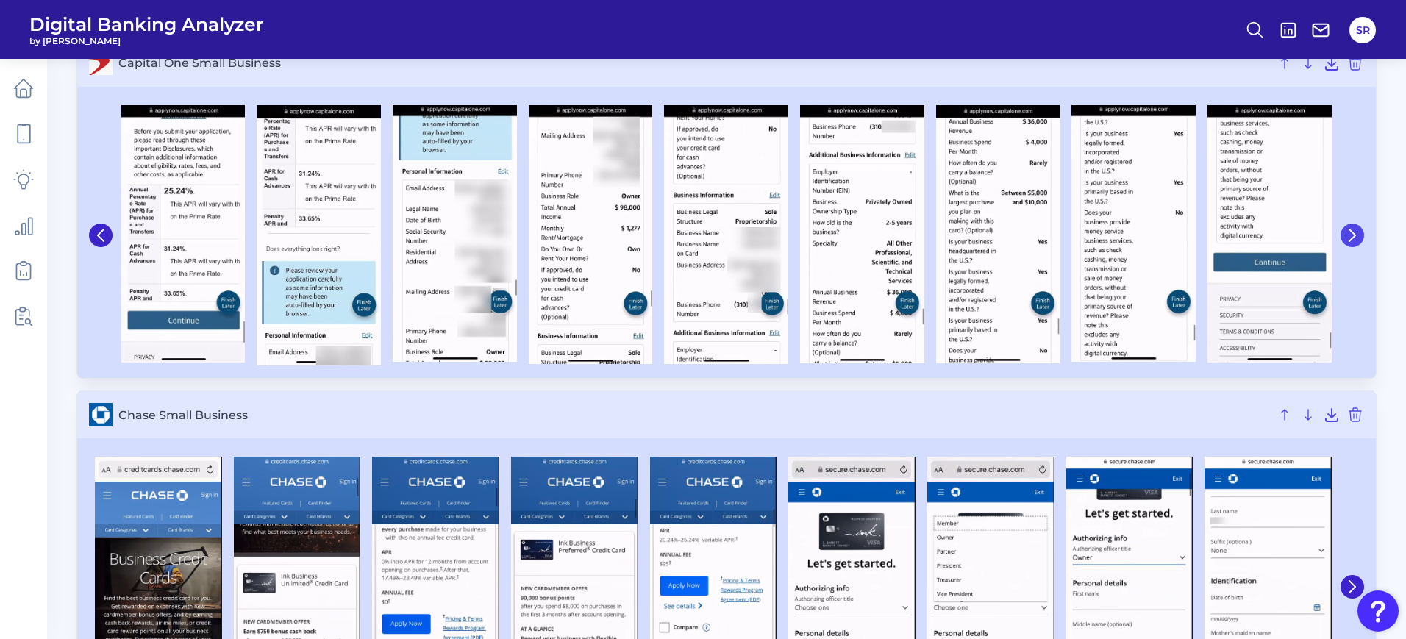
click at [1360, 239] on button at bounding box center [1352, 235] width 24 height 24
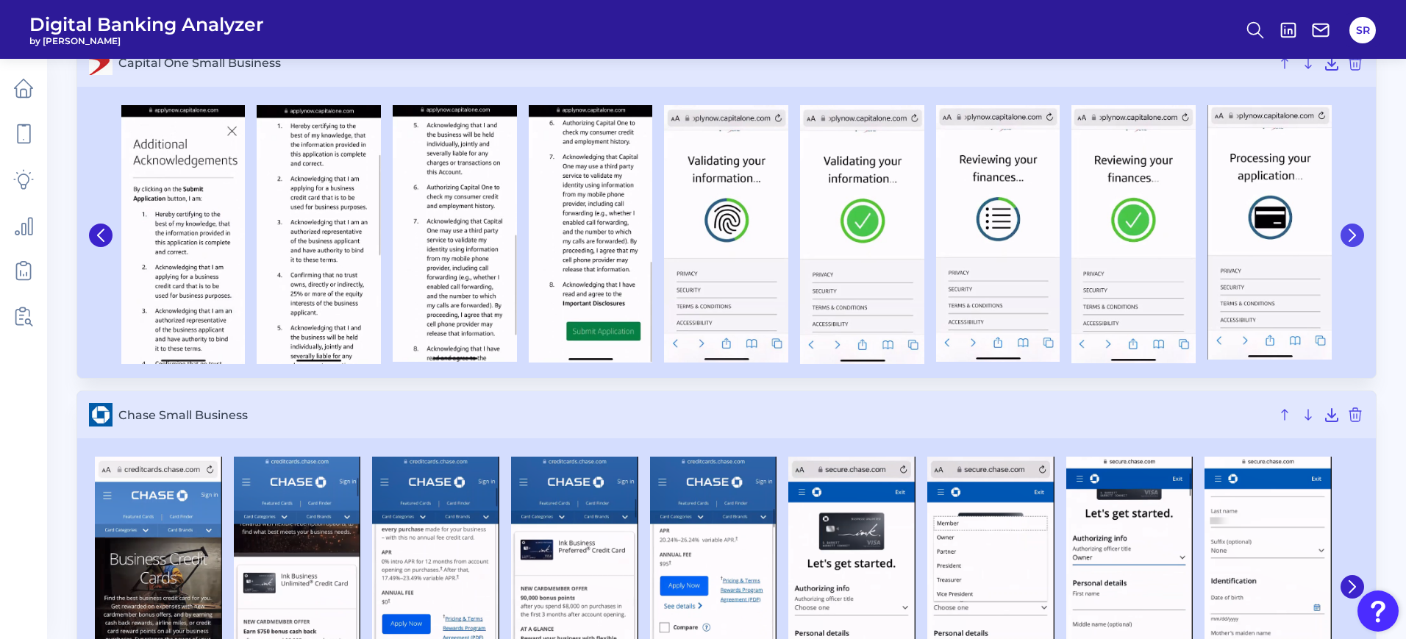
click at [1360, 239] on button at bounding box center [1352, 235] width 24 height 24
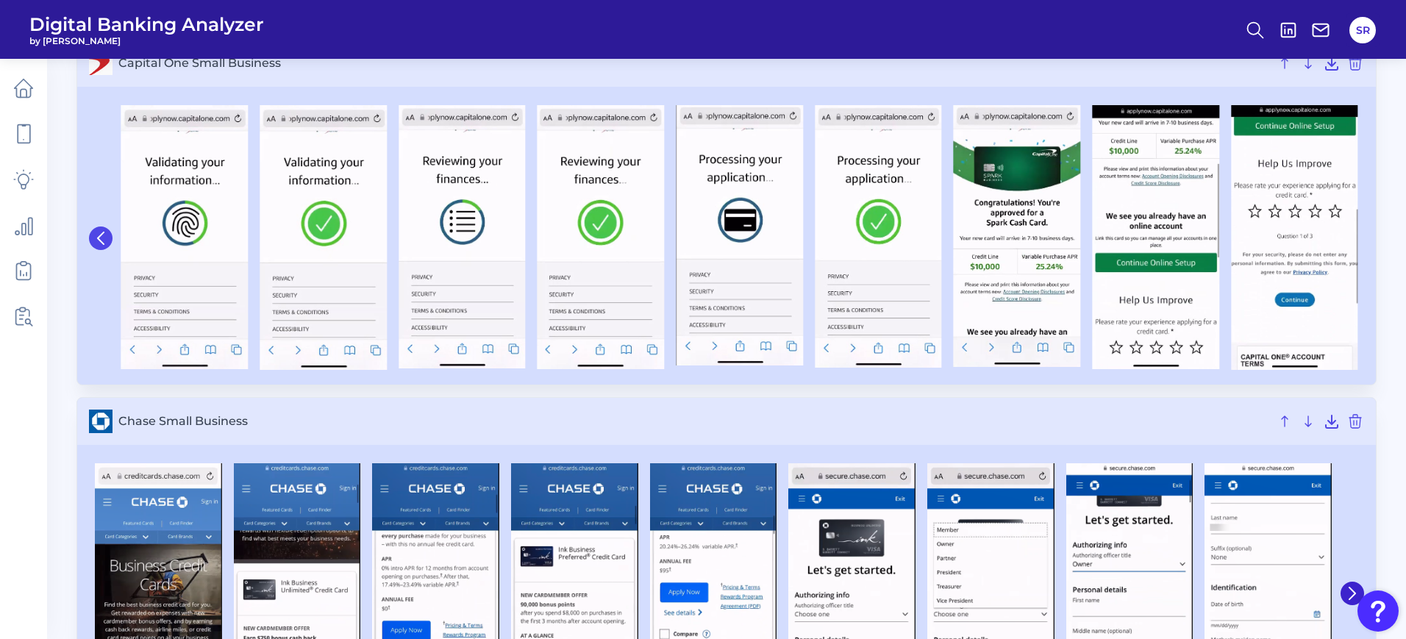
click at [103, 240] on icon at bounding box center [100, 238] width 13 height 13
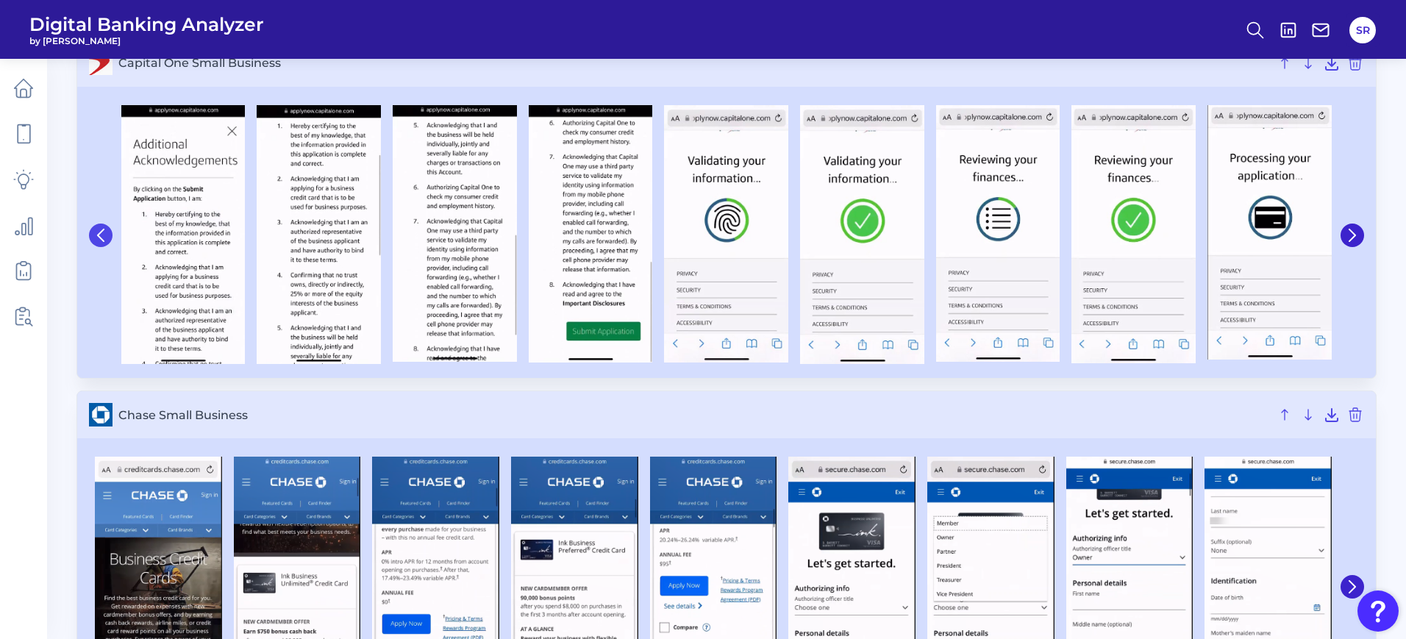
click at [103, 240] on icon at bounding box center [101, 235] width 6 height 12
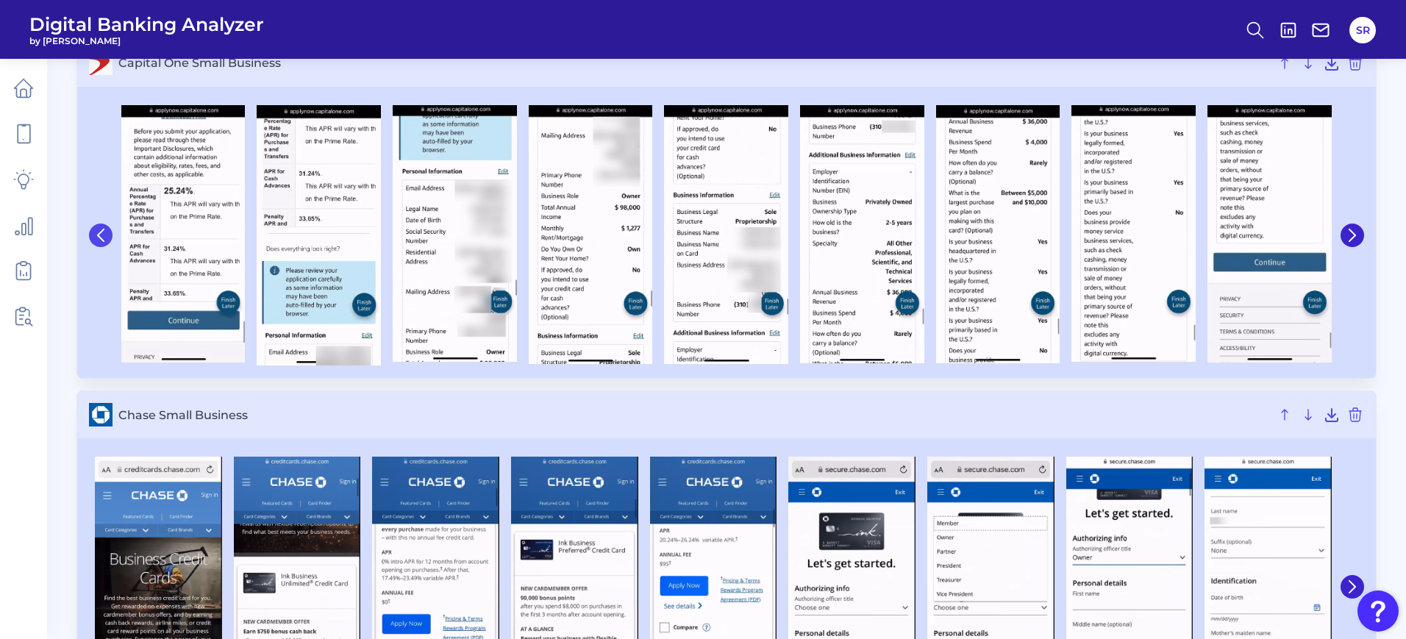
click at [103, 240] on icon at bounding box center [101, 235] width 6 height 12
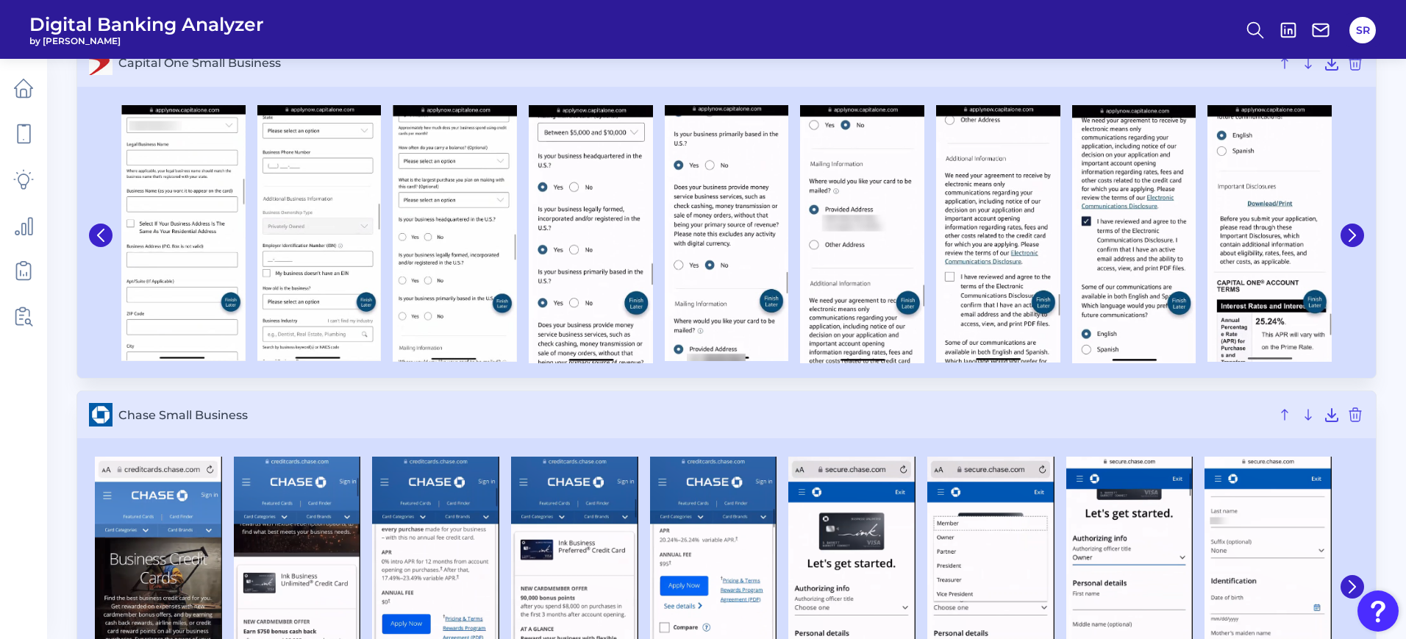
click at [104, 240] on icon at bounding box center [100, 235] width 13 height 13
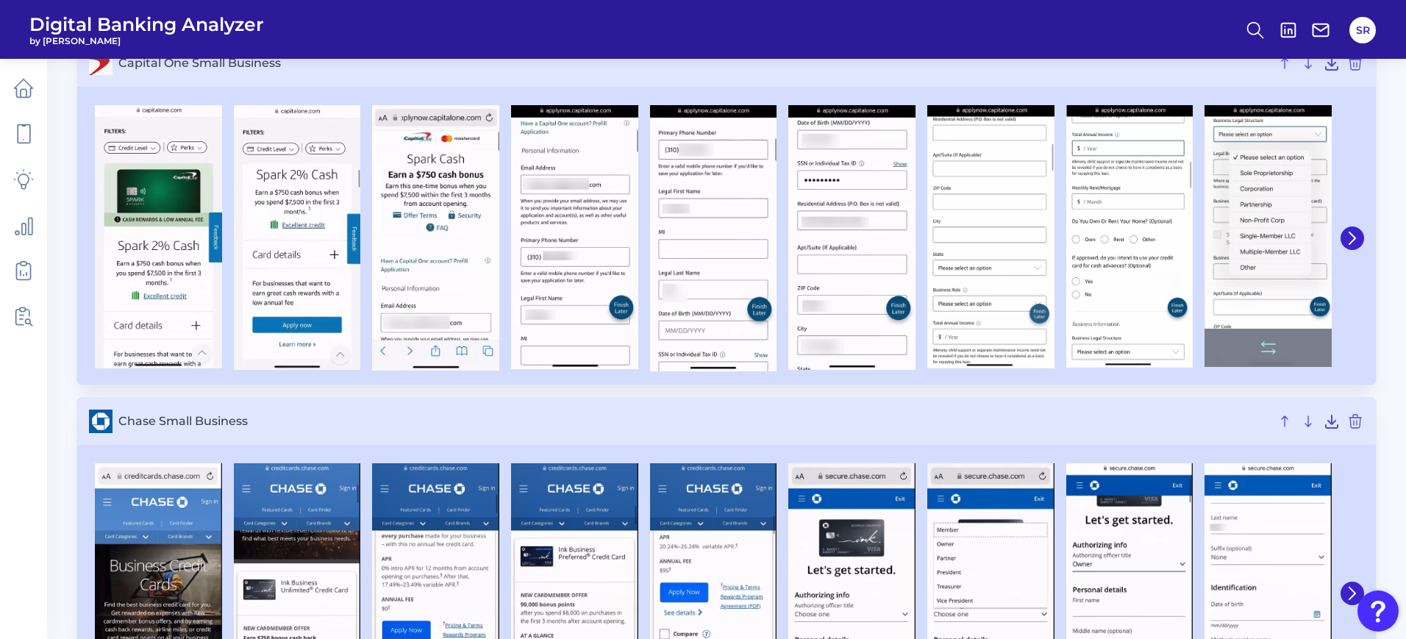
click at [104, 240] on img at bounding box center [158, 236] width 127 height 263
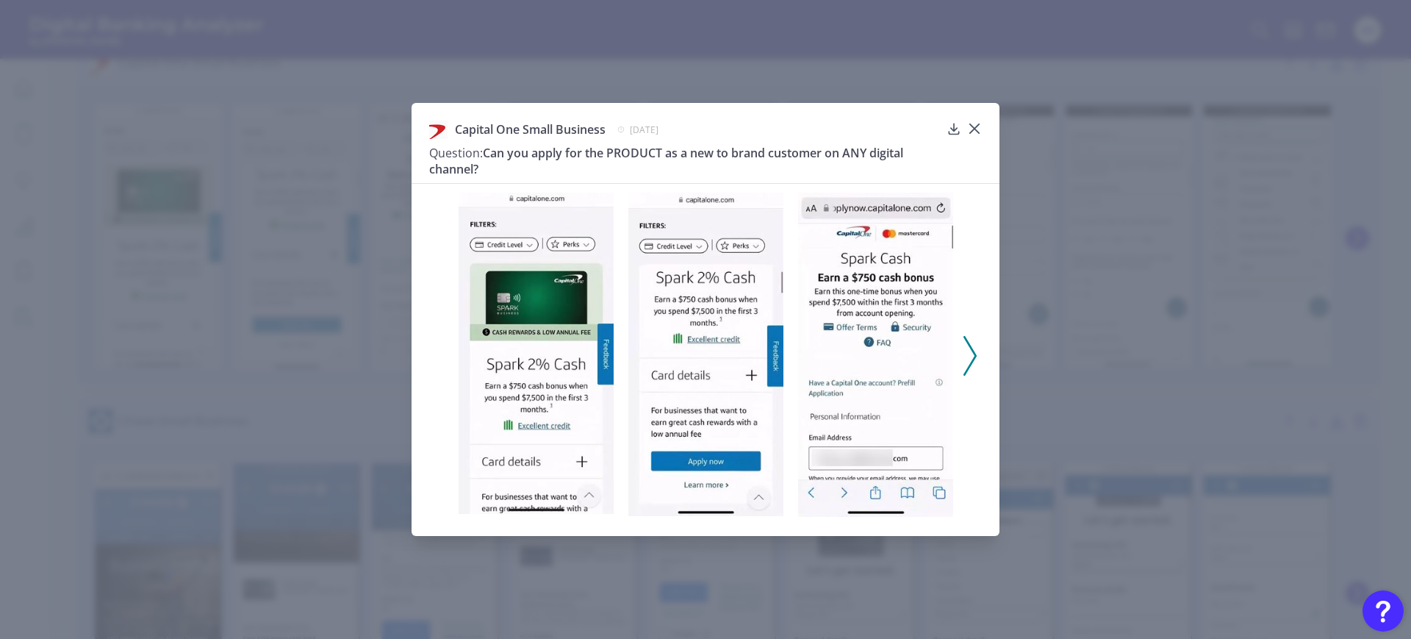
click at [984, 131] on div "Capital One Small Business [DATE] Question: Can you apply for the PRODUCT as a …" at bounding box center [706, 319] width 588 height 433
click at [973, 132] on div at bounding box center [974, 139] width 15 height 15
click at [974, 125] on icon at bounding box center [974, 128] width 15 height 15
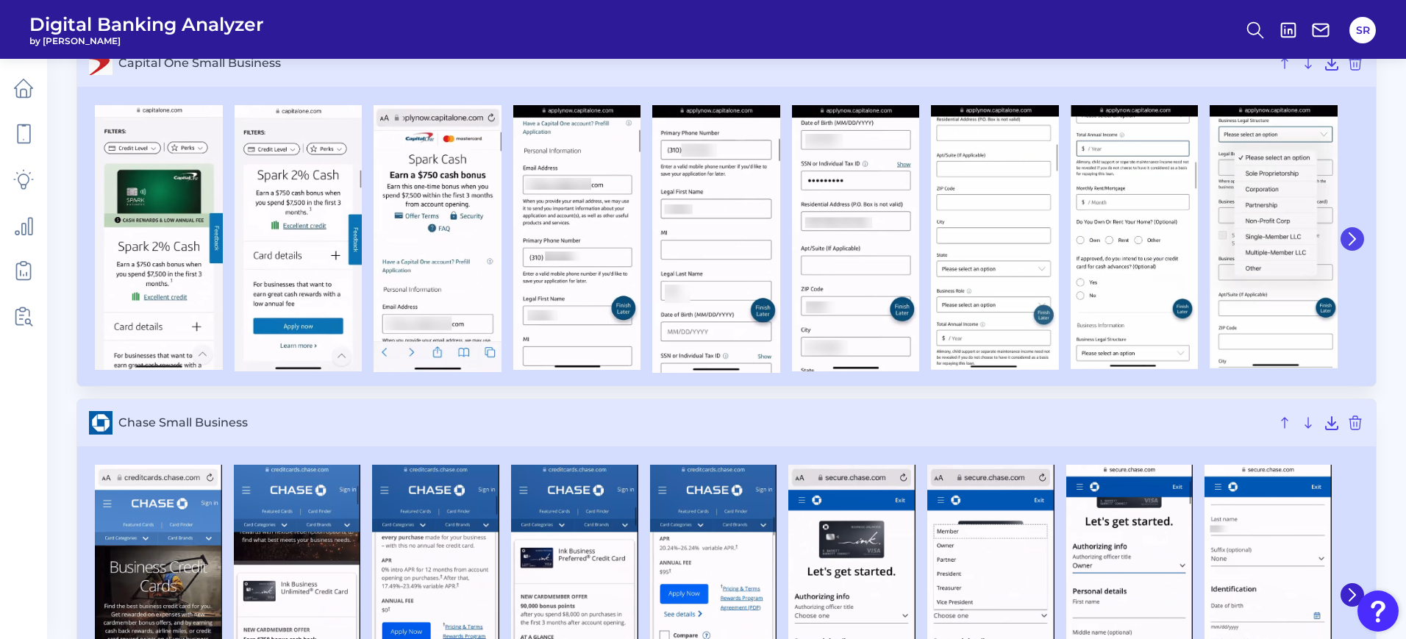
click at [1354, 238] on icon at bounding box center [1352, 239] width 6 height 12
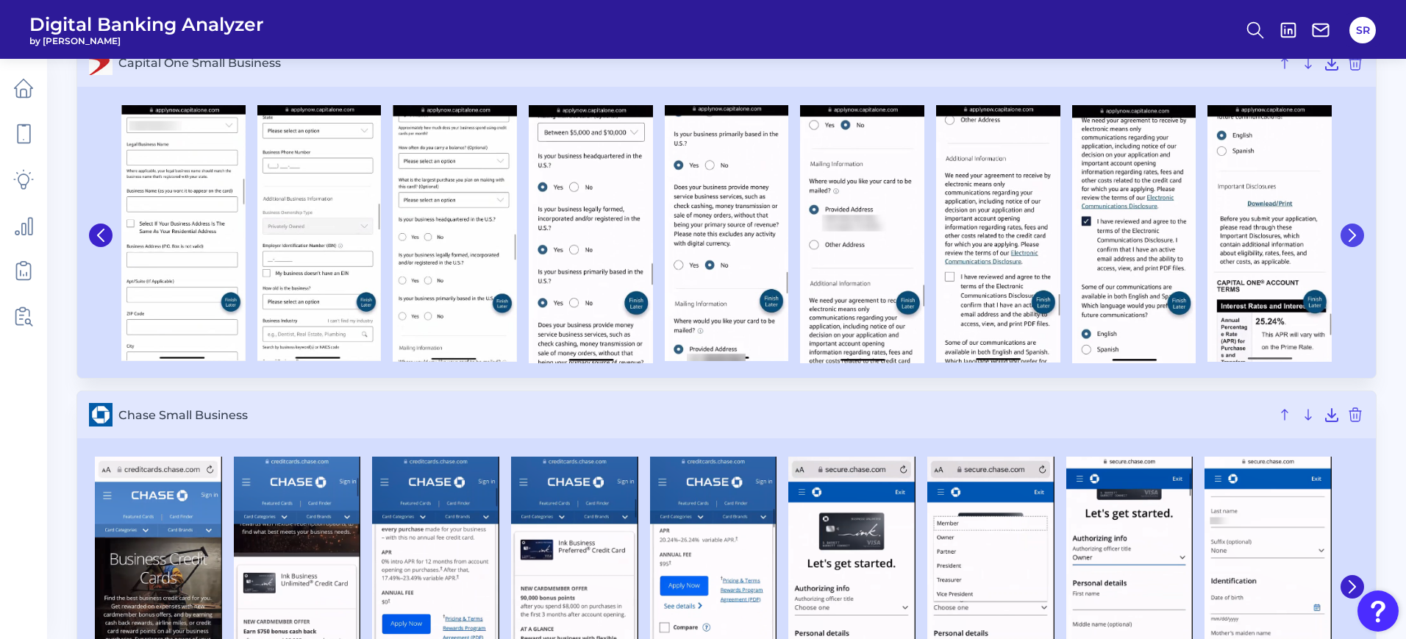
click at [1354, 238] on icon at bounding box center [1351, 235] width 13 height 13
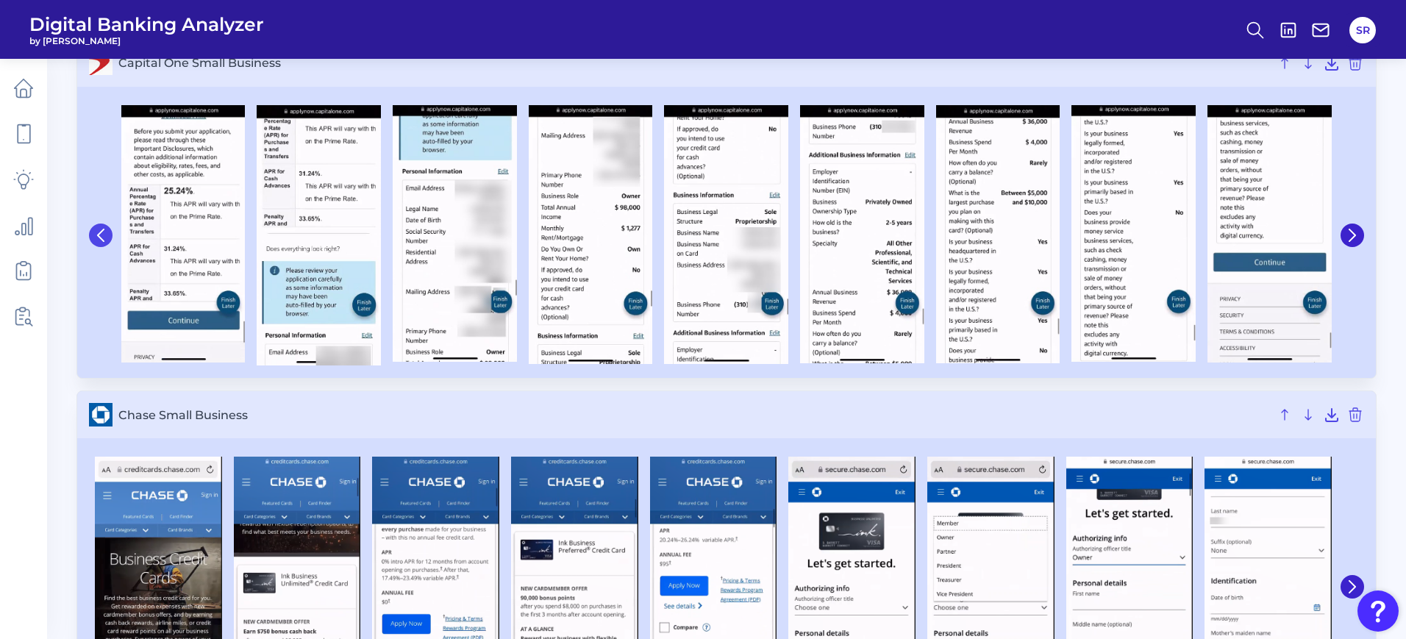
click at [101, 234] on icon at bounding box center [100, 235] width 13 height 13
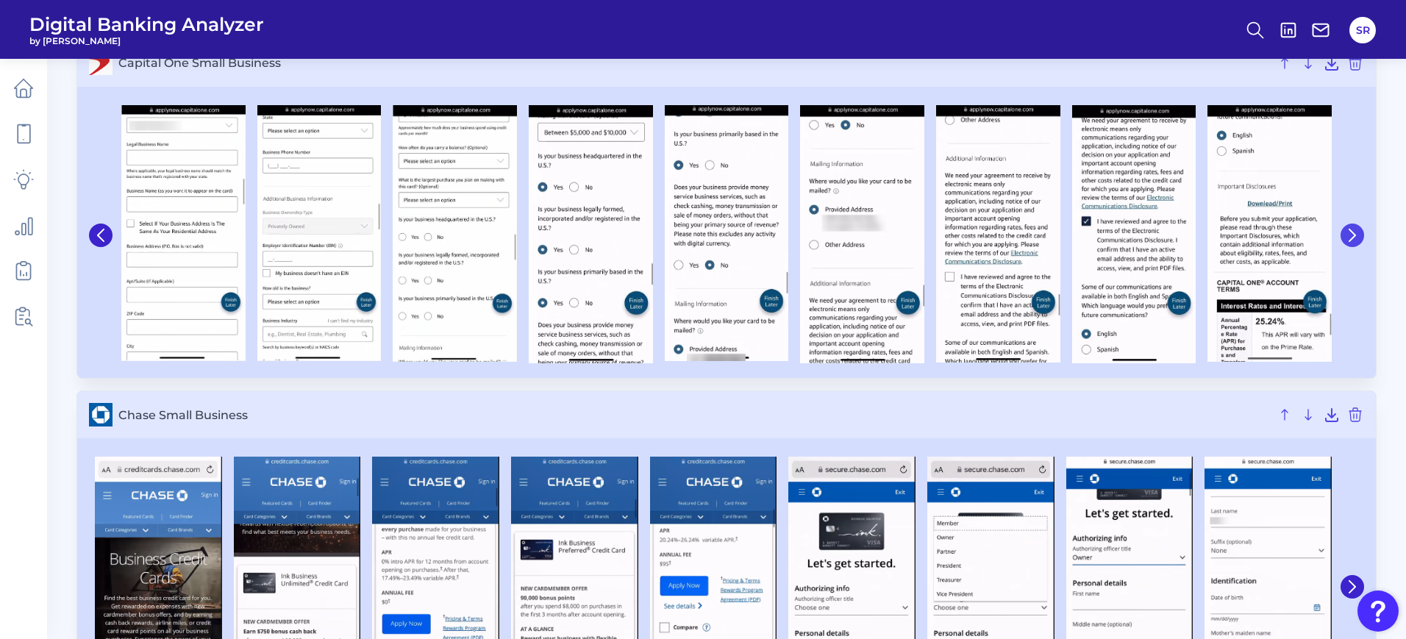
click at [1352, 230] on icon at bounding box center [1351, 235] width 13 height 13
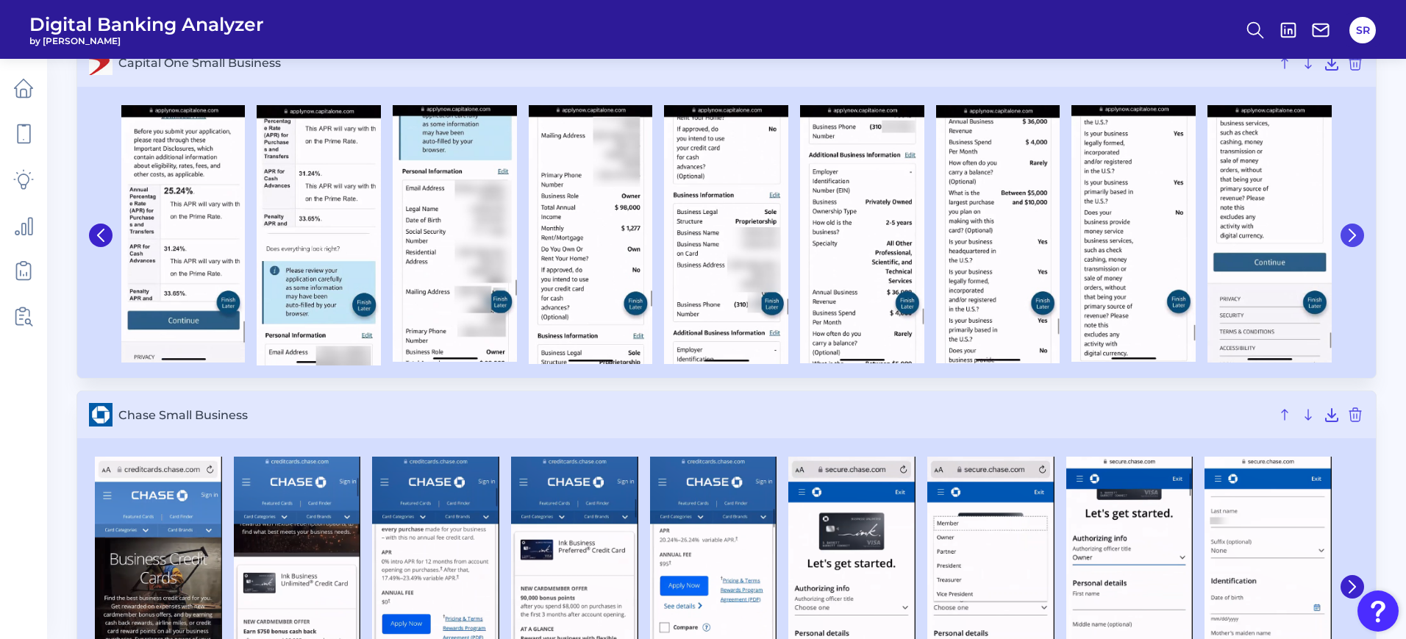
click at [1352, 230] on icon at bounding box center [1351, 235] width 13 height 13
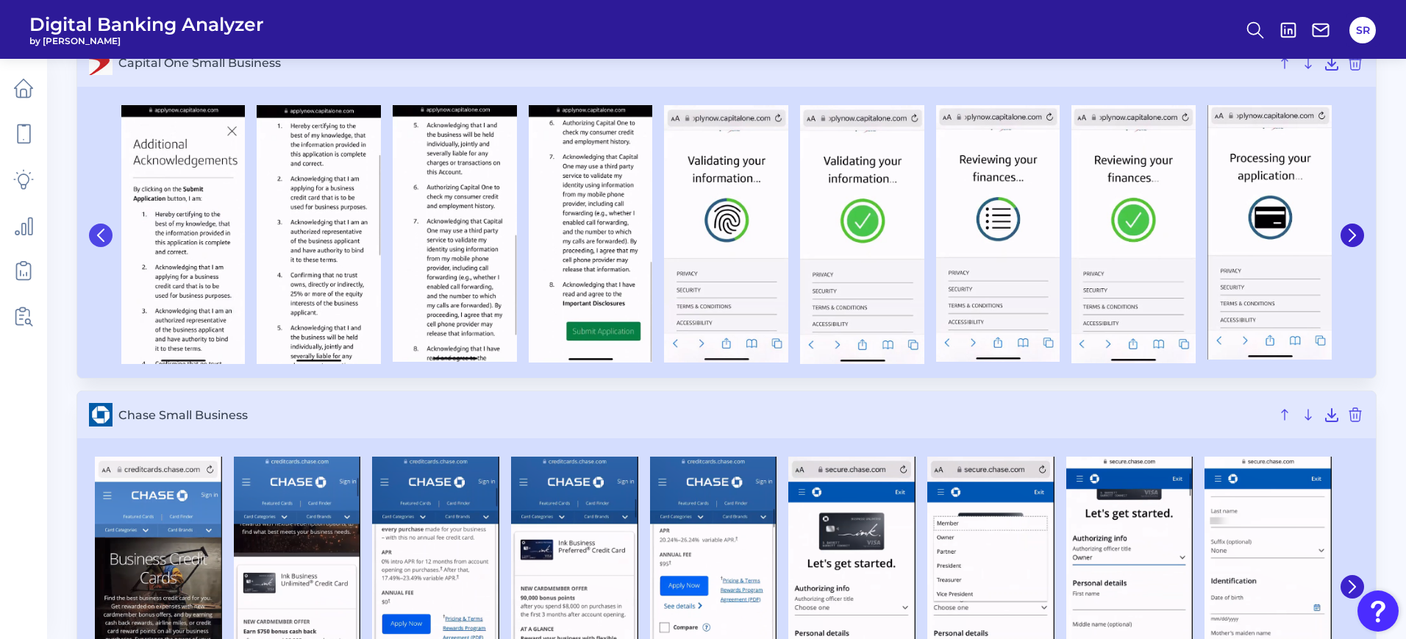
click at [104, 240] on icon at bounding box center [101, 235] width 6 height 12
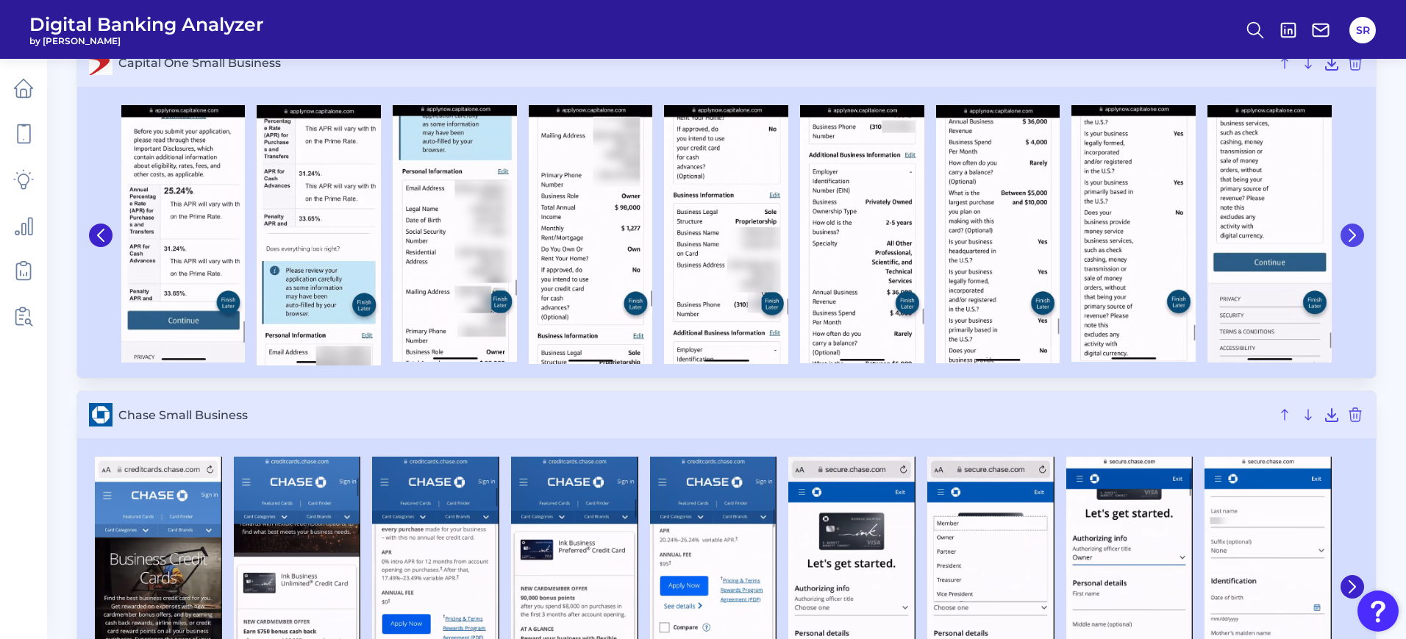
click at [1345, 232] on icon at bounding box center [1351, 235] width 13 height 13
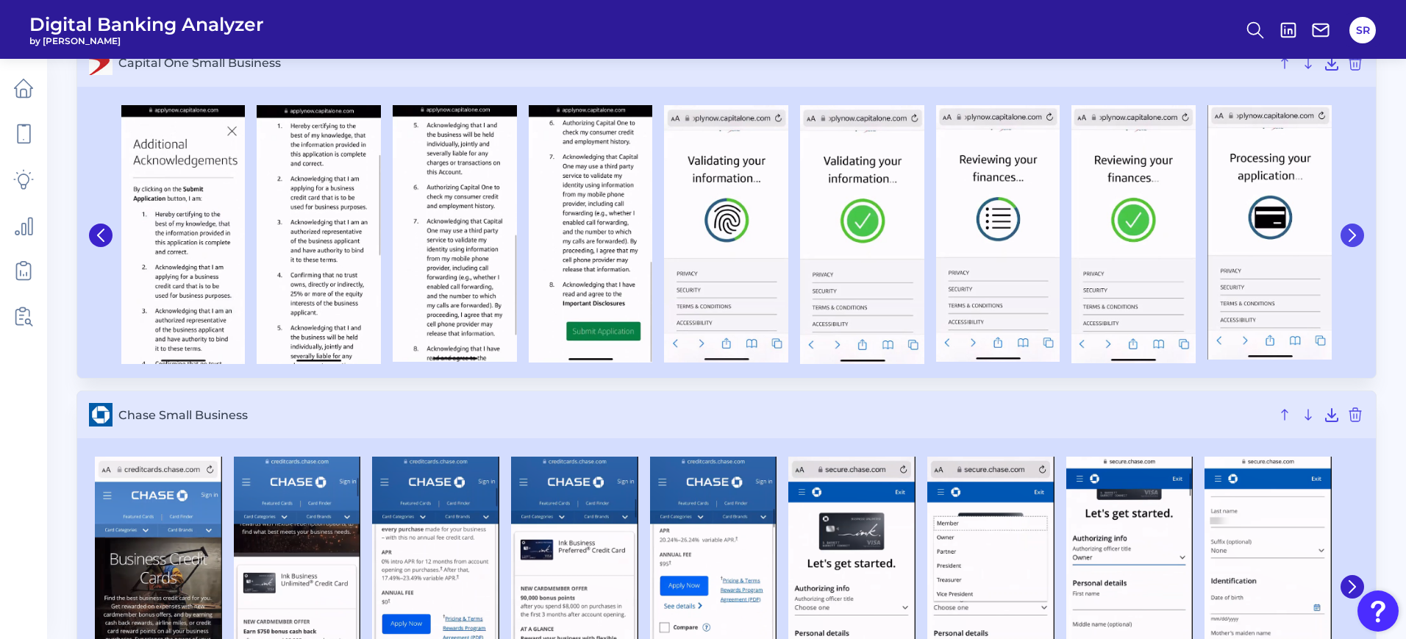
click at [1345, 232] on icon at bounding box center [1351, 235] width 13 height 13
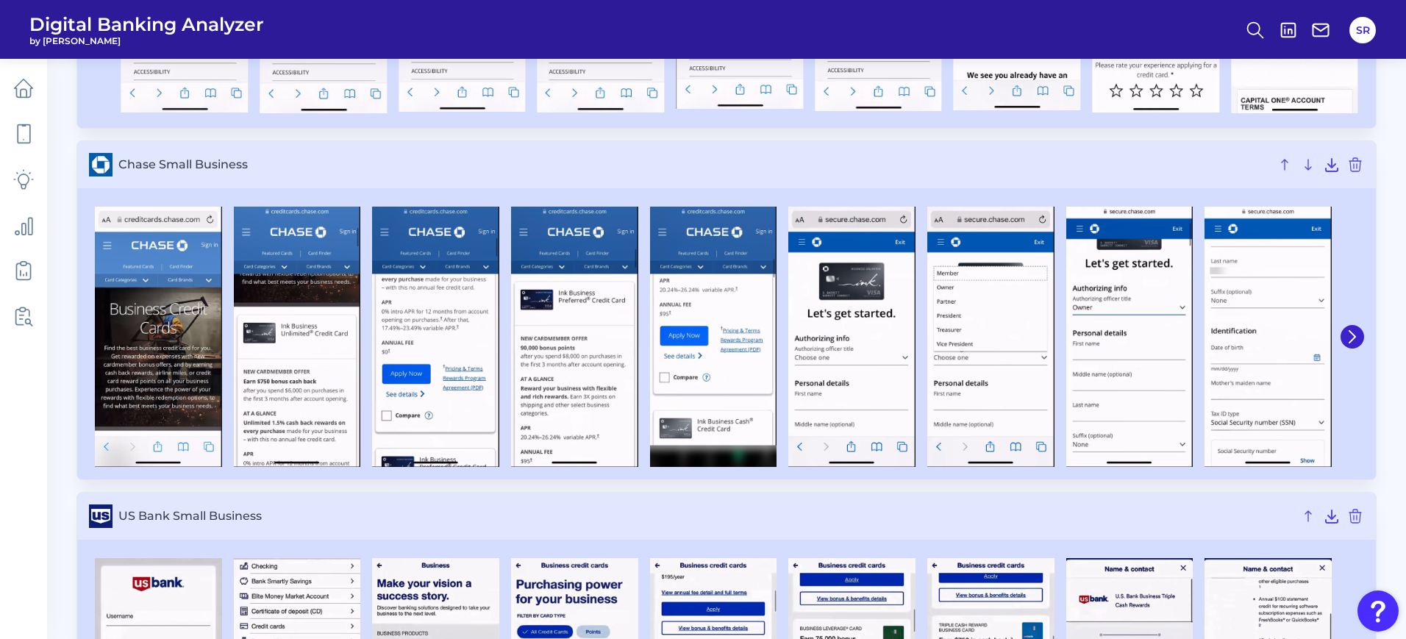
scroll to position [1103, 0]
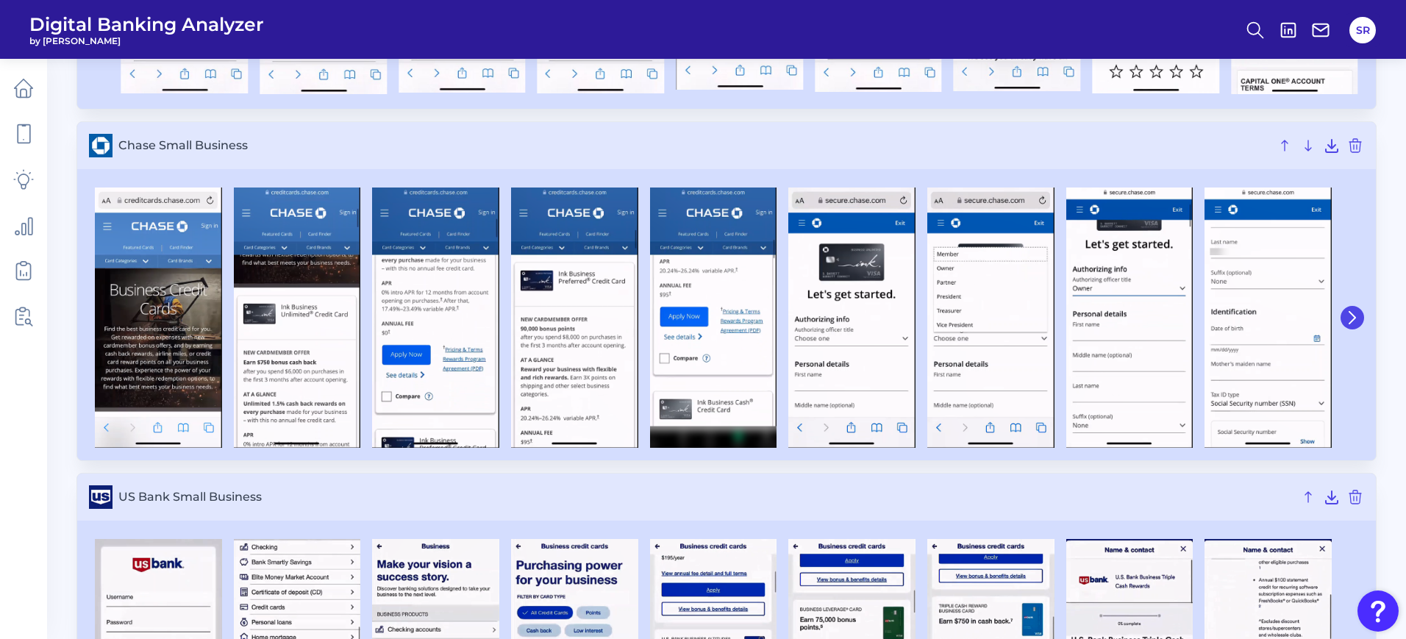
click at [1349, 319] on icon at bounding box center [1351, 317] width 13 height 13
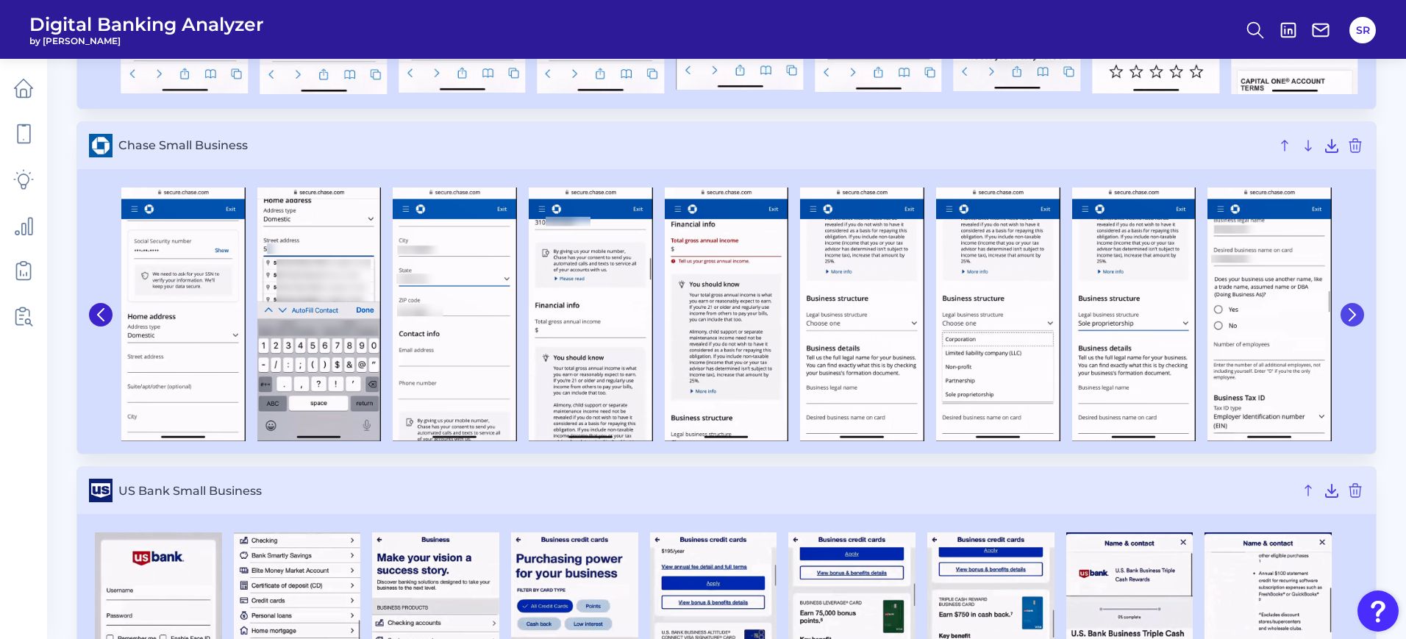
click at [1349, 319] on icon at bounding box center [1352, 314] width 6 height 12
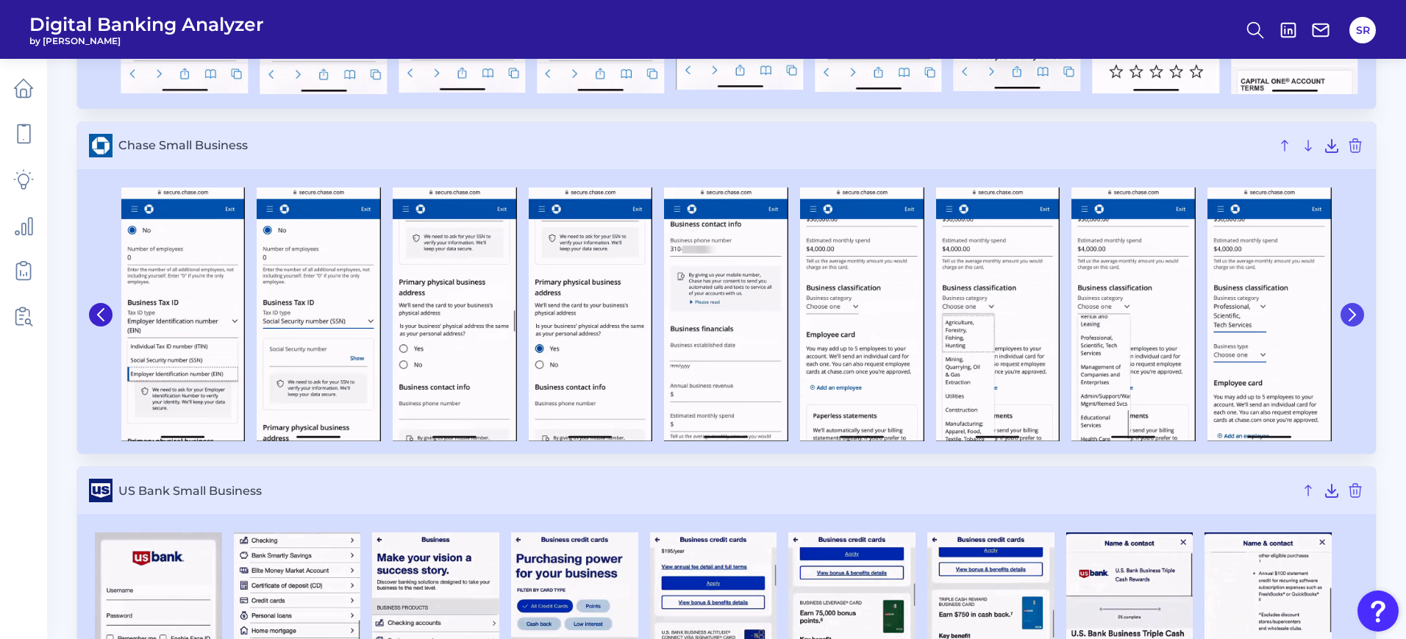
click at [1349, 319] on icon at bounding box center [1352, 314] width 6 height 12
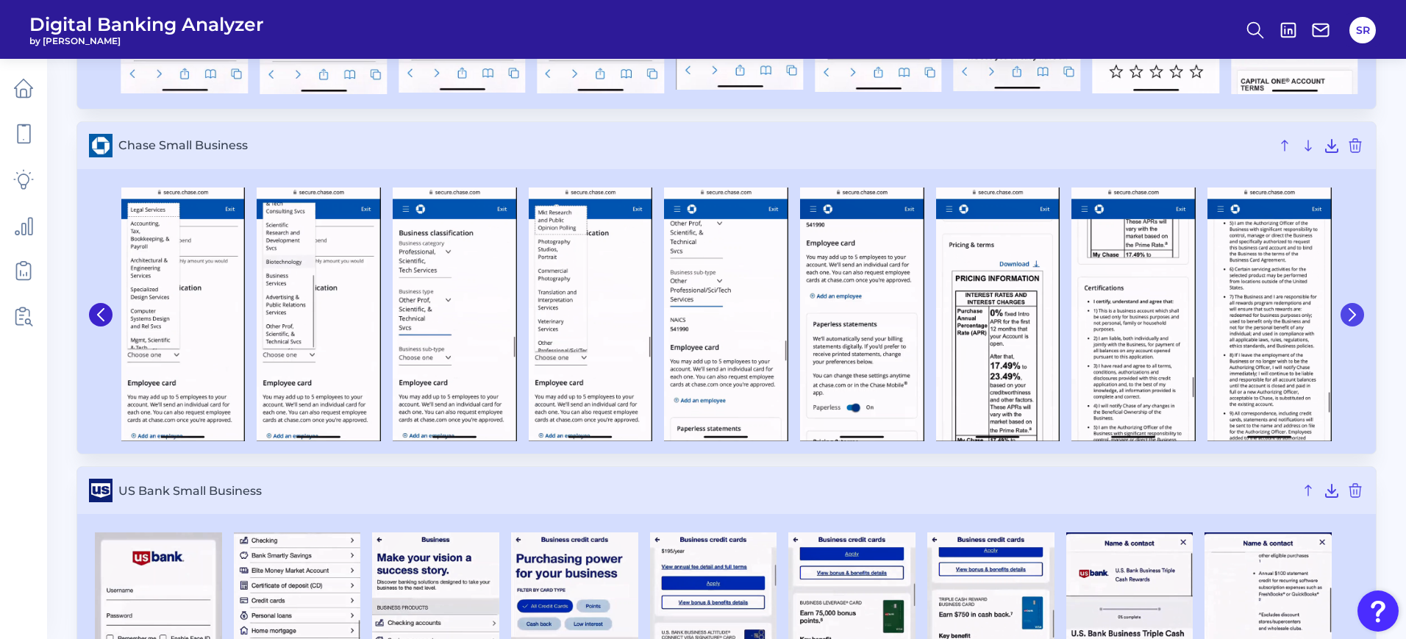
click at [1349, 319] on icon at bounding box center [1352, 314] width 6 height 12
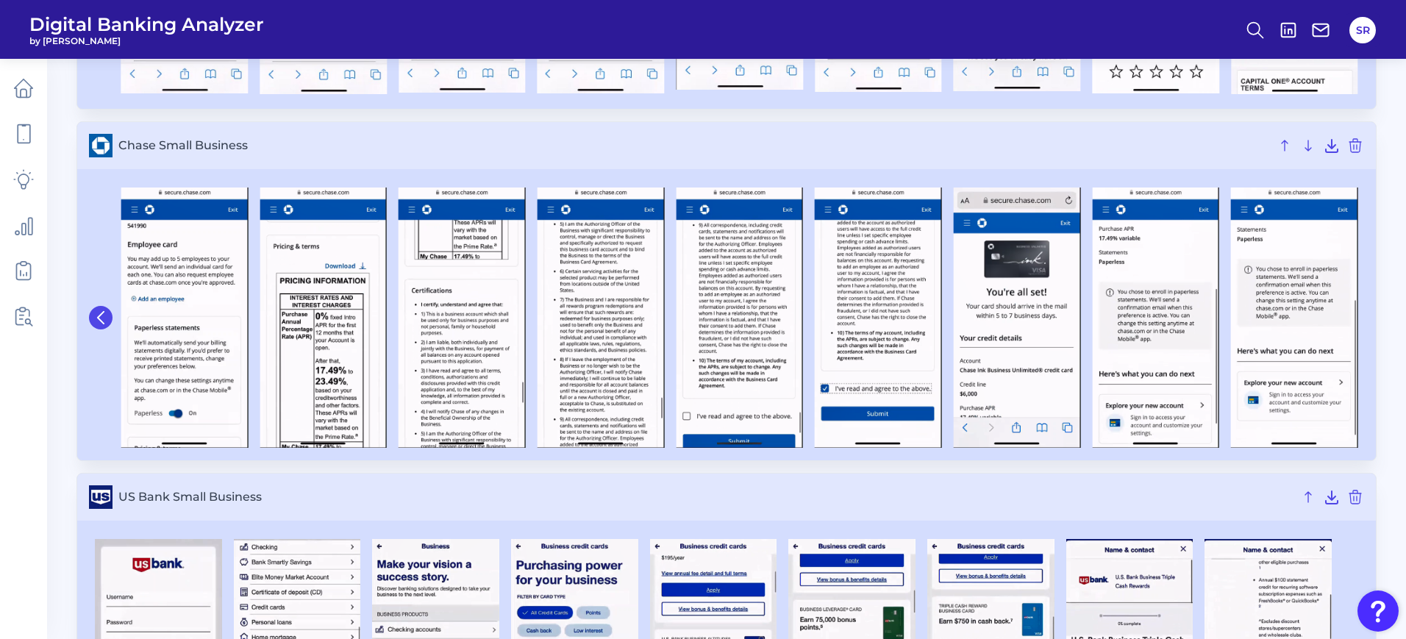
click at [104, 325] on button at bounding box center [101, 318] width 24 height 24
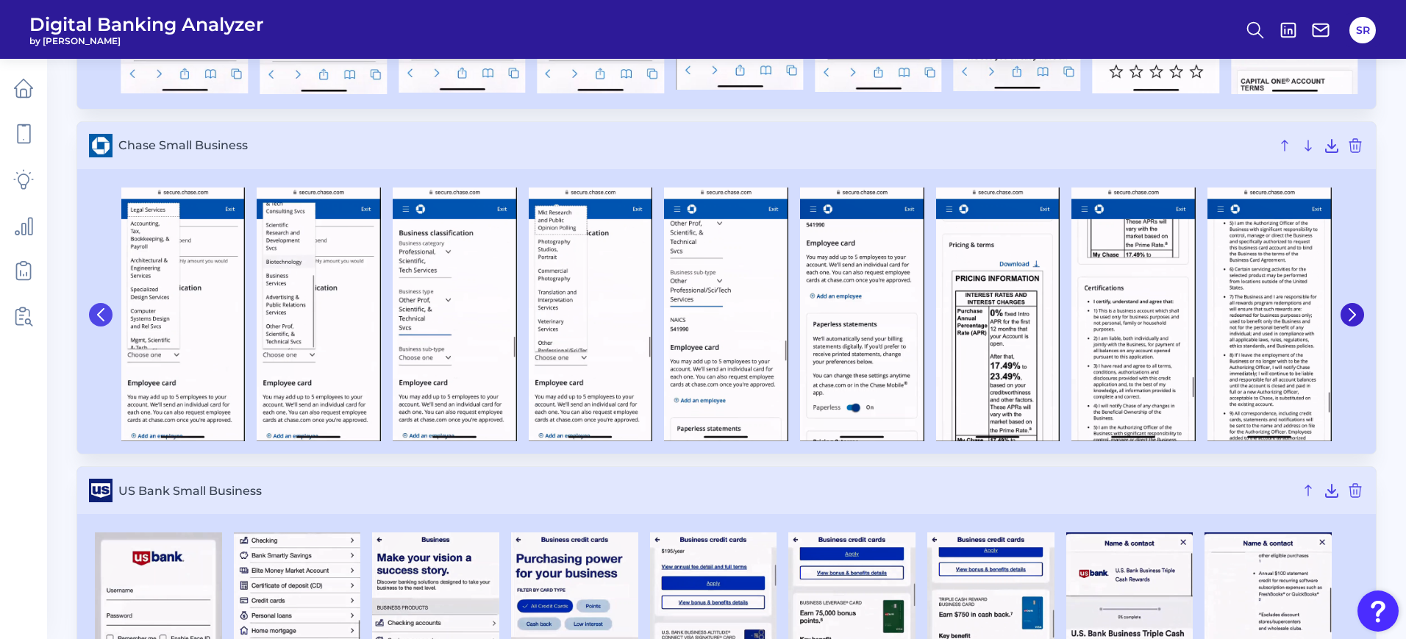
click at [104, 325] on button at bounding box center [101, 315] width 24 height 24
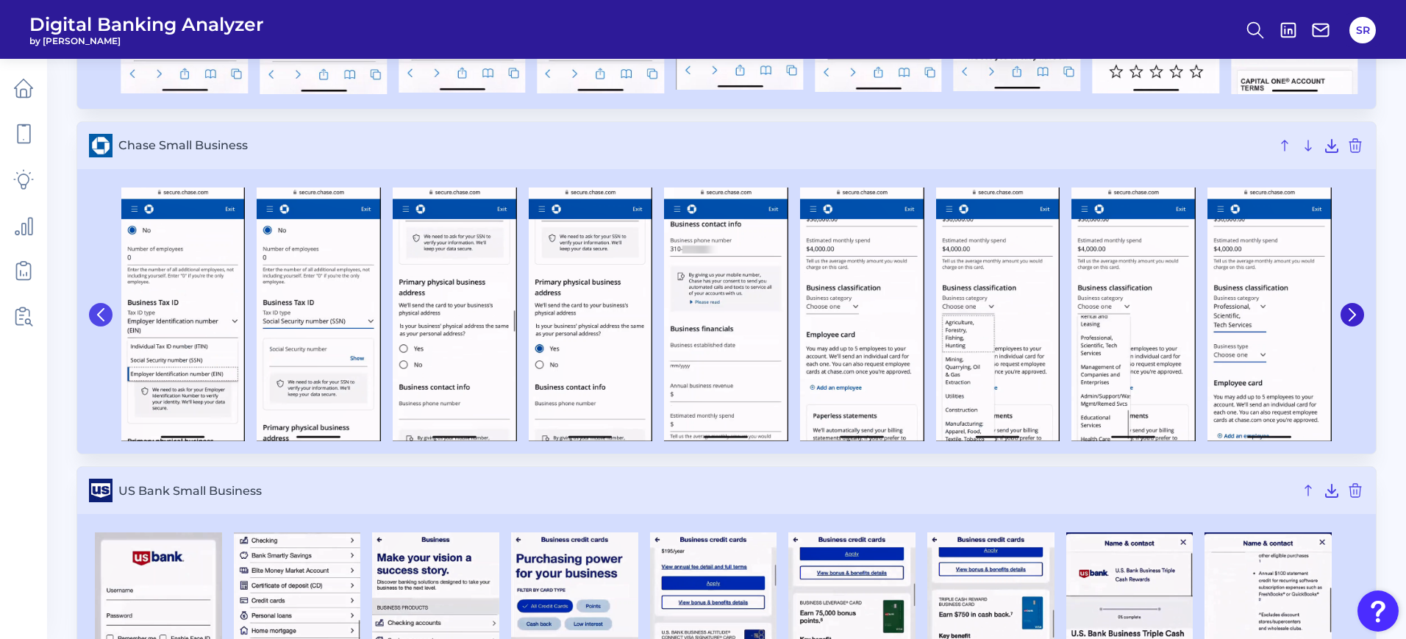
click at [104, 325] on button at bounding box center [101, 315] width 24 height 24
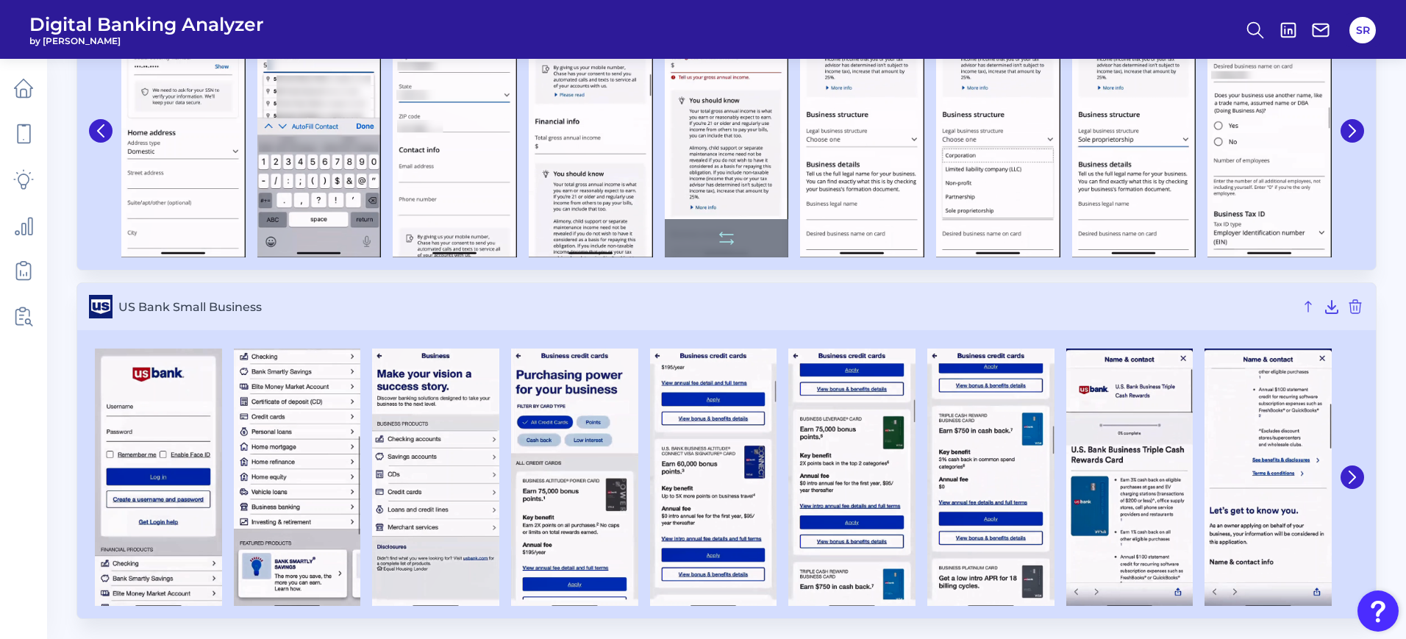
scroll to position [1289, 0]
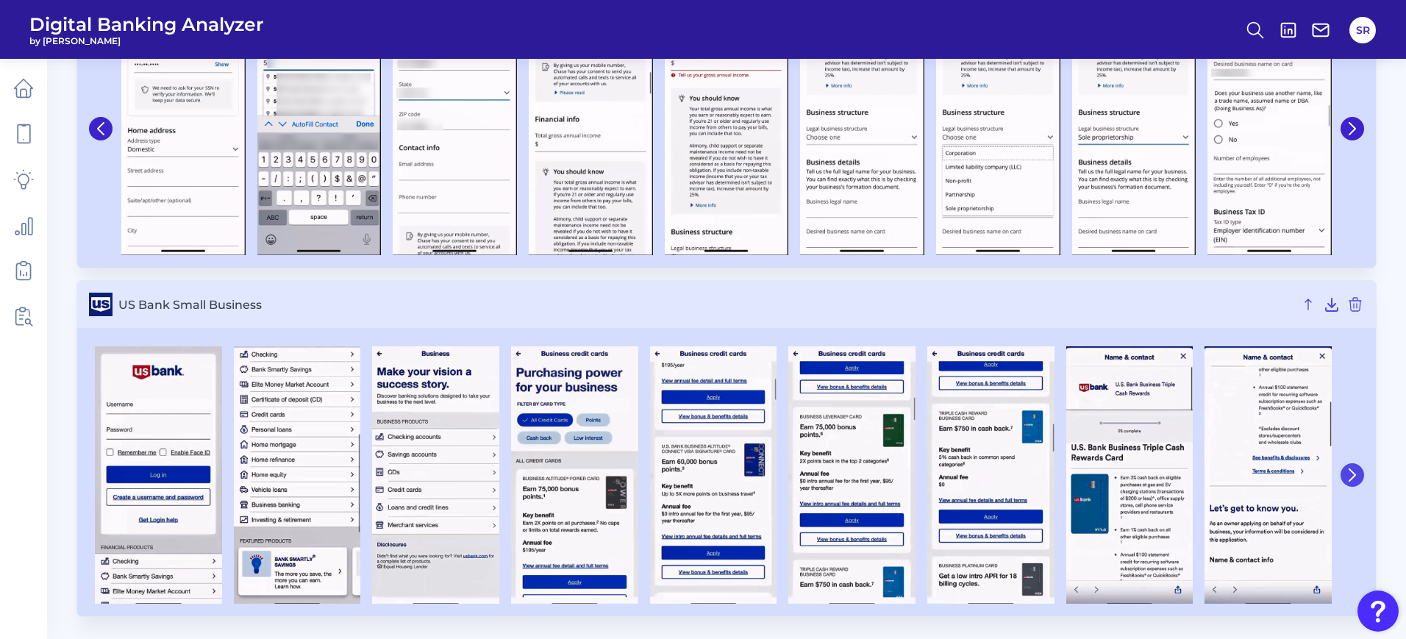
click at [1355, 475] on icon at bounding box center [1352, 475] width 6 height 12
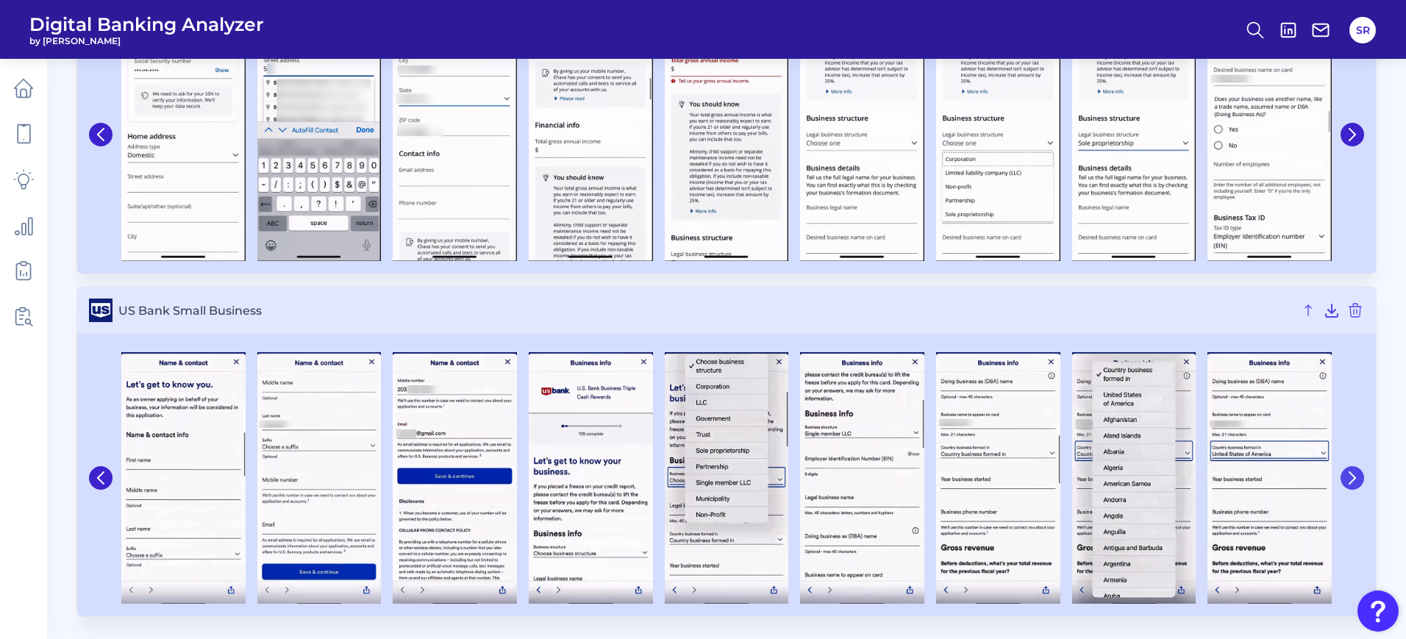
click at [1352, 478] on icon at bounding box center [1351, 477] width 13 height 13
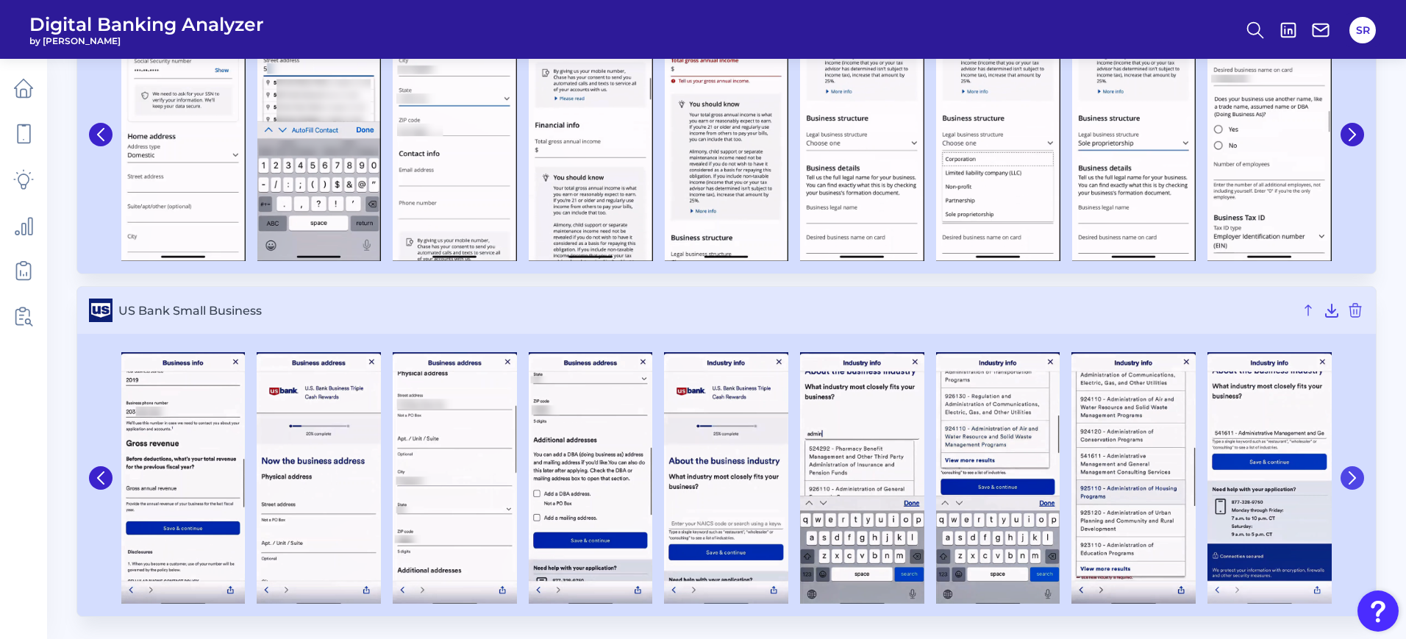
click at [1352, 478] on icon at bounding box center [1351, 477] width 13 height 13
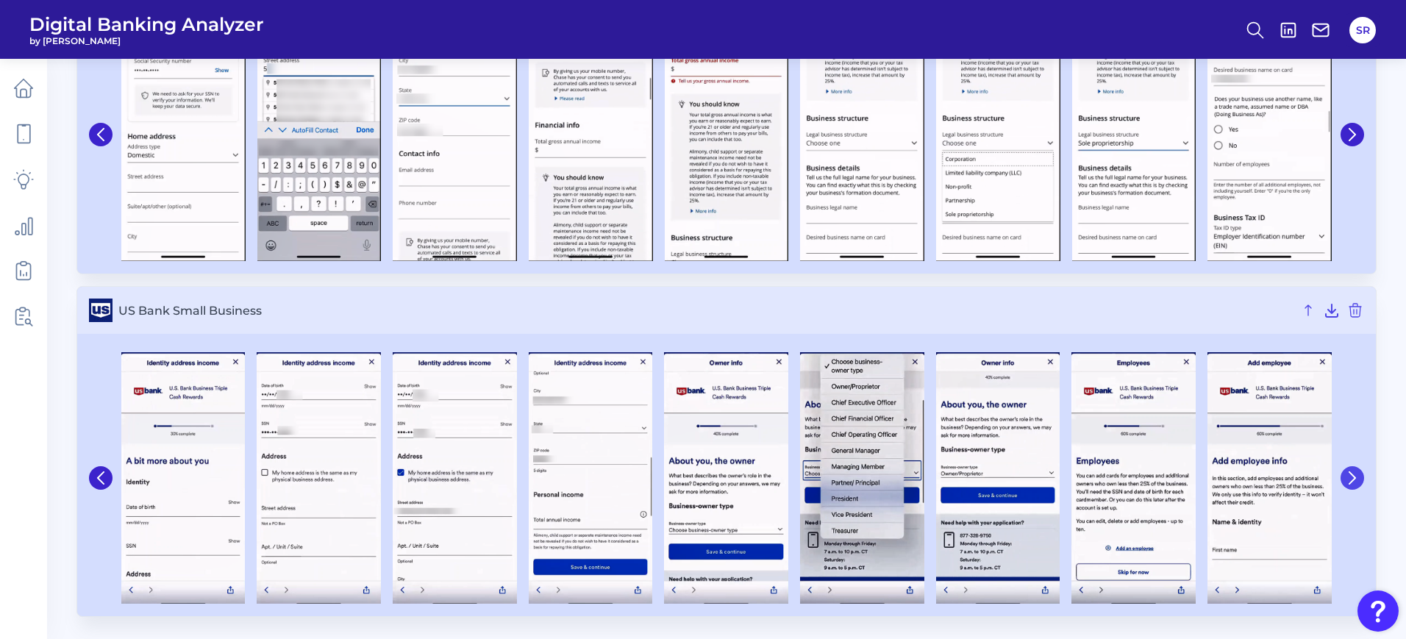
click at [1352, 478] on icon at bounding box center [1351, 477] width 13 height 13
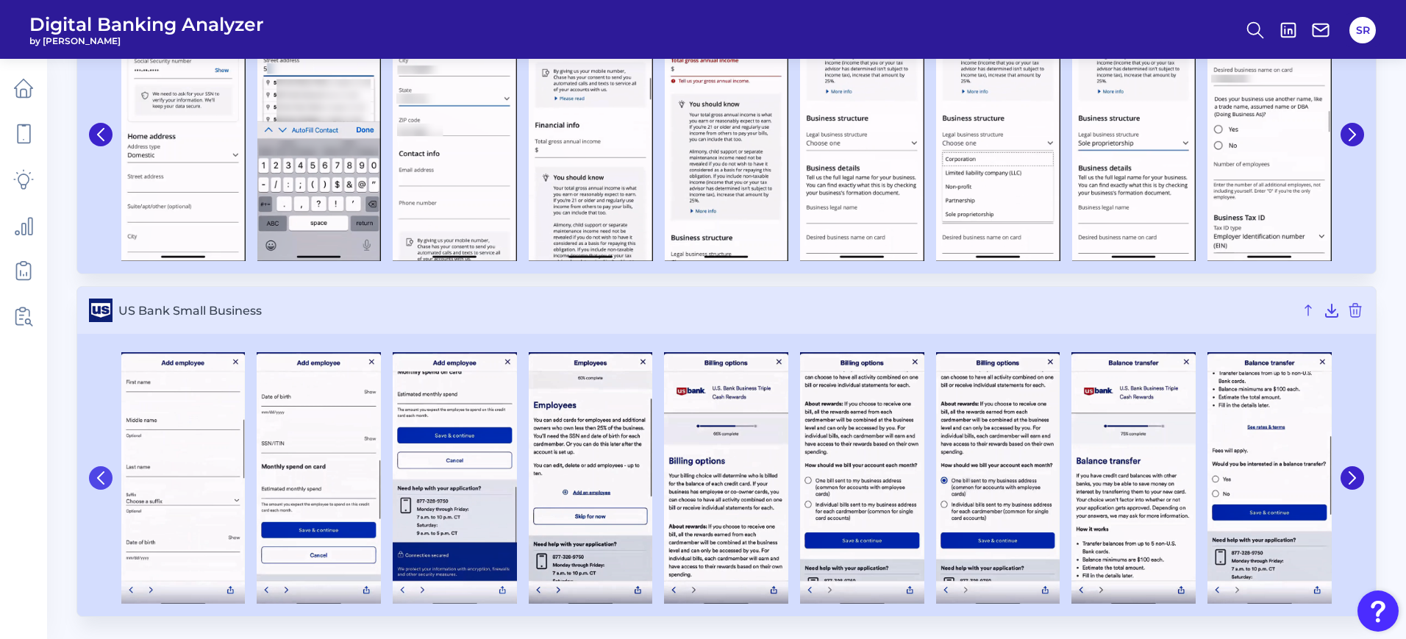
click at [102, 480] on icon at bounding box center [100, 477] width 13 height 13
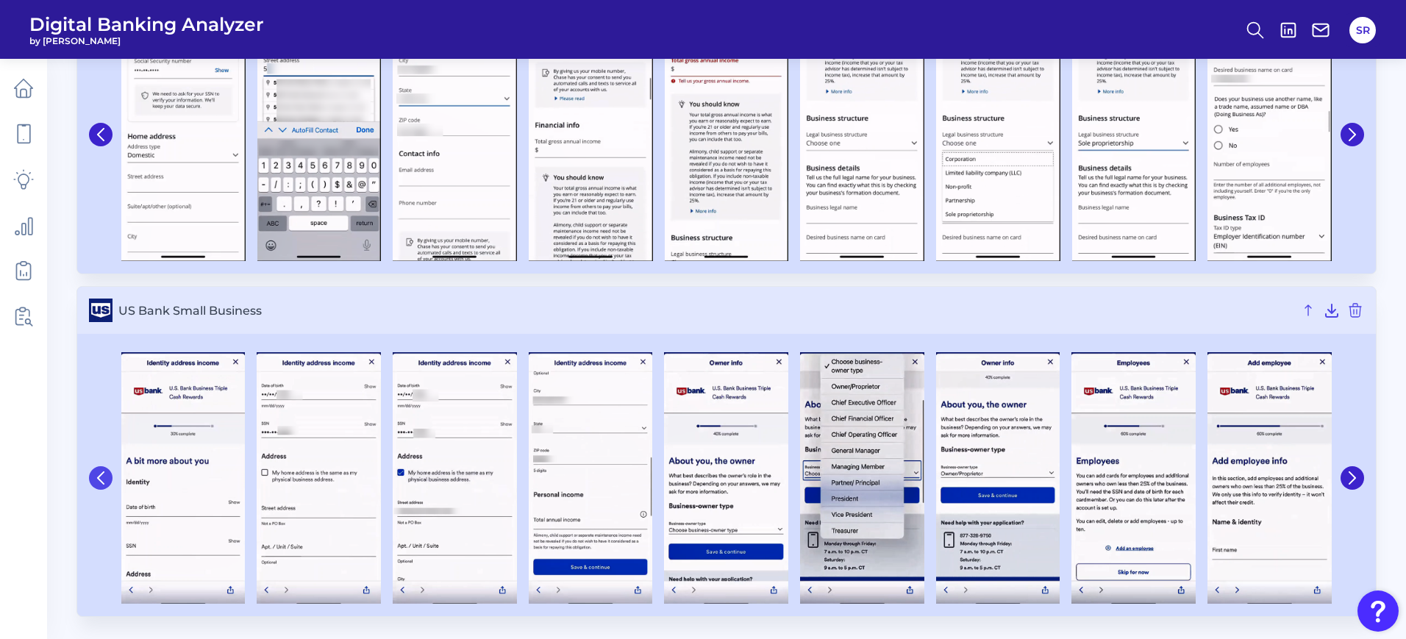
click at [102, 480] on icon at bounding box center [100, 477] width 13 height 13
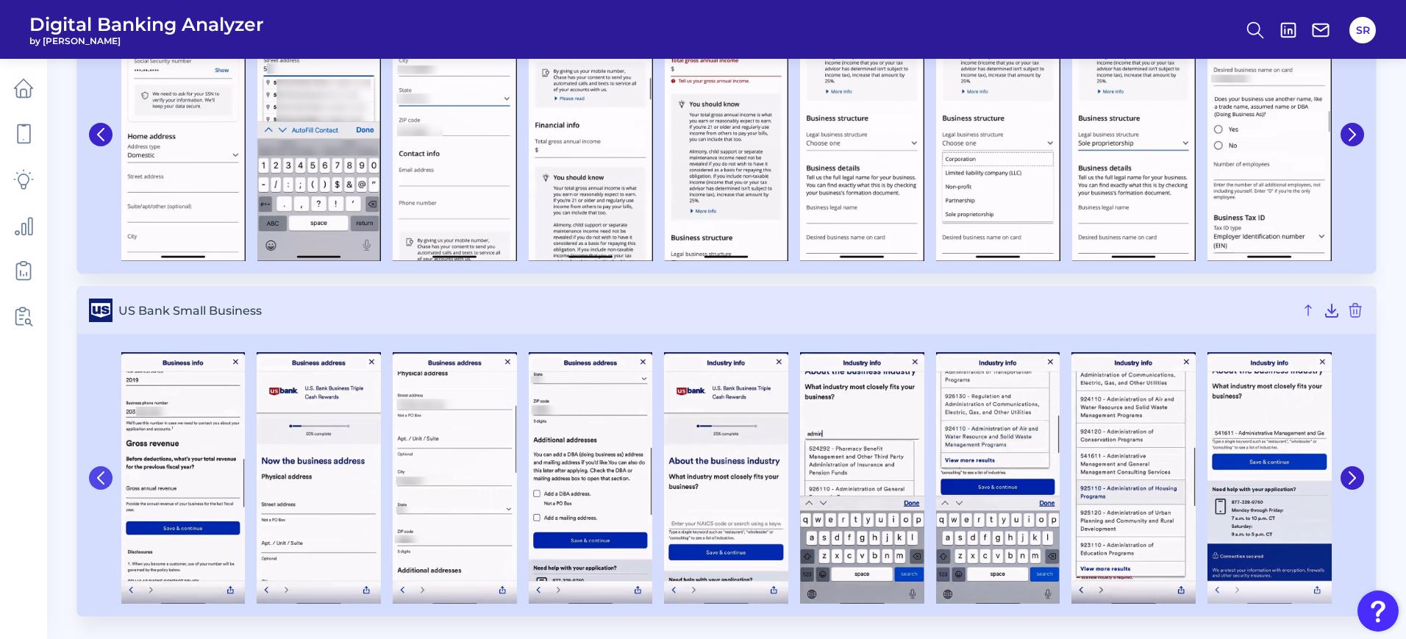
click at [102, 480] on icon at bounding box center [100, 477] width 13 height 13
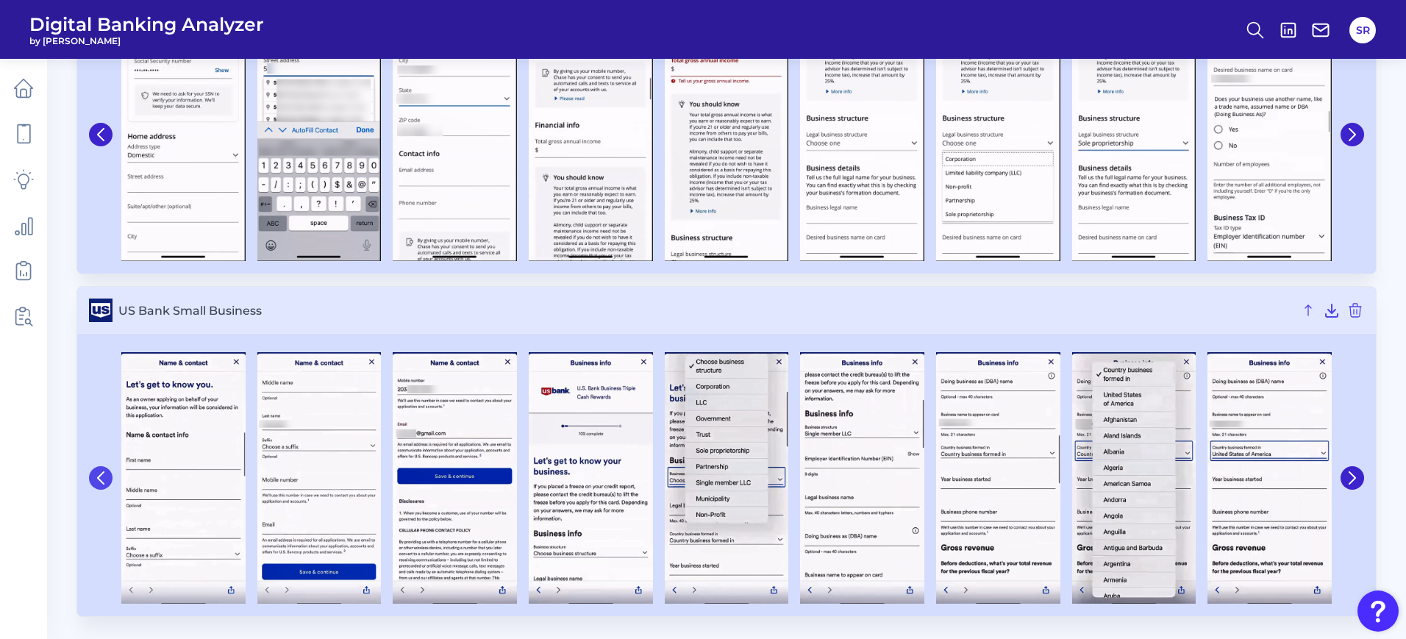
click at [96, 479] on icon at bounding box center [100, 477] width 13 height 13
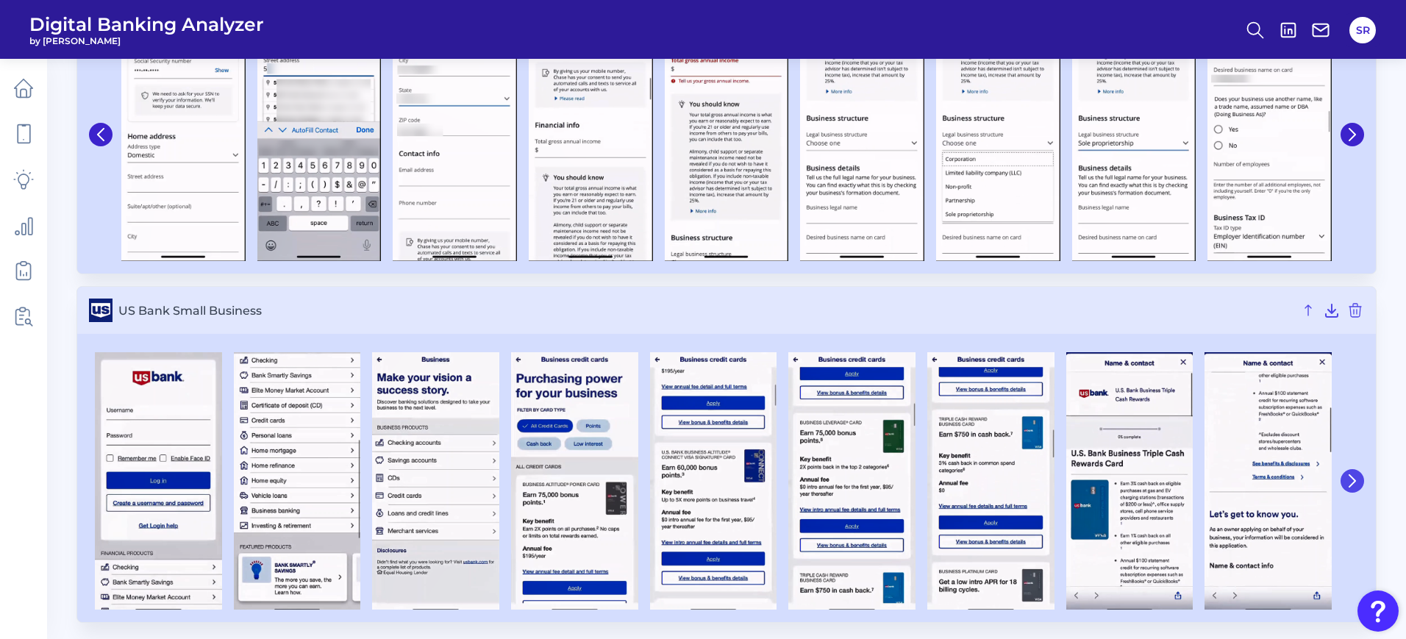
click at [1359, 479] on button at bounding box center [1352, 481] width 24 height 24
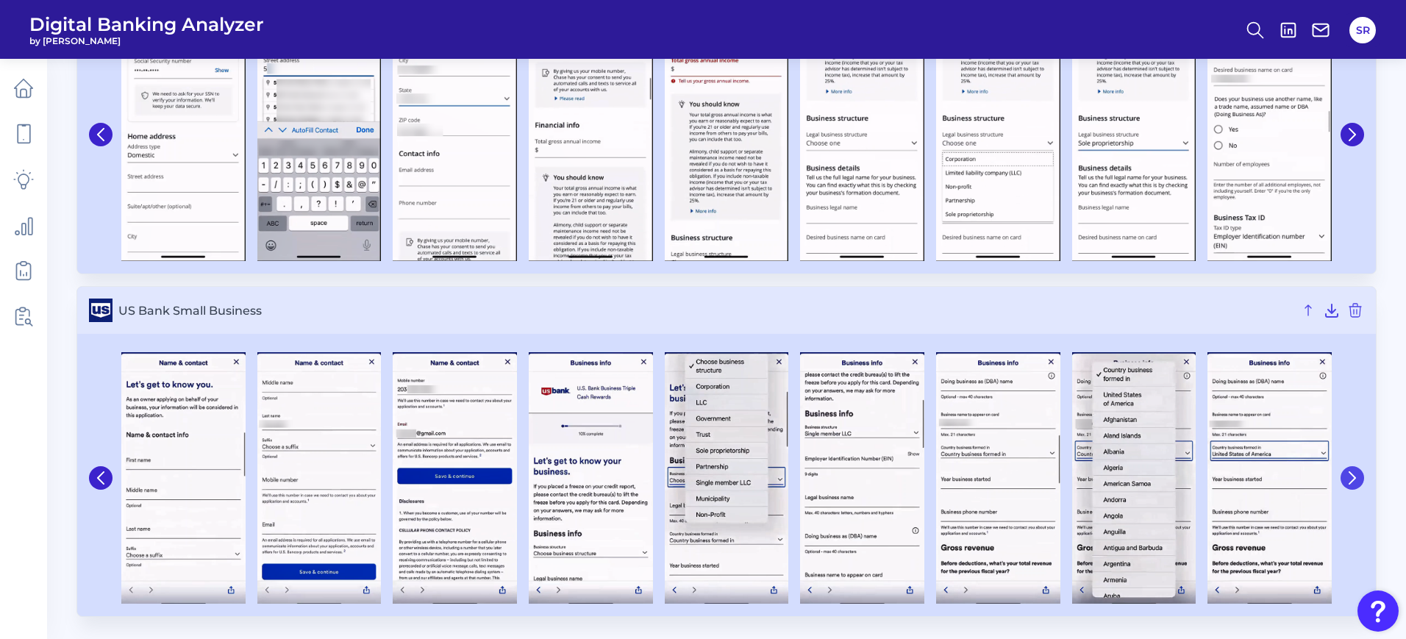
click at [1359, 479] on button at bounding box center [1352, 478] width 24 height 24
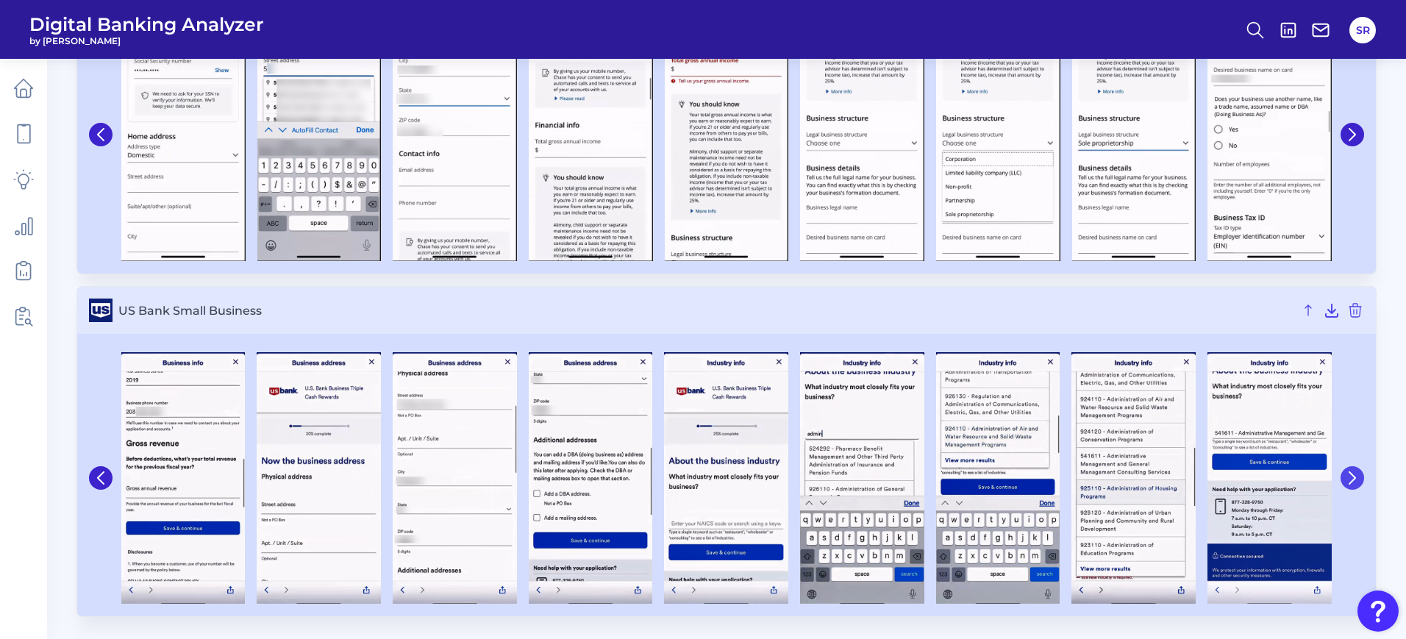
click at [1359, 479] on button at bounding box center [1352, 478] width 24 height 24
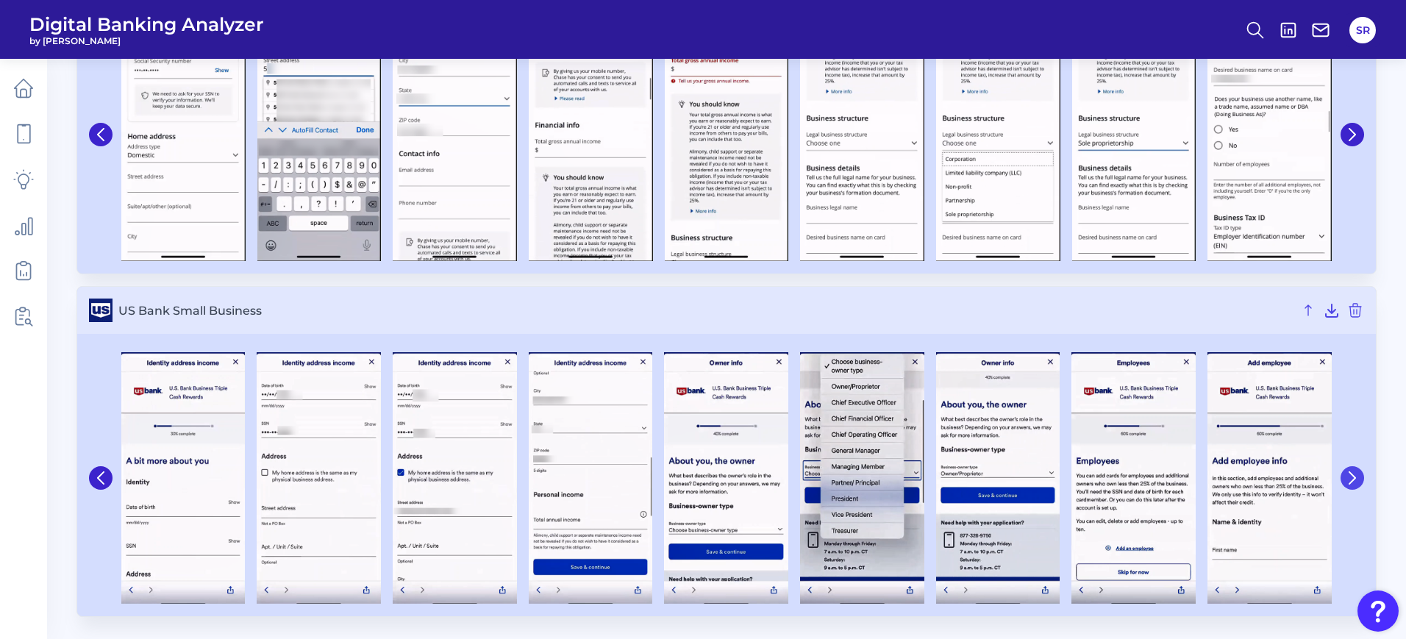
click at [1359, 479] on button at bounding box center [1352, 478] width 24 height 24
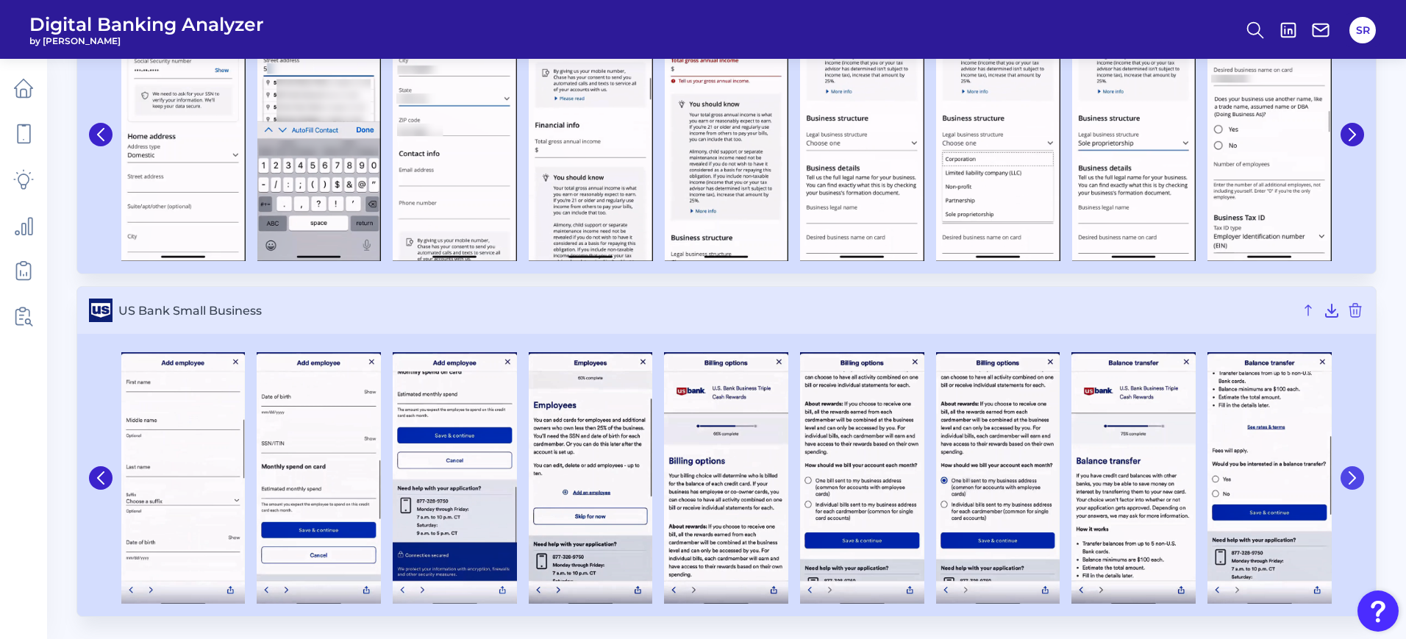
click at [1359, 479] on button at bounding box center [1352, 478] width 24 height 24
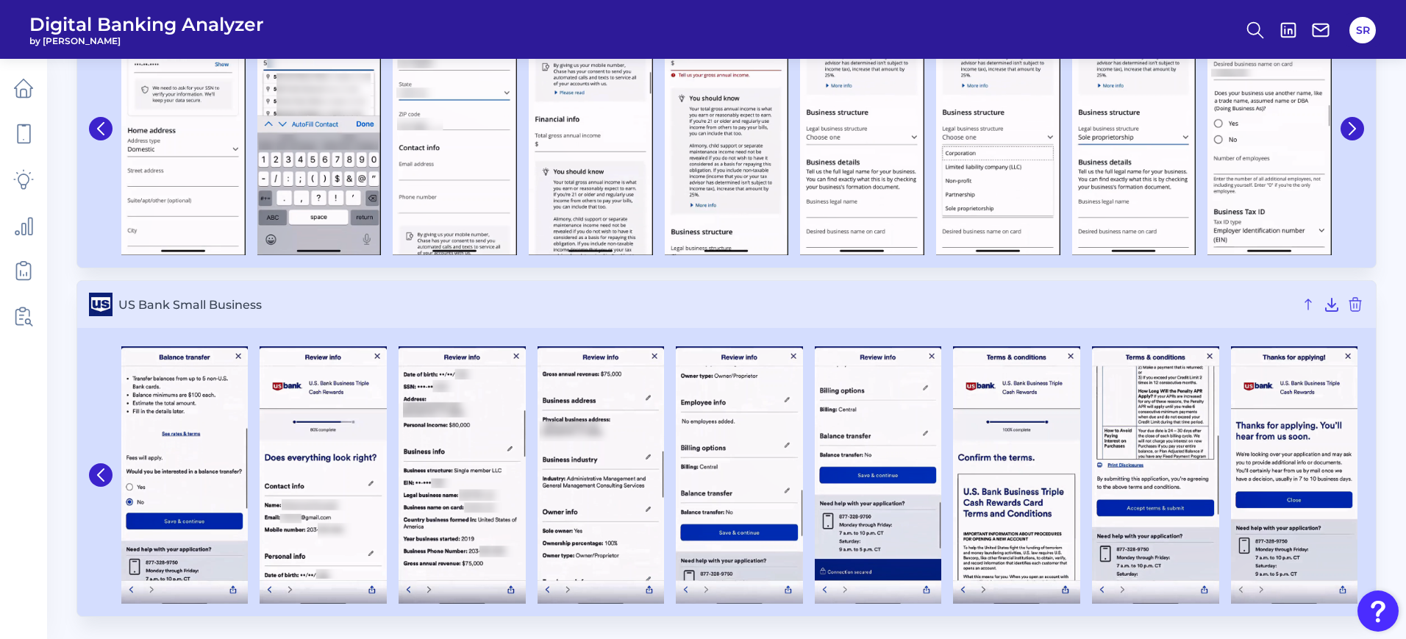
scroll to position [1013, 0]
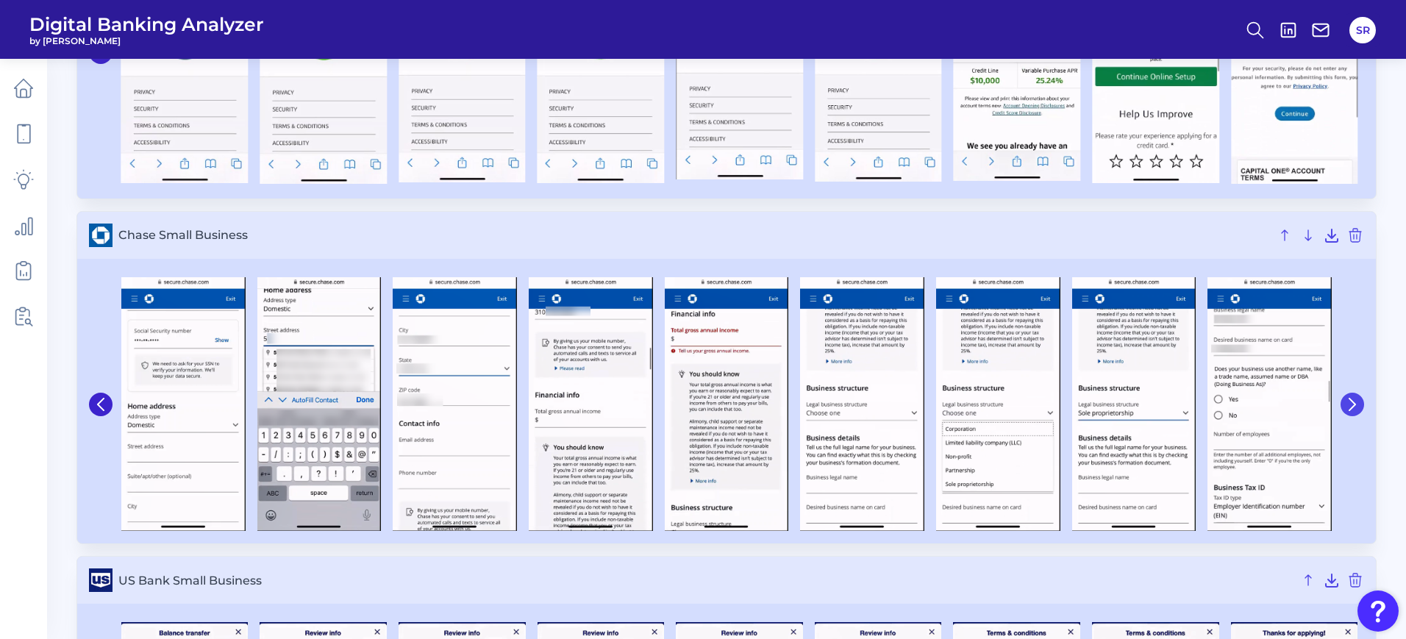
click at [1345, 401] on button at bounding box center [1352, 405] width 24 height 24
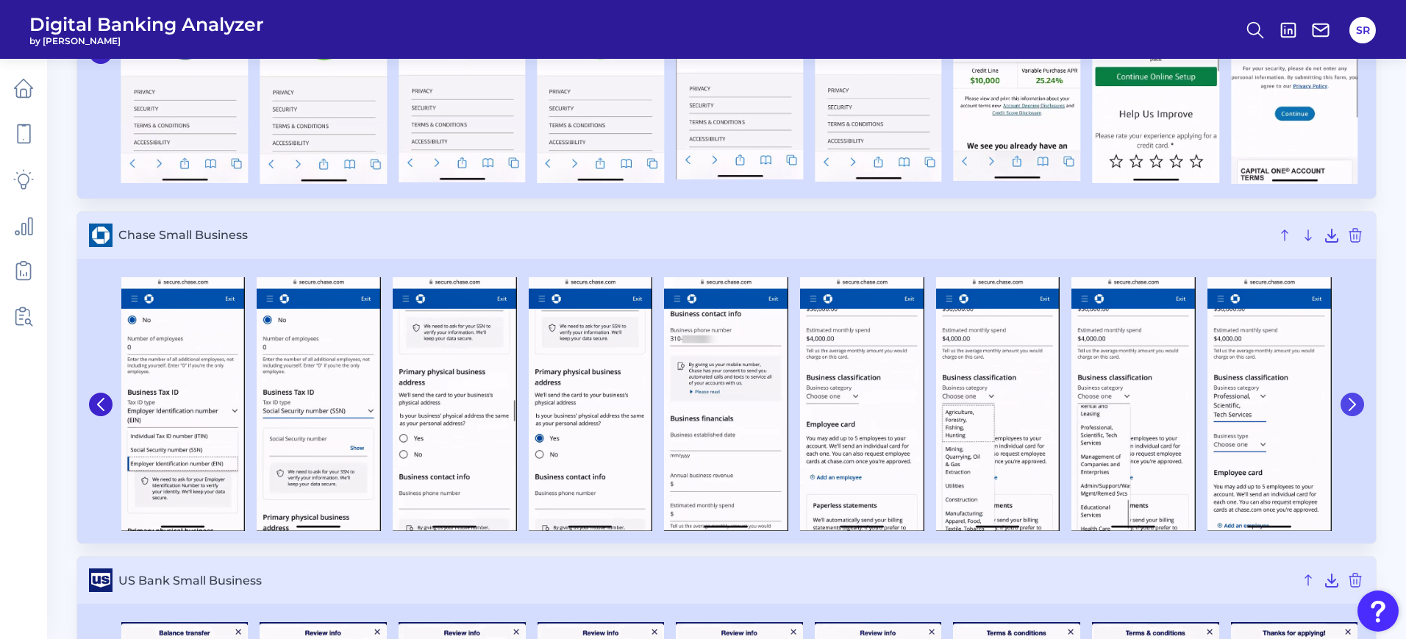
click at [1346, 403] on icon at bounding box center [1351, 404] width 13 height 13
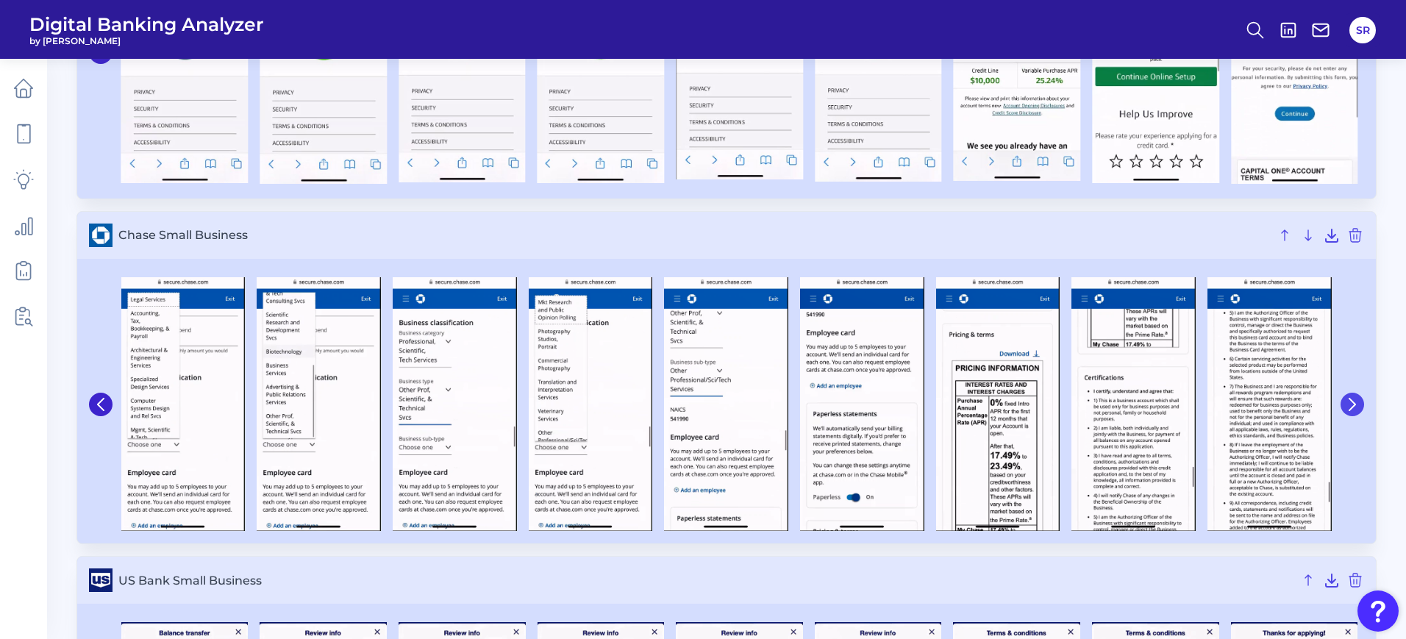
click at [1346, 403] on icon at bounding box center [1351, 404] width 13 height 13
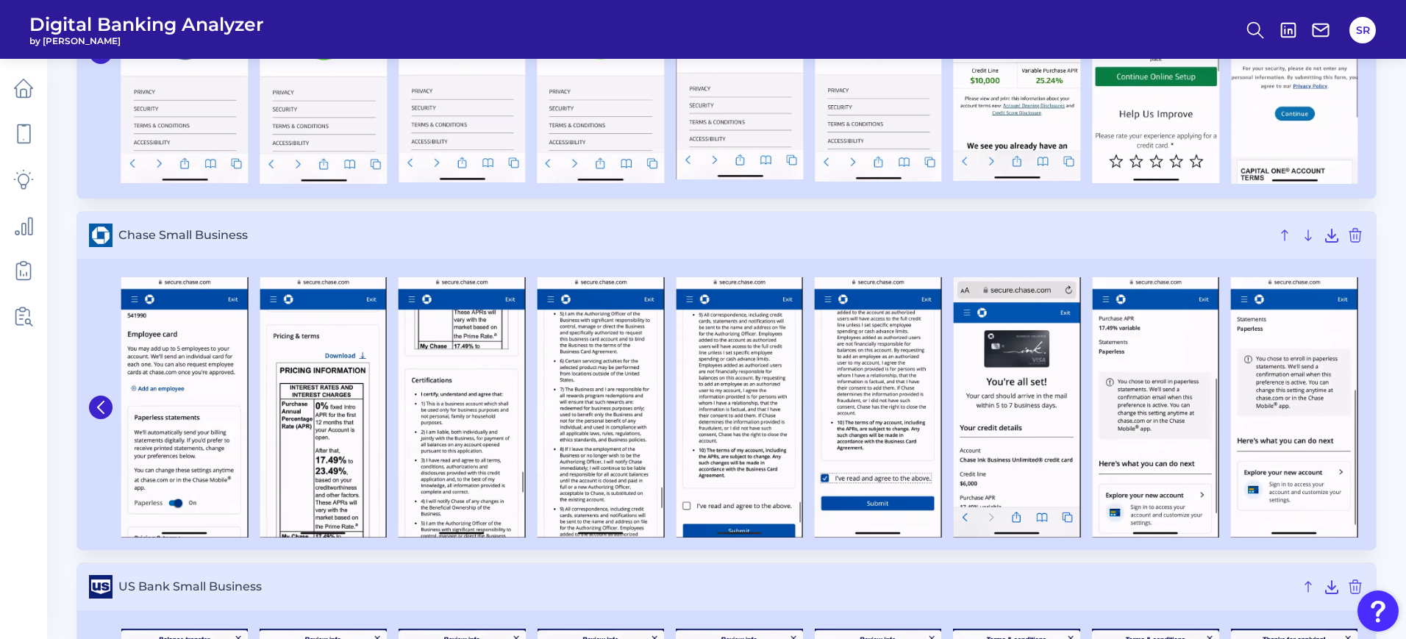
click at [1346, 403] on img at bounding box center [1294, 407] width 127 height 260
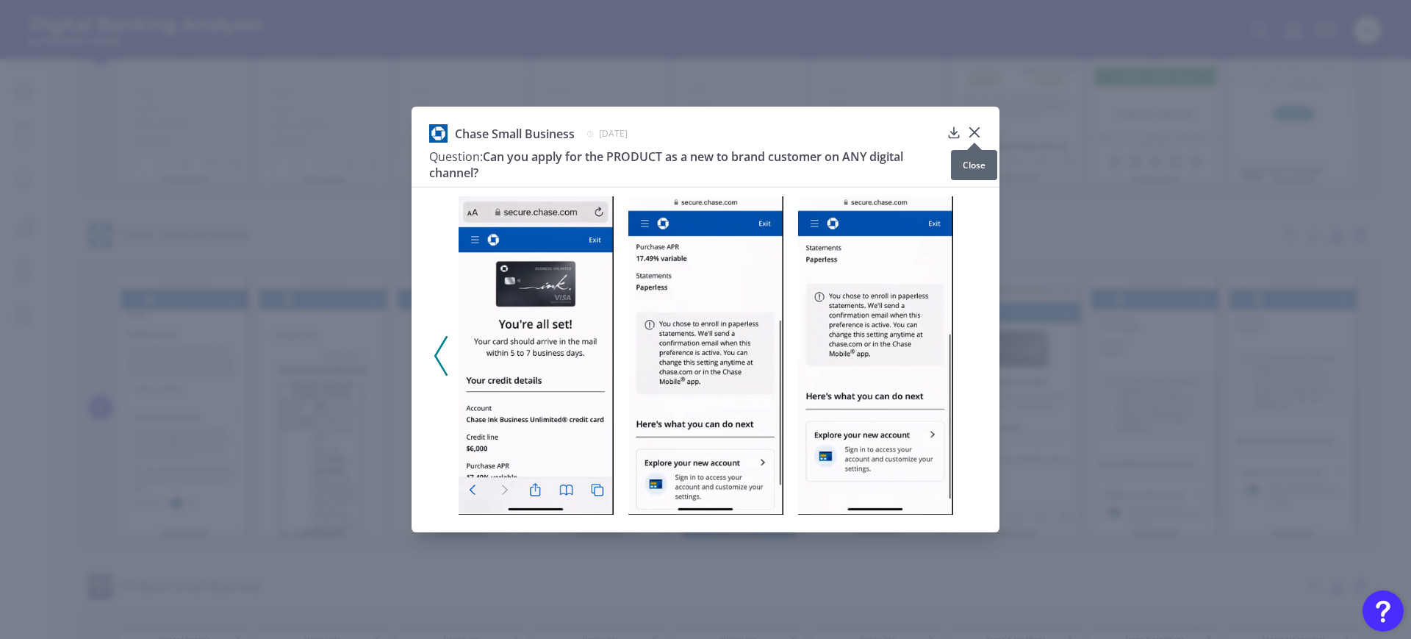
click at [973, 129] on icon at bounding box center [974, 132] width 9 height 9
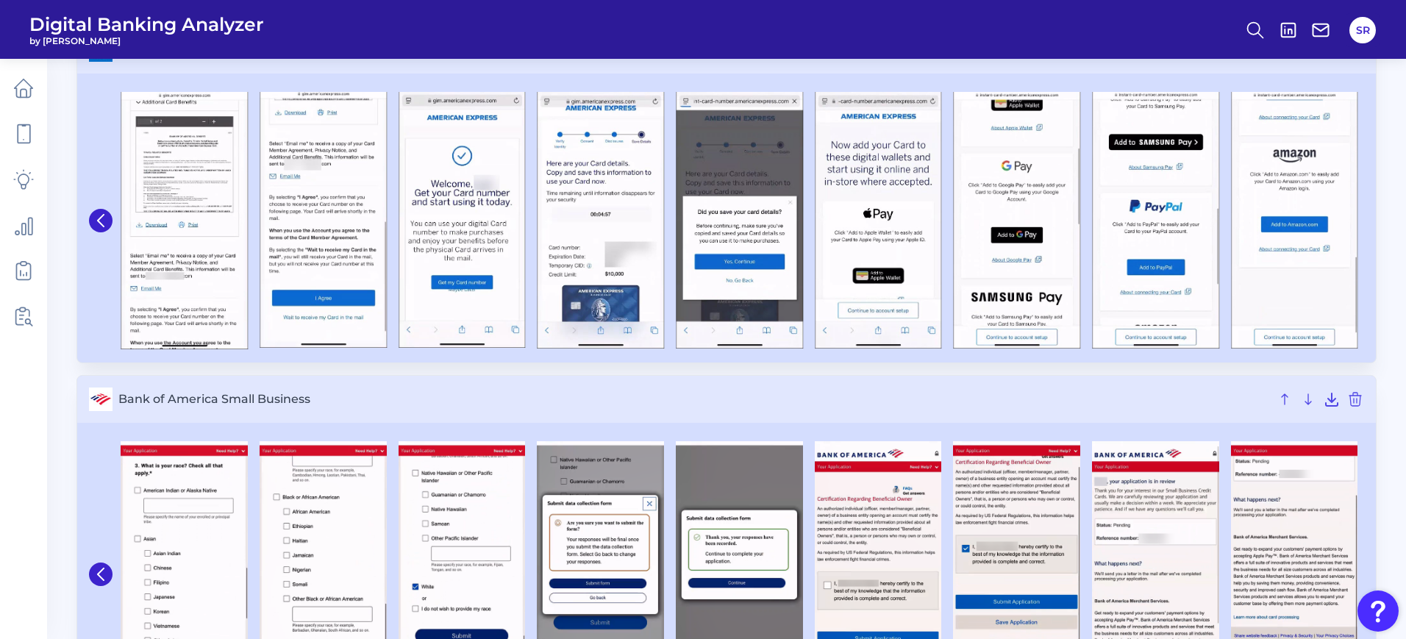
scroll to position [10, 0]
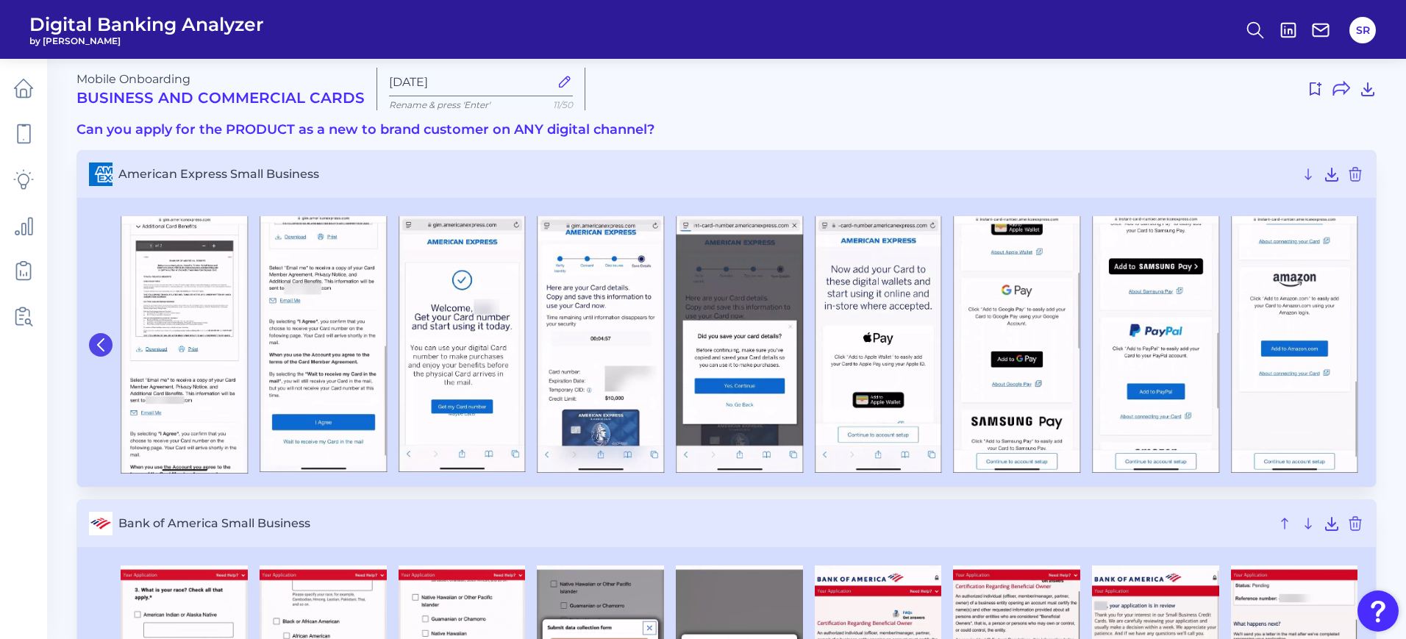
click at [97, 346] on icon at bounding box center [100, 344] width 13 height 13
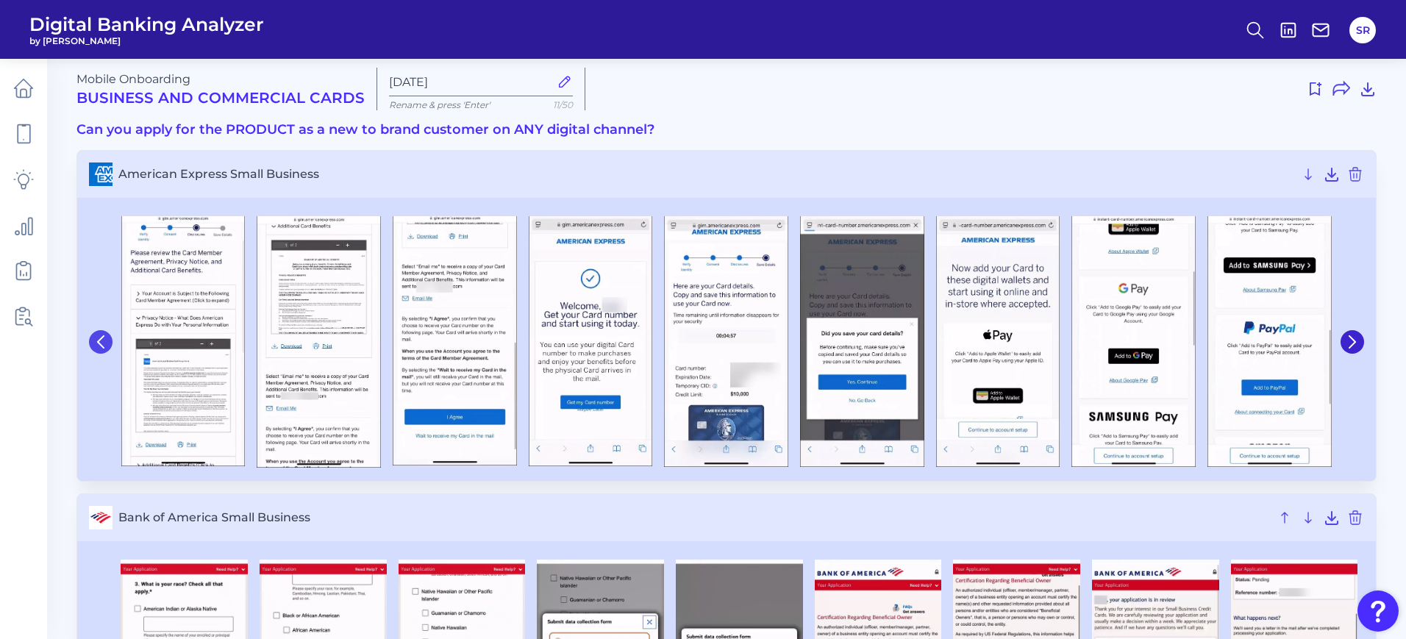
click at [97, 346] on icon at bounding box center [100, 341] width 13 height 13
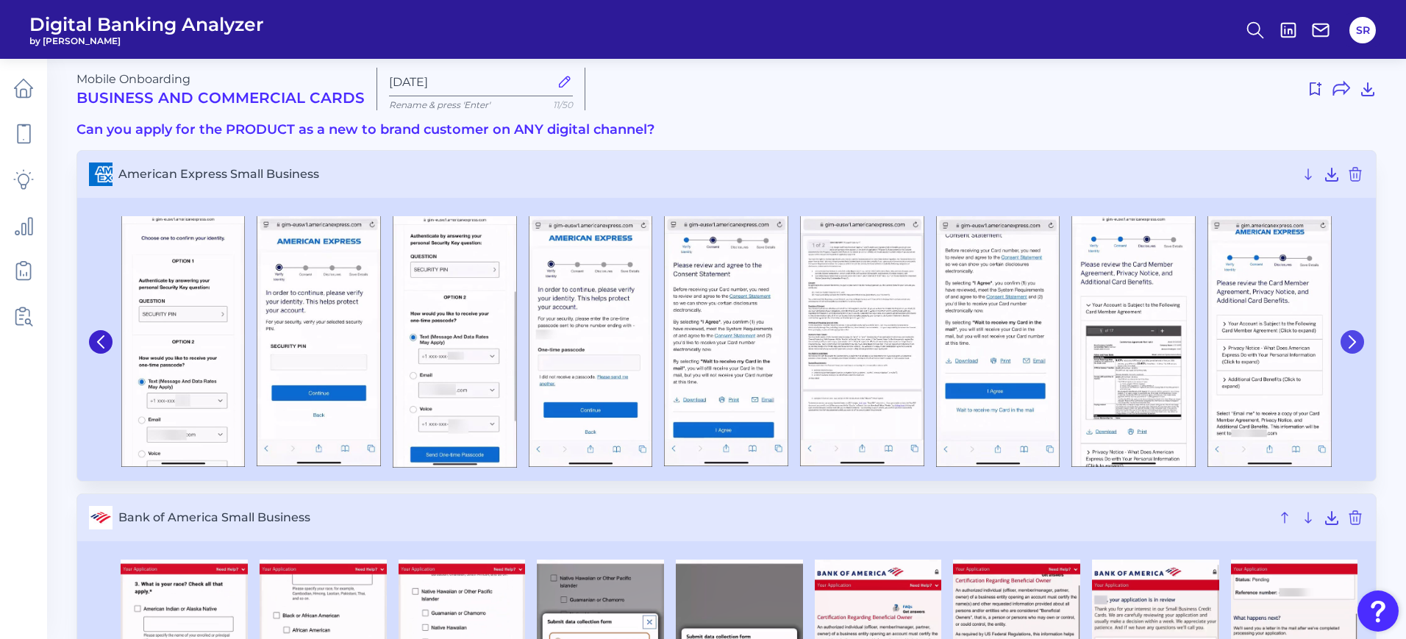
click at [1358, 340] on icon at bounding box center [1351, 341] width 13 height 13
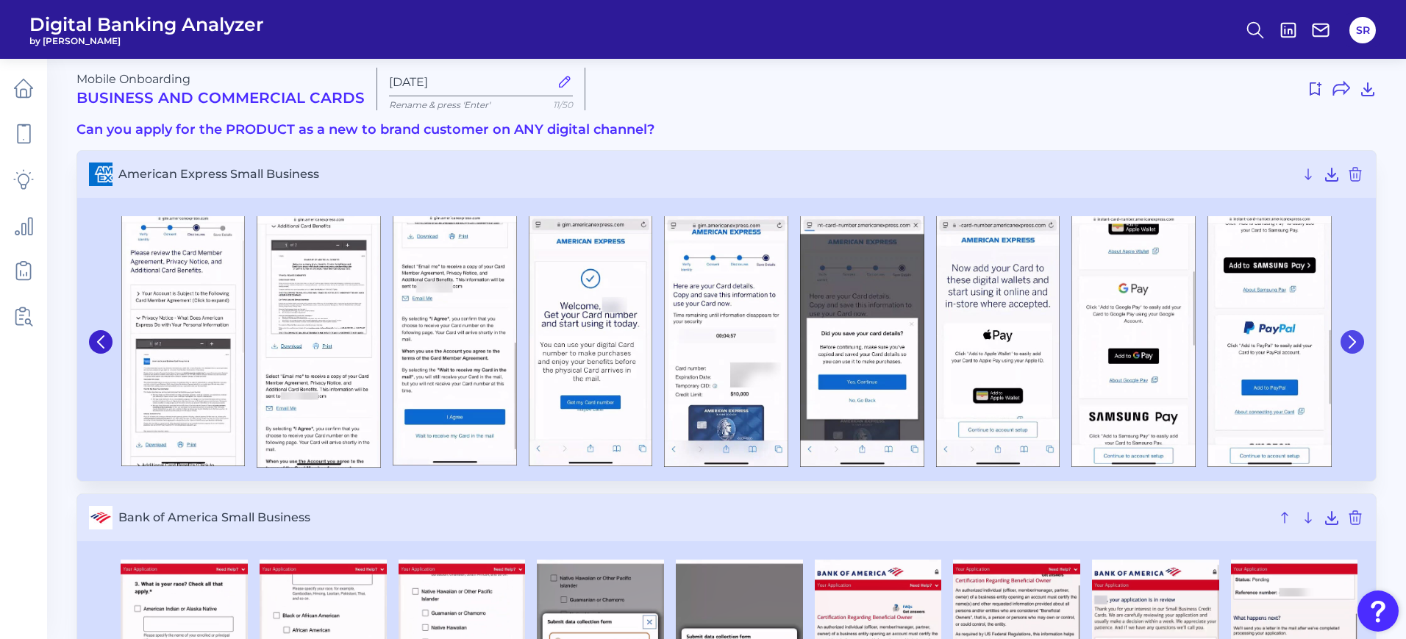
click at [1358, 340] on icon at bounding box center [1351, 341] width 13 height 13
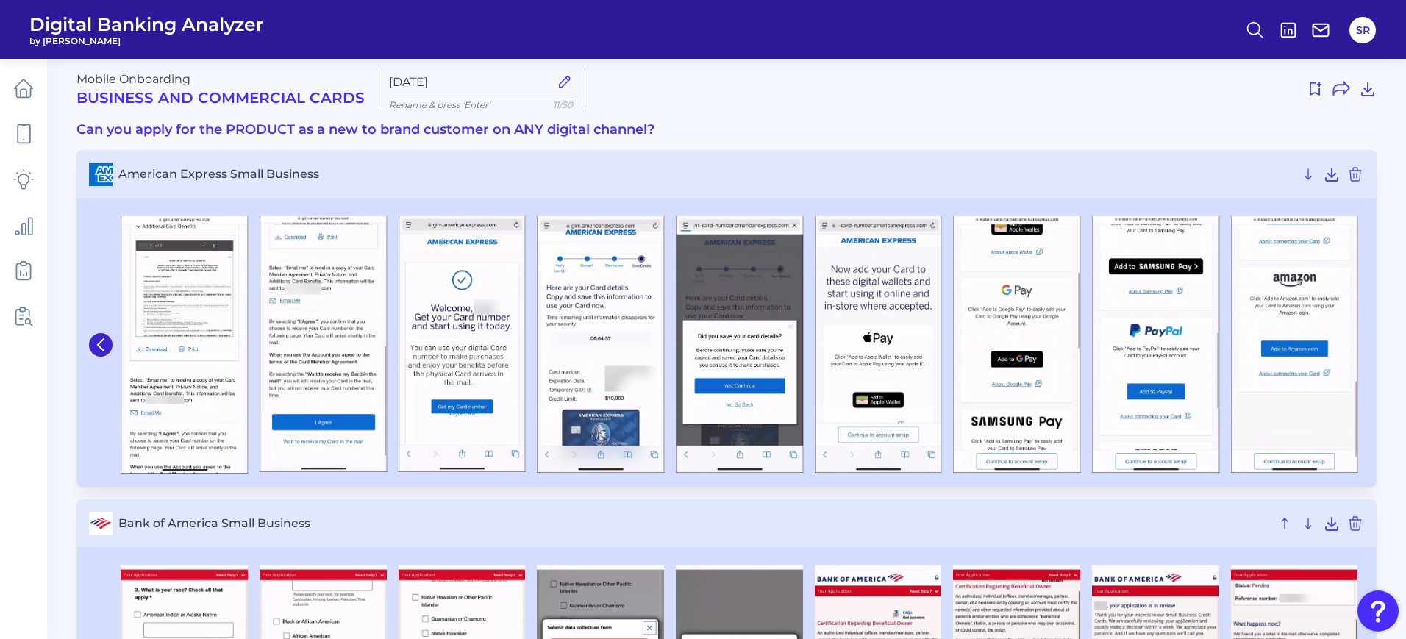
click at [1358, 340] on img at bounding box center [1294, 344] width 127 height 257
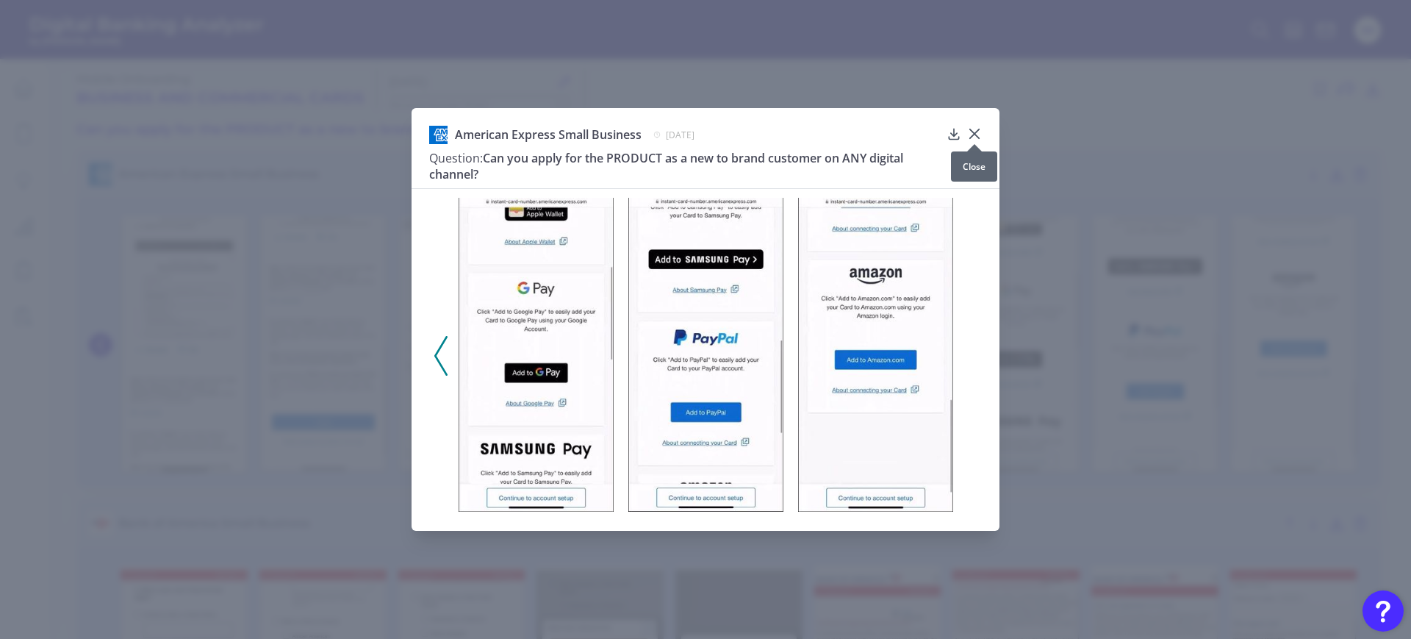
click at [978, 132] on icon at bounding box center [974, 133] width 15 height 15
